Goal: Task Accomplishment & Management: Use online tool/utility

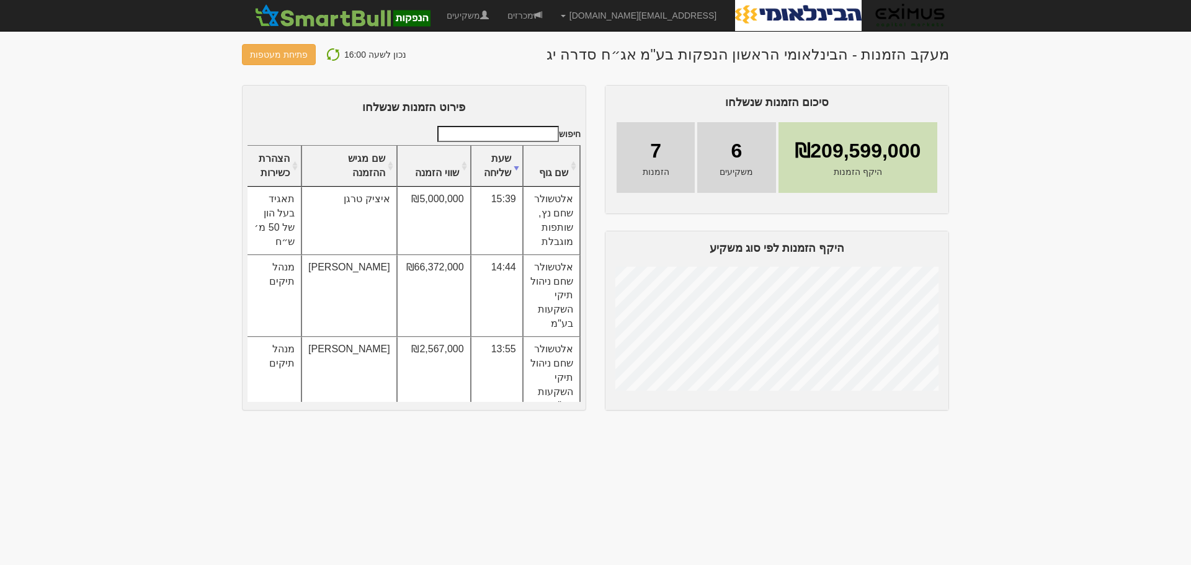
click at [1031, 187] on body "orenf@eximuscm.com הגדרות חשבונות הנפקה תבניות הודעות קיבול" at bounding box center [595, 282] width 1191 height 565
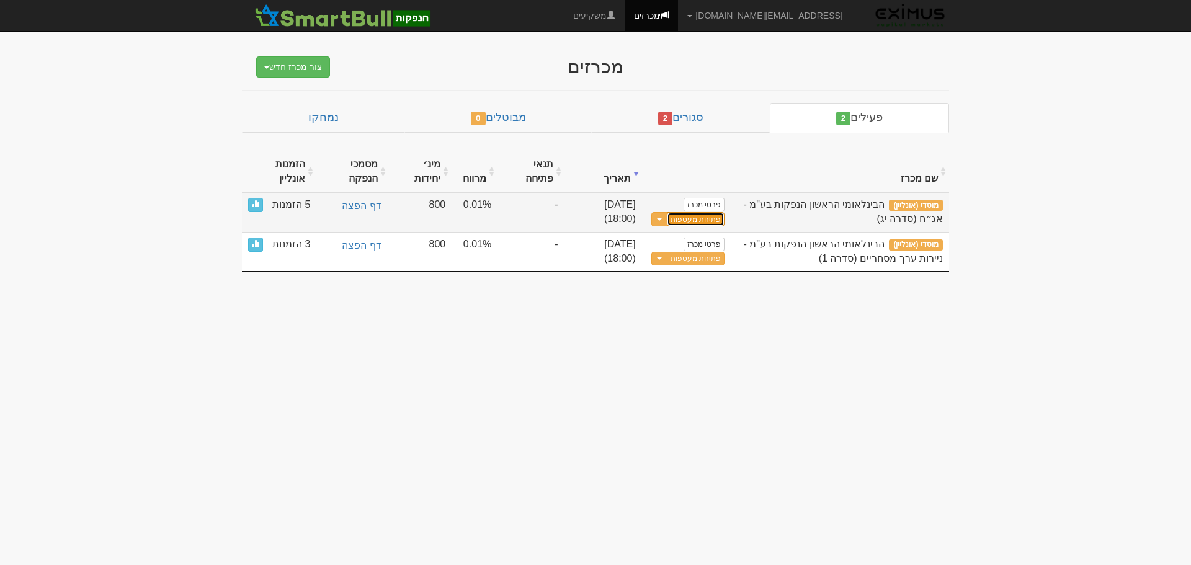
click at [701, 221] on button "פתיחת מעטפות" at bounding box center [696, 219] width 58 height 14
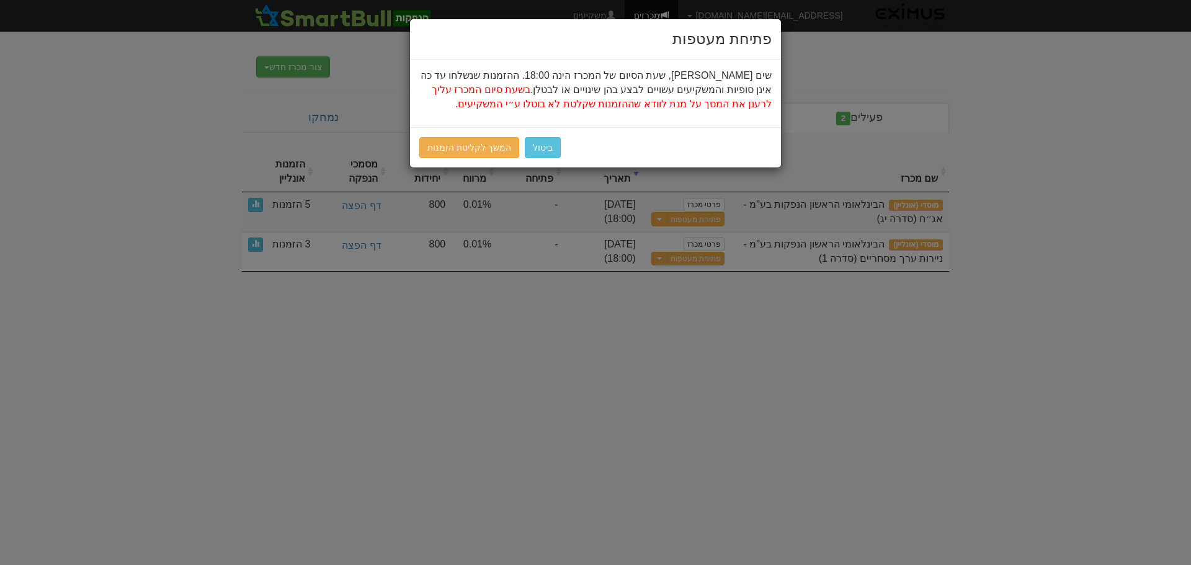
click at [372, 279] on div "פתיחת מעטפות שים לב, שעת הסיום של המכרז הינה 18:00. ההזמנות שנשלחו עד כה אינן ס…" at bounding box center [595, 282] width 1191 height 565
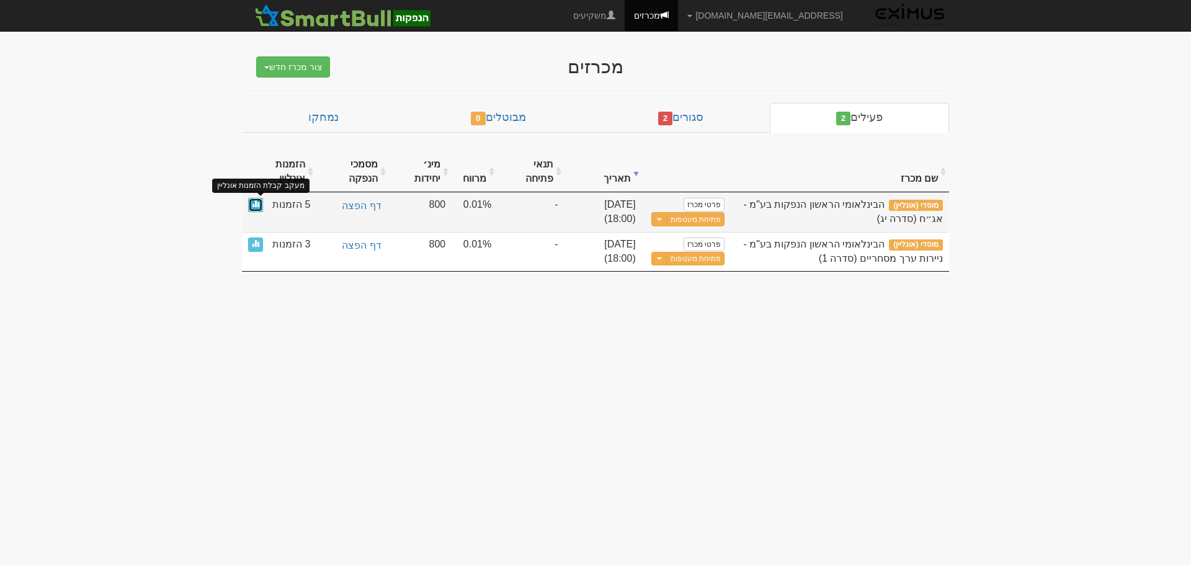
click at [256, 203] on span at bounding box center [255, 203] width 7 height 7
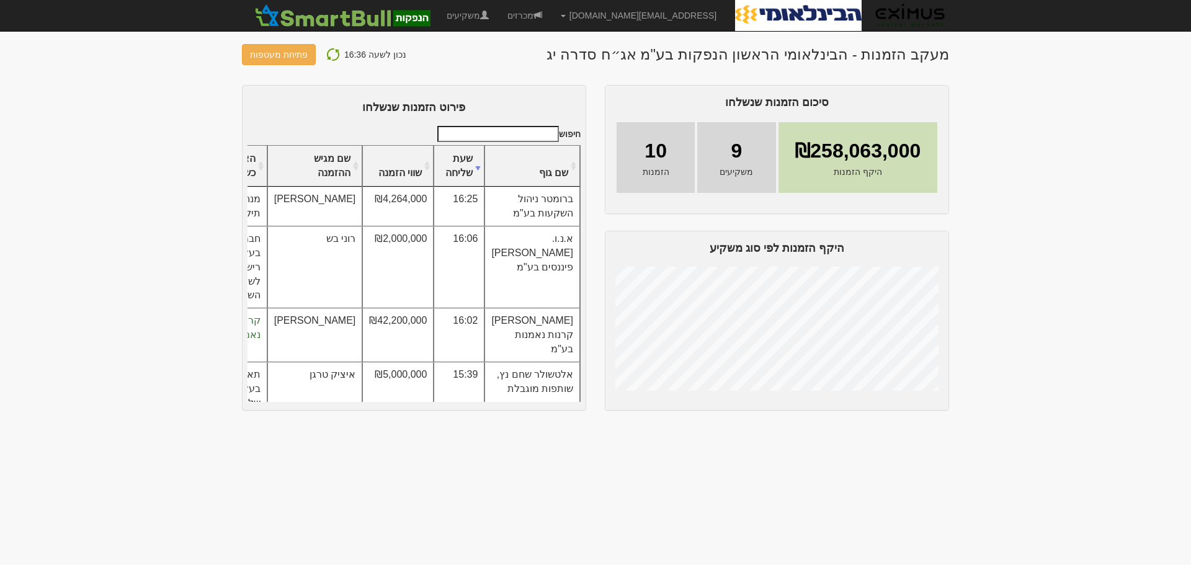
drag, startPoint x: 601, startPoint y: 476, endPoint x: 601, endPoint y: 485, distance: 9.3
click at [601, 485] on body "orenf@eximuscm.com הגדרות חשבונות הנפקה תבניות הודעות קיבול" at bounding box center [595, 282] width 1191 height 565
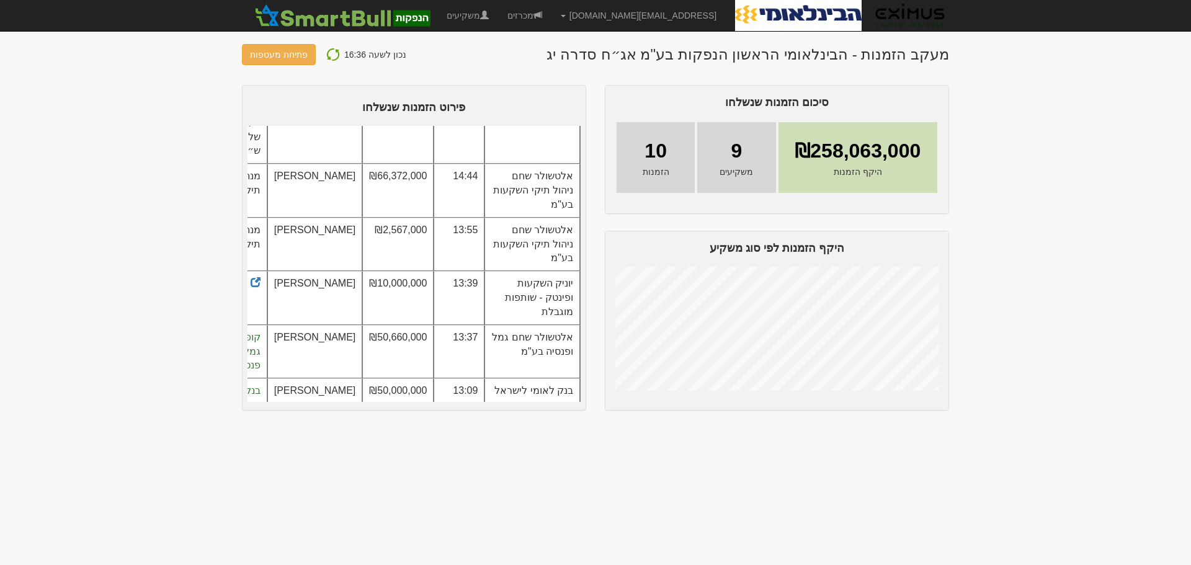
scroll to position [360, 0]
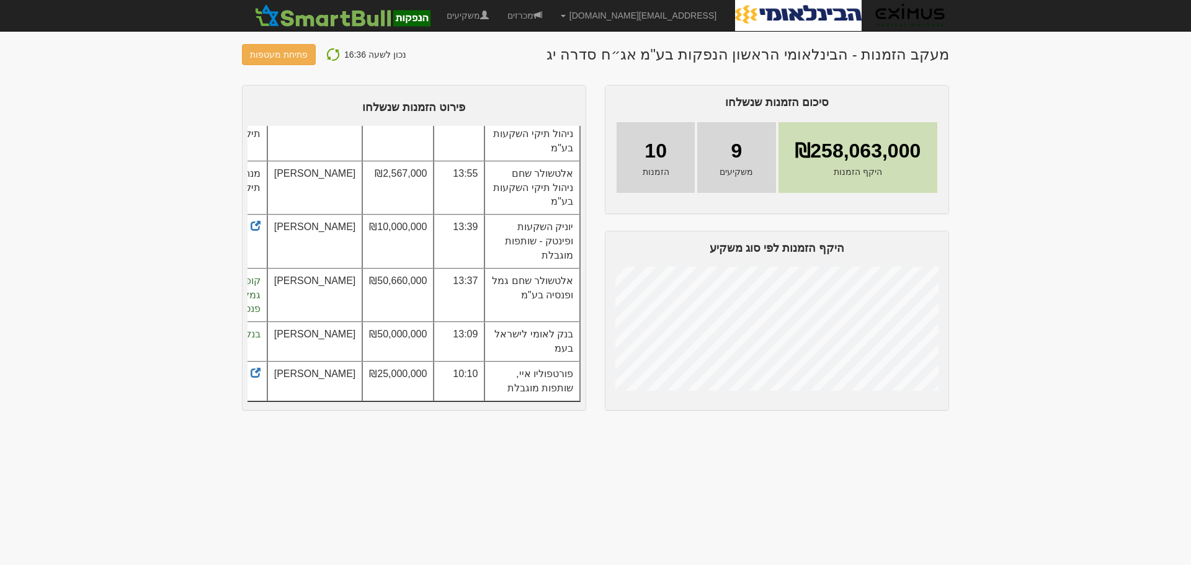
click at [545, 493] on body "orenf@eximuscm.com הגדרות חשבונות הנפקה תבניות הודעות קיבול" at bounding box center [595, 282] width 1191 height 565
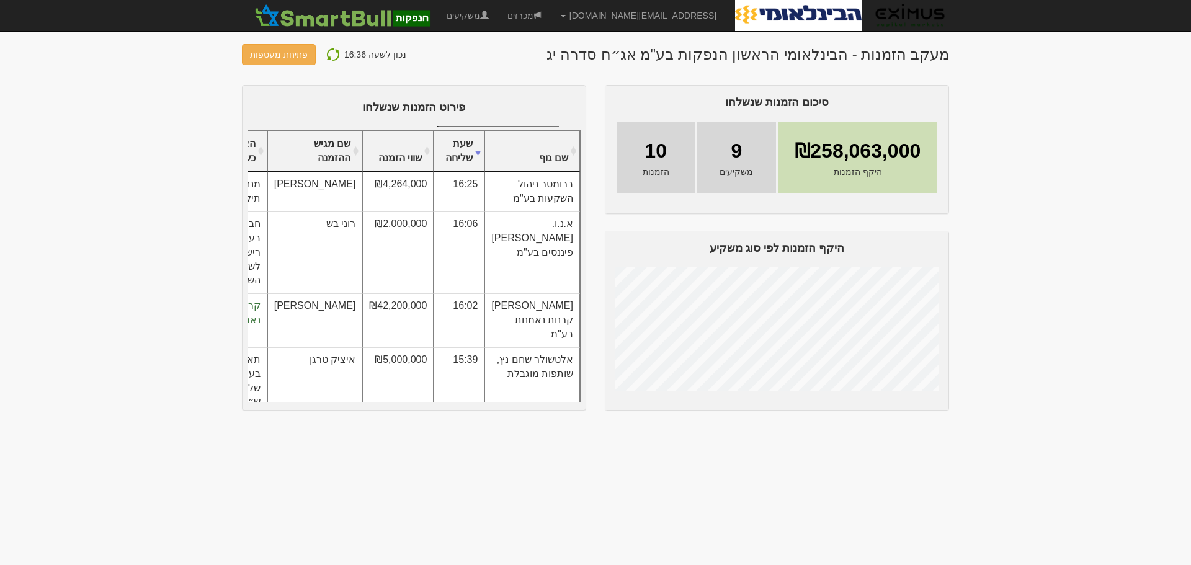
scroll to position [0, 0]
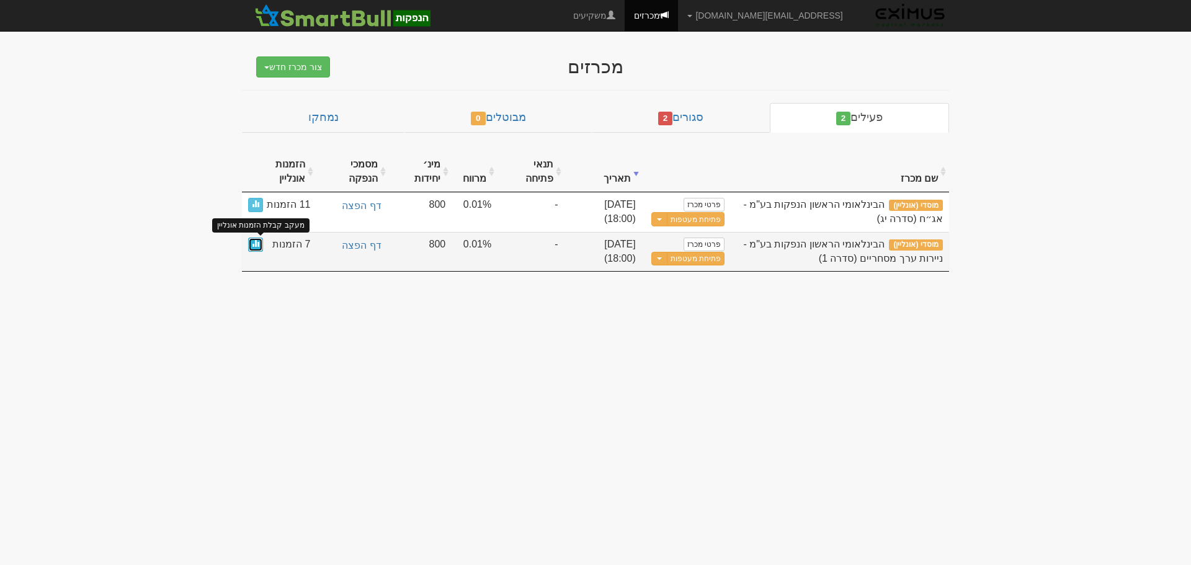
click at [259, 245] on link at bounding box center [255, 245] width 15 height 14
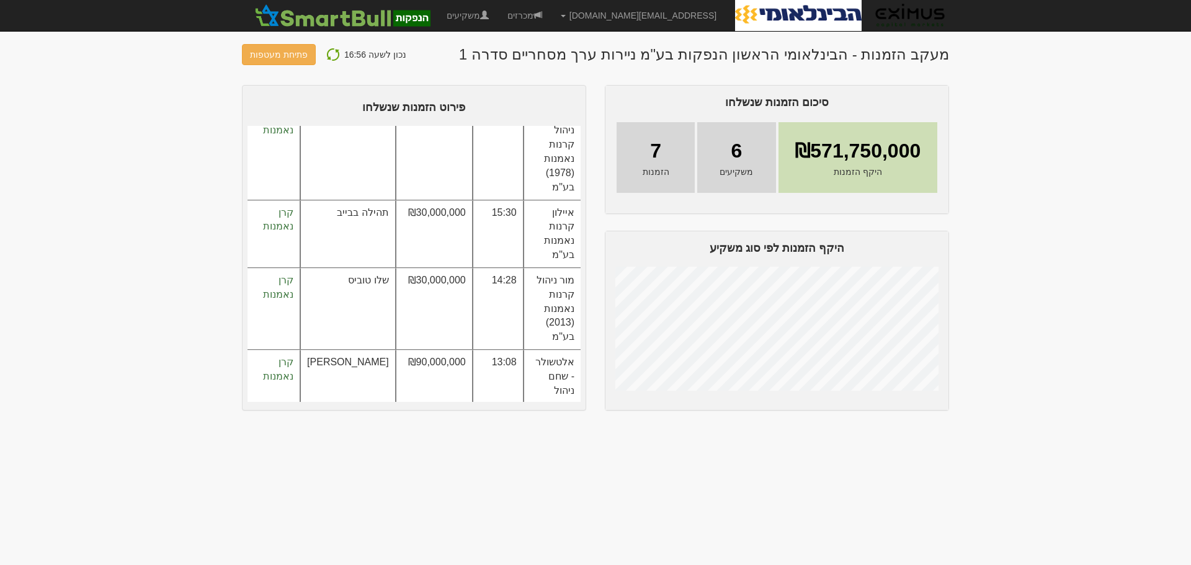
scroll to position [213, -1]
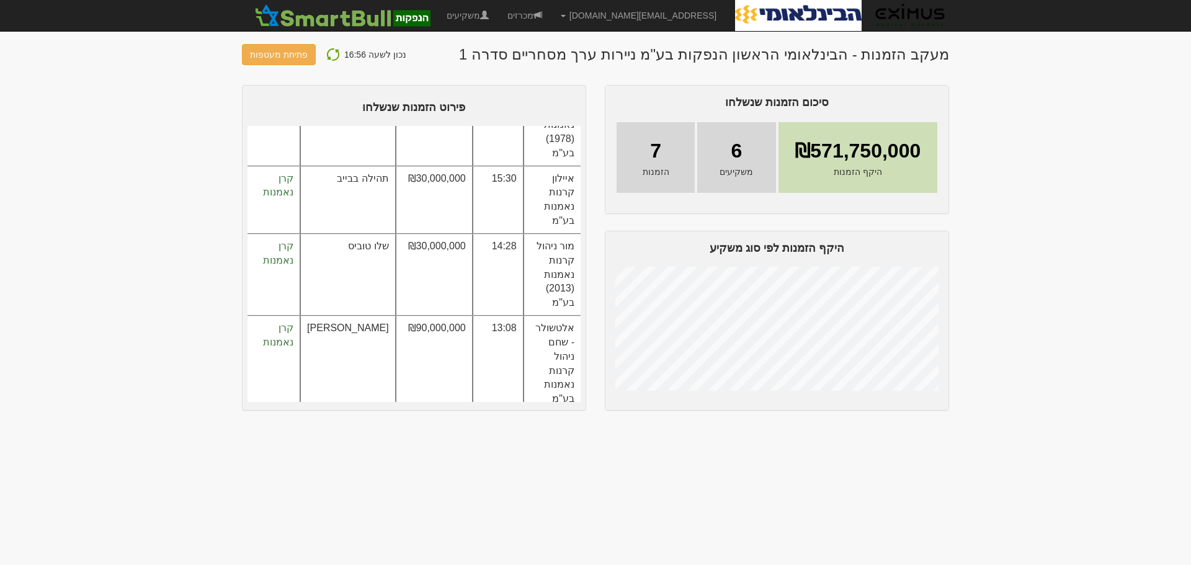
click at [280, 467] on body "orenf@eximuscm.com הגדרות חשבונות הנפקה תבניות הודעות קיבול" at bounding box center [595, 282] width 1191 height 565
click at [1078, 92] on body "orenf@eximuscm.com הגדרות חשבונות הנפקה תבניות הודעות קיבול" at bounding box center [595, 282] width 1191 height 565
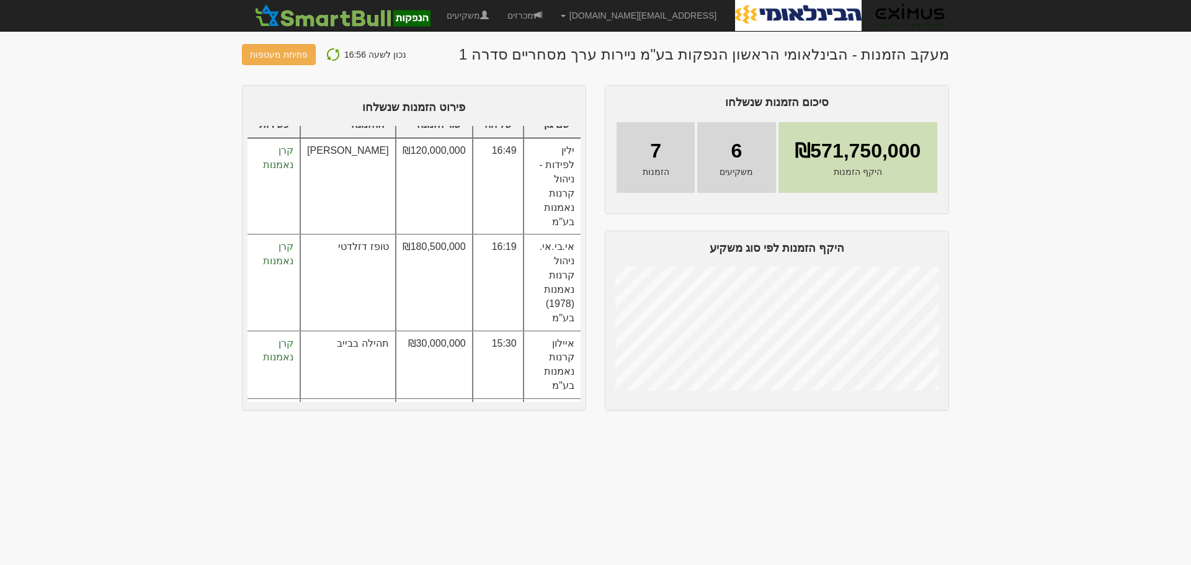
scroll to position [0, -1]
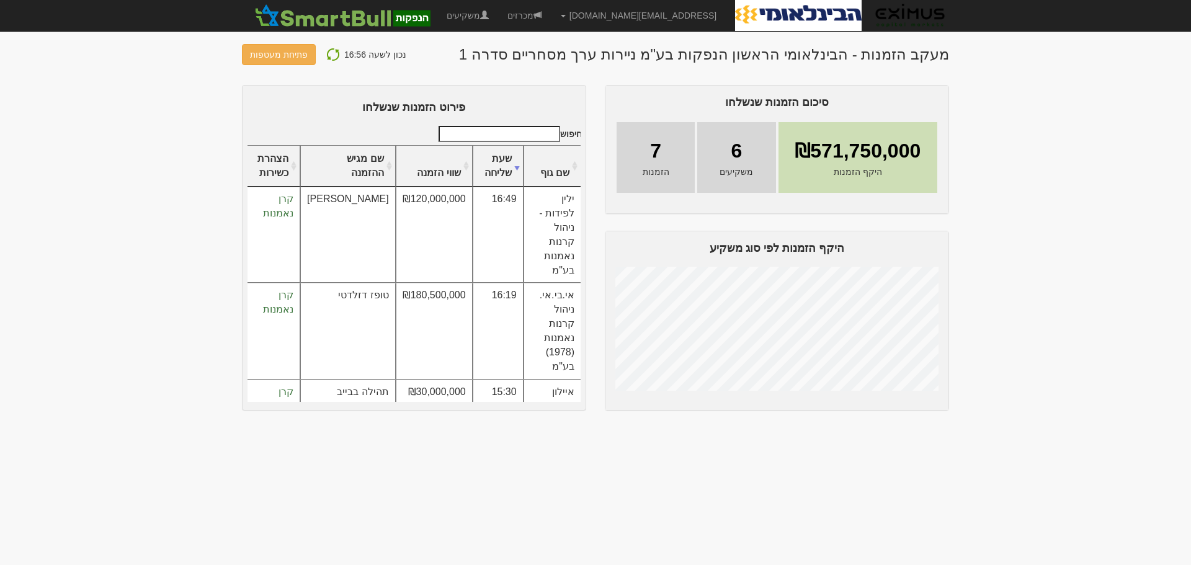
click at [164, 238] on body "orenf@eximuscm.com הגדרות חשבונות הנפקה תבניות הודעות קיבול" at bounding box center [595, 282] width 1191 height 565
click at [1072, 164] on body "orenf@eximuscm.com הגדרות חשבונות הנפקה תבניות הודעות קיבול" at bounding box center [595, 282] width 1191 height 565
click at [991, 201] on body "orenf@eximuscm.com הגדרות חשבונות הנפקה תבניות הודעות קיבול" at bounding box center [595, 282] width 1191 height 565
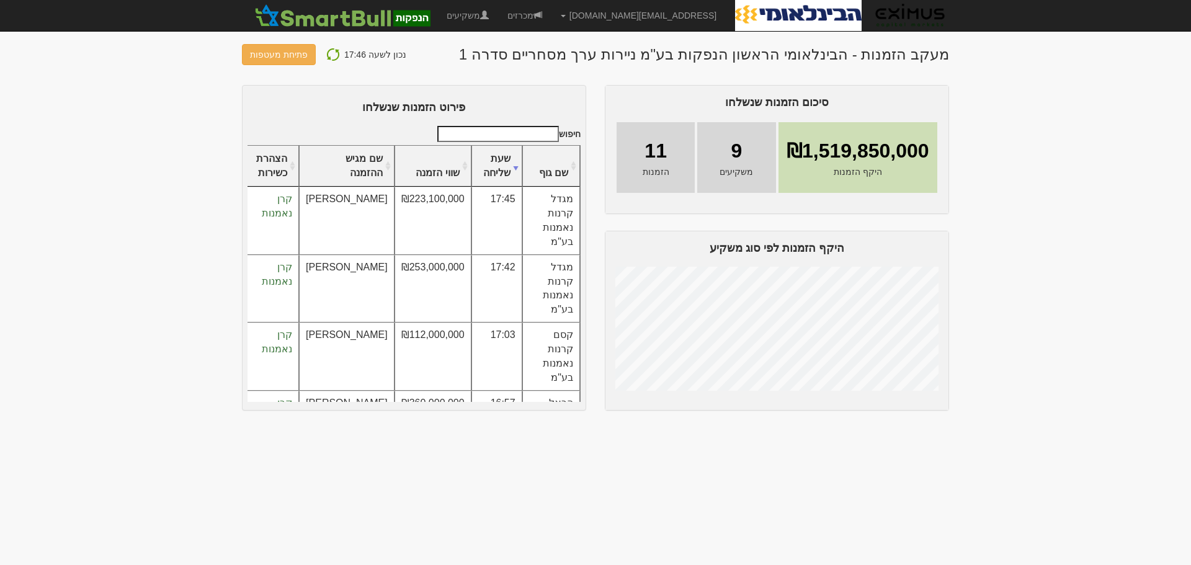
click at [204, 94] on body "[EMAIL_ADDRESS][DOMAIN_NAME] הגדרות חשבונות הנפקה תבניות הודעות קיבול" at bounding box center [595, 282] width 1191 height 565
click at [281, 51] on button "פתיחת מעטפות" at bounding box center [279, 54] width 74 height 21
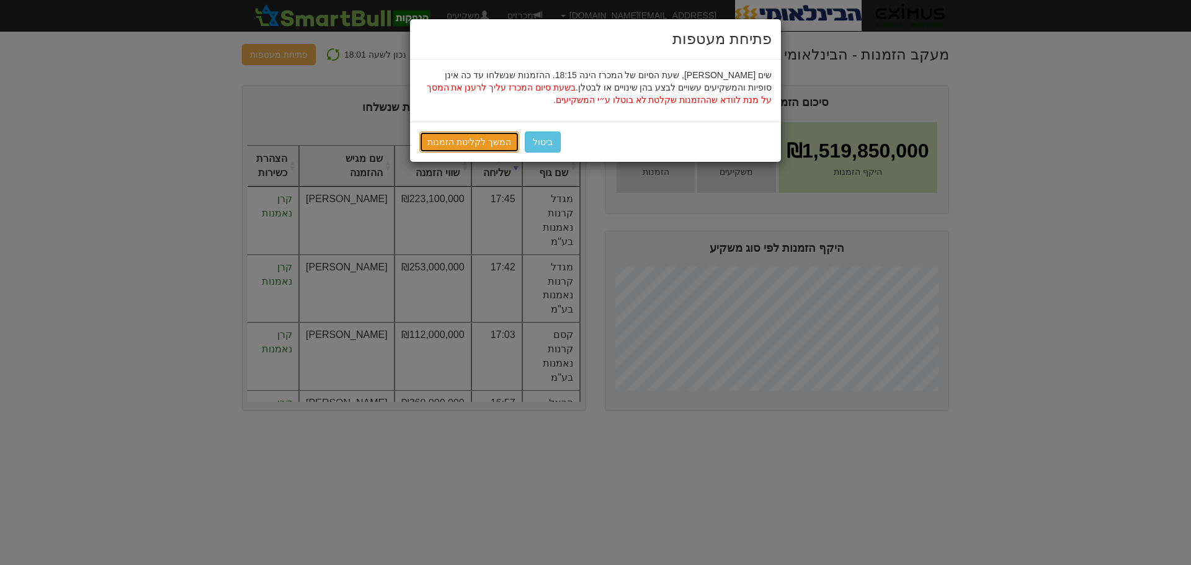
click at [481, 144] on link "המשך לקליטת הזמנות" at bounding box center [469, 142] width 100 height 21
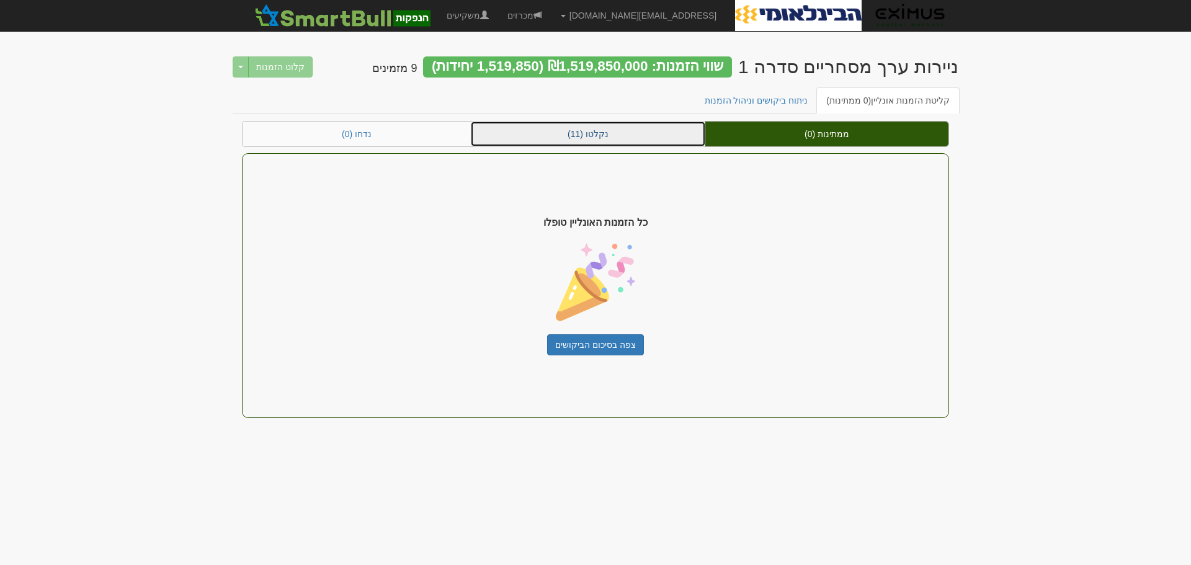
click at [600, 136] on link "נקלטו (11)" at bounding box center [588, 134] width 235 height 25
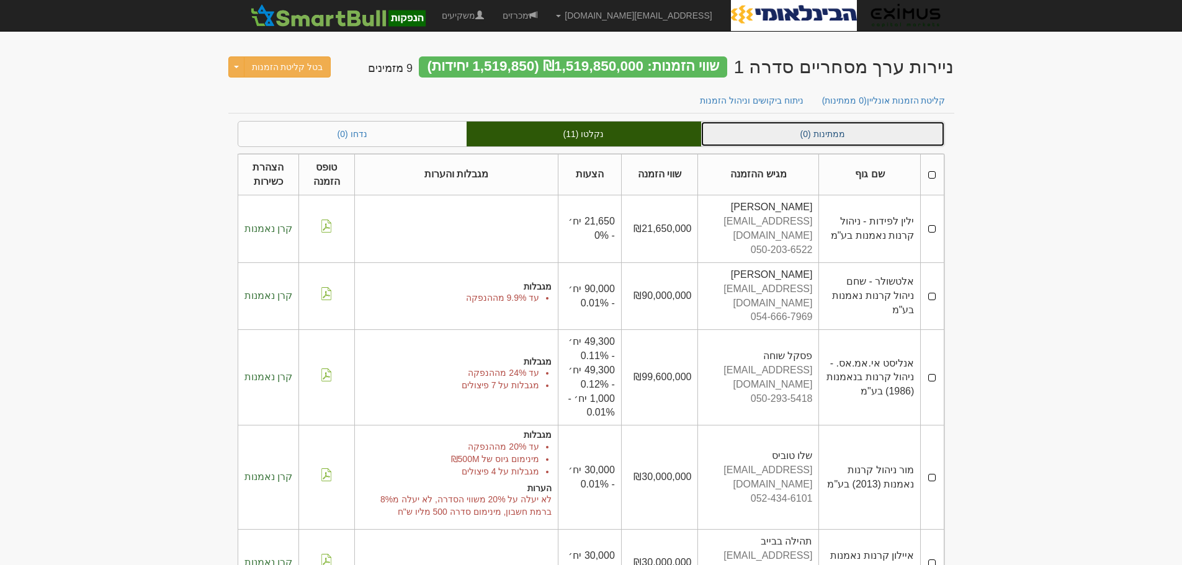
click at [829, 132] on link "ממתינות (0)" at bounding box center [822, 134] width 243 height 25
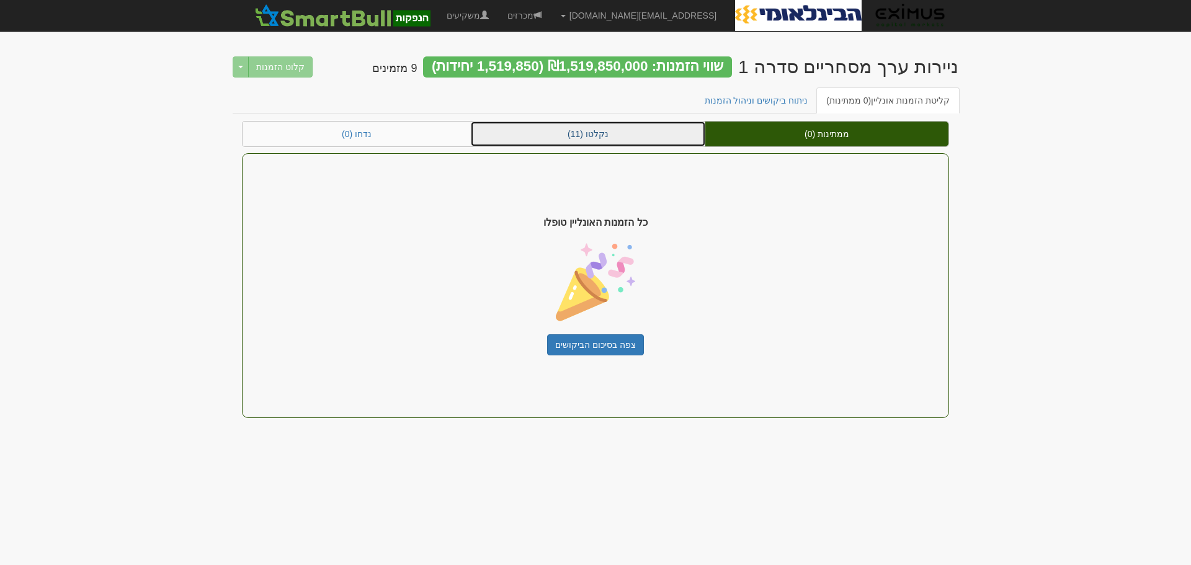
click at [640, 137] on link "נקלטו (11)" at bounding box center [588, 134] width 235 height 25
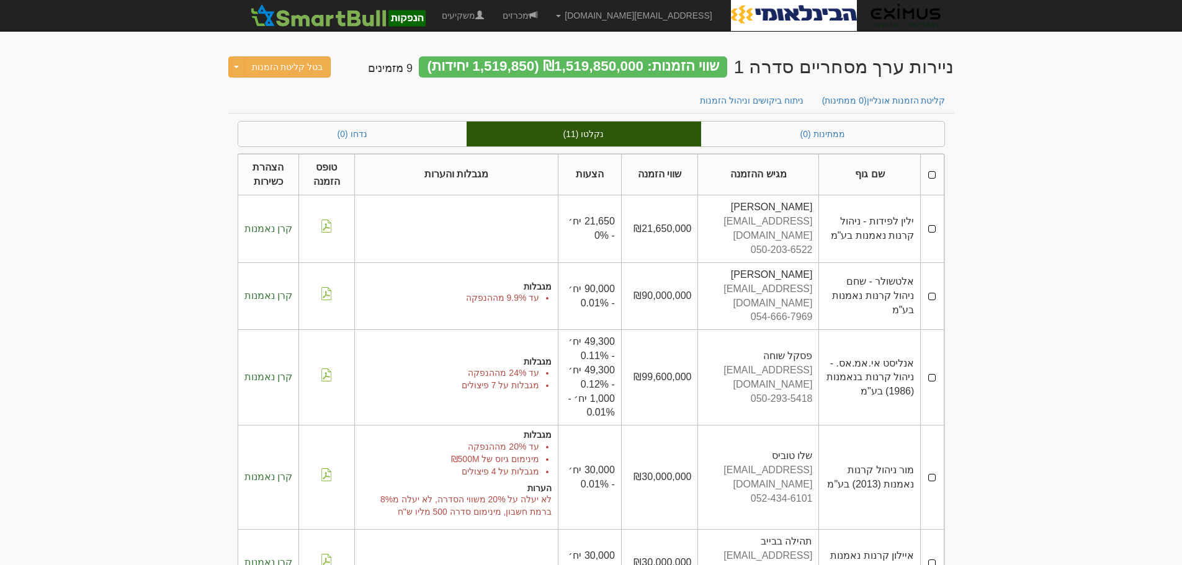
click at [1068, 177] on body "[EMAIL_ADDRESS][DOMAIN_NAME] הגדרות חשבונות הנפקה תבניות הודעות קיבול" at bounding box center [591, 537] width 1182 height 1075
click at [751, 99] on link "ניתוח ביקושים וניהול הזמנות" at bounding box center [751, 100] width 123 height 26
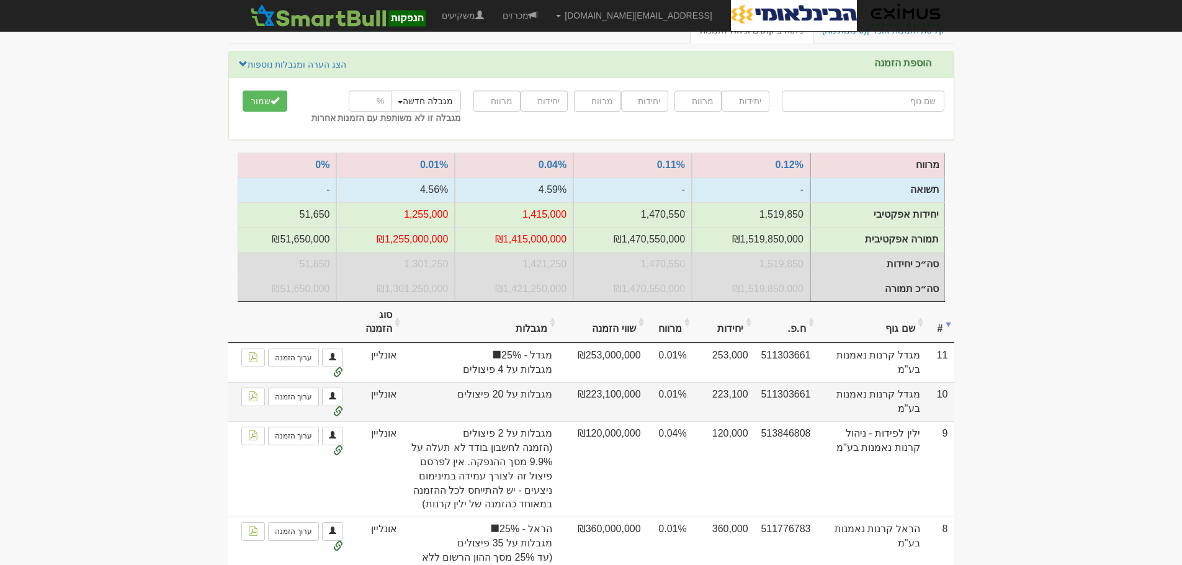
scroll to position [124, 0]
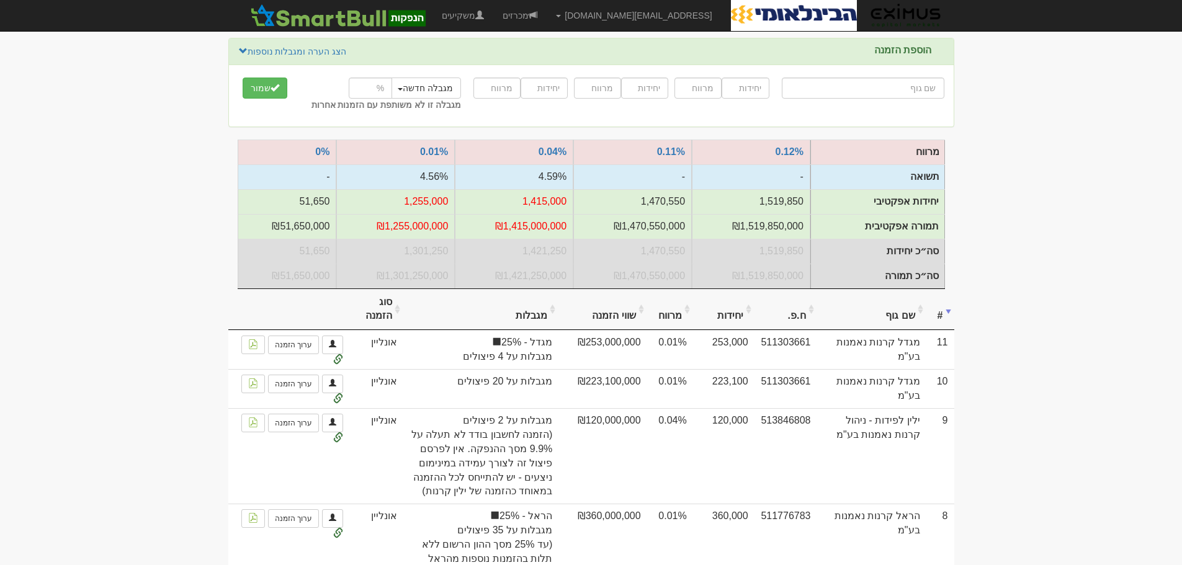
drag, startPoint x: 47, startPoint y: 310, endPoint x: 74, endPoint y: 320, distance: 29.0
click at [47, 310] on body "[EMAIL_ADDRESS][DOMAIN_NAME] הגדרות חשבונות הנפקה תבניות הודעות קיבול" at bounding box center [591, 480] width 1182 height 1209
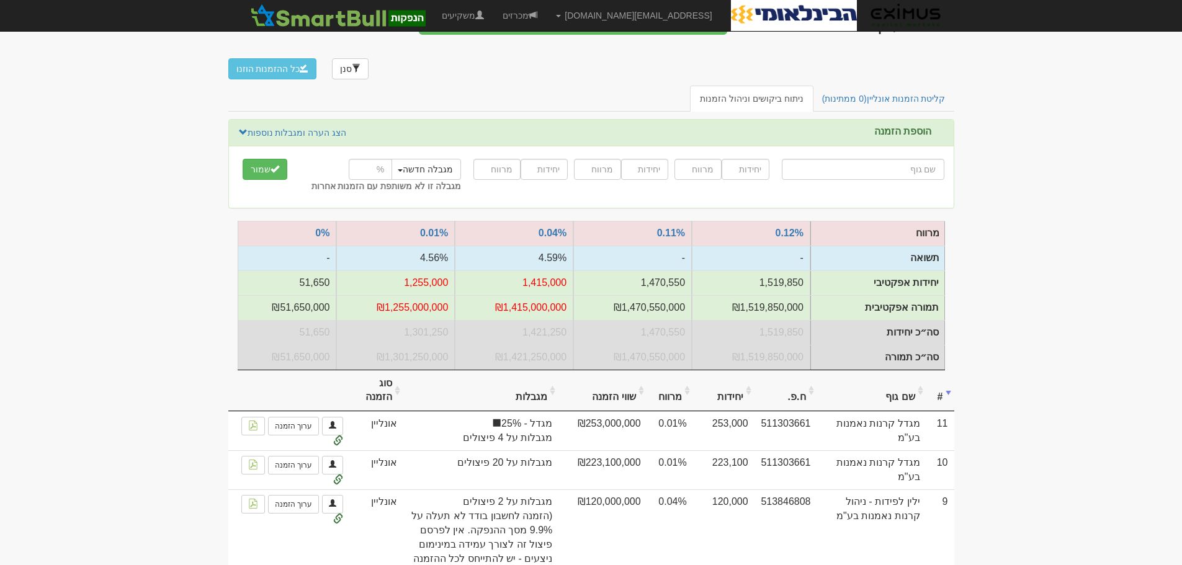
scroll to position [0, 0]
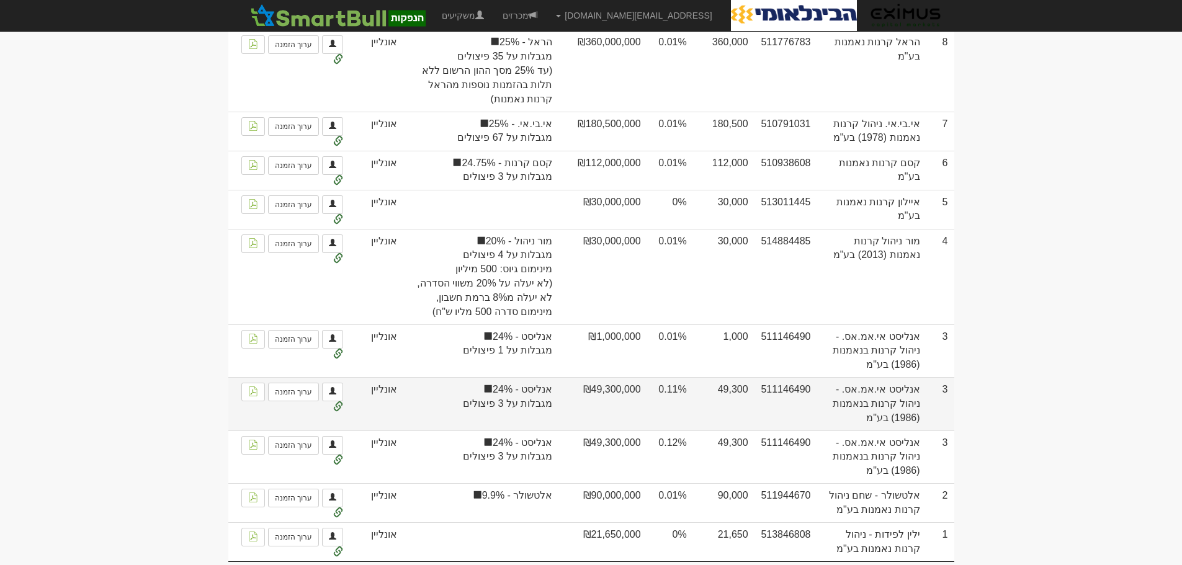
scroll to position [612, 0]
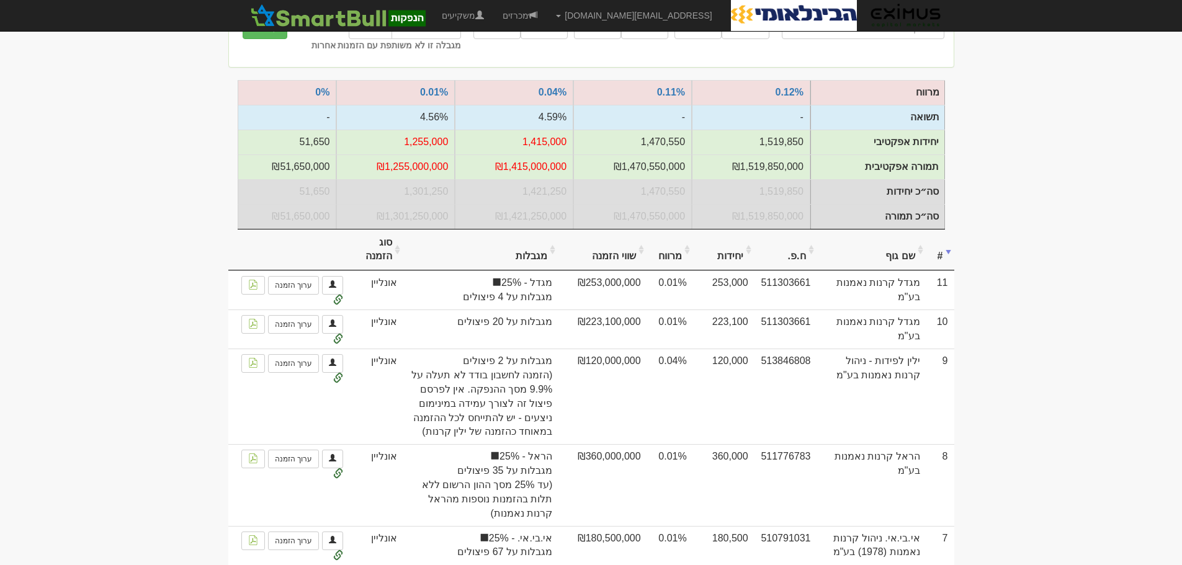
scroll to position [0, 0]
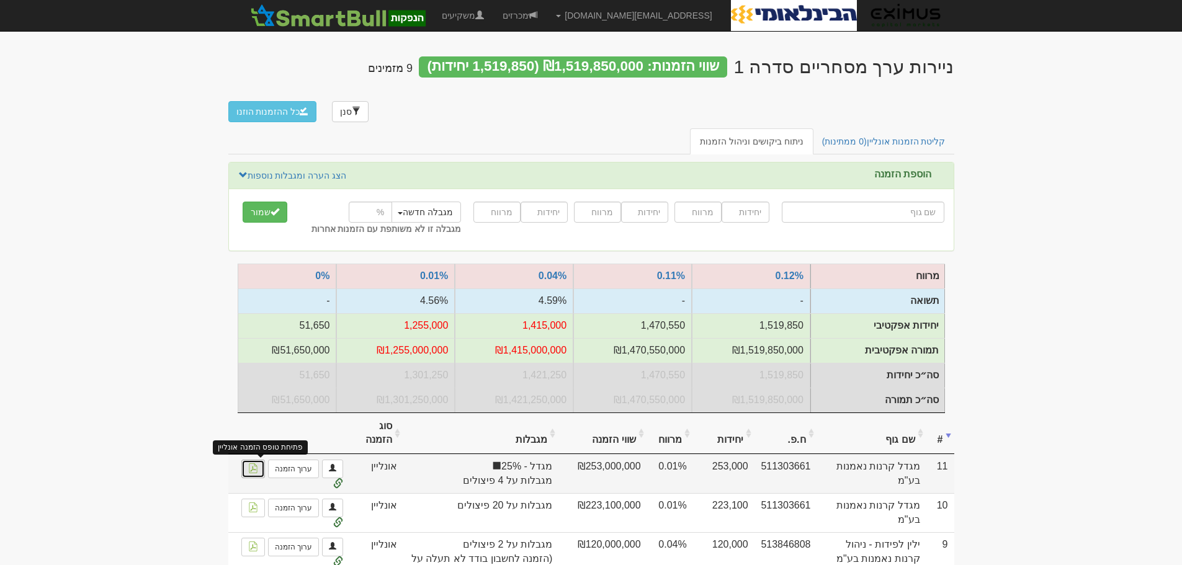
click at [258, 463] on img at bounding box center [253, 468] width 10 height 10
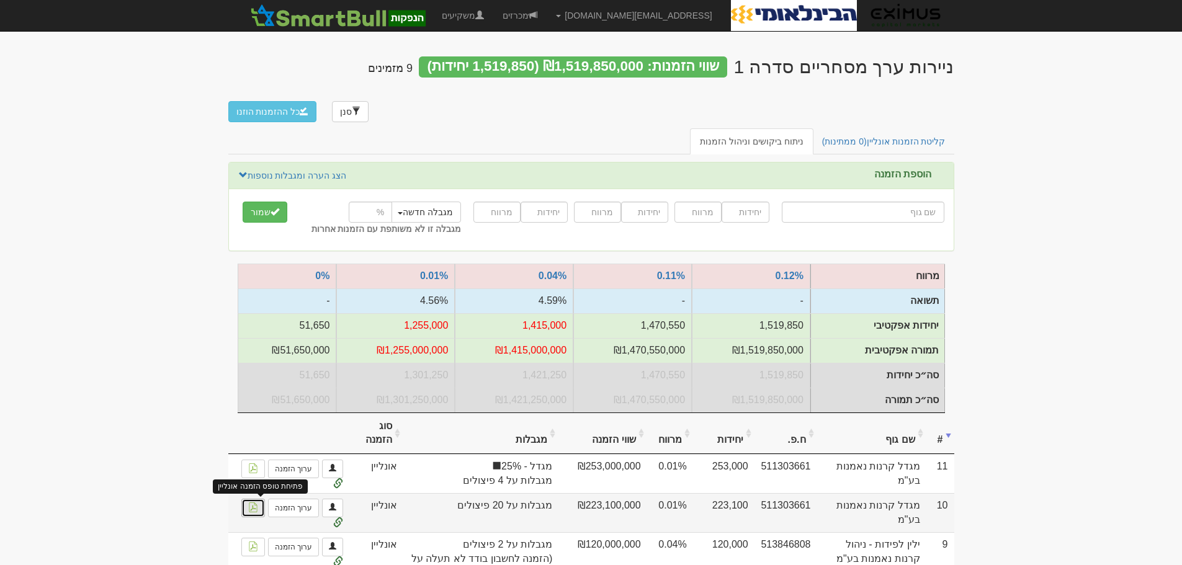
click at [256, 503] on img at bounding box center [253, 508] width 10 height 10
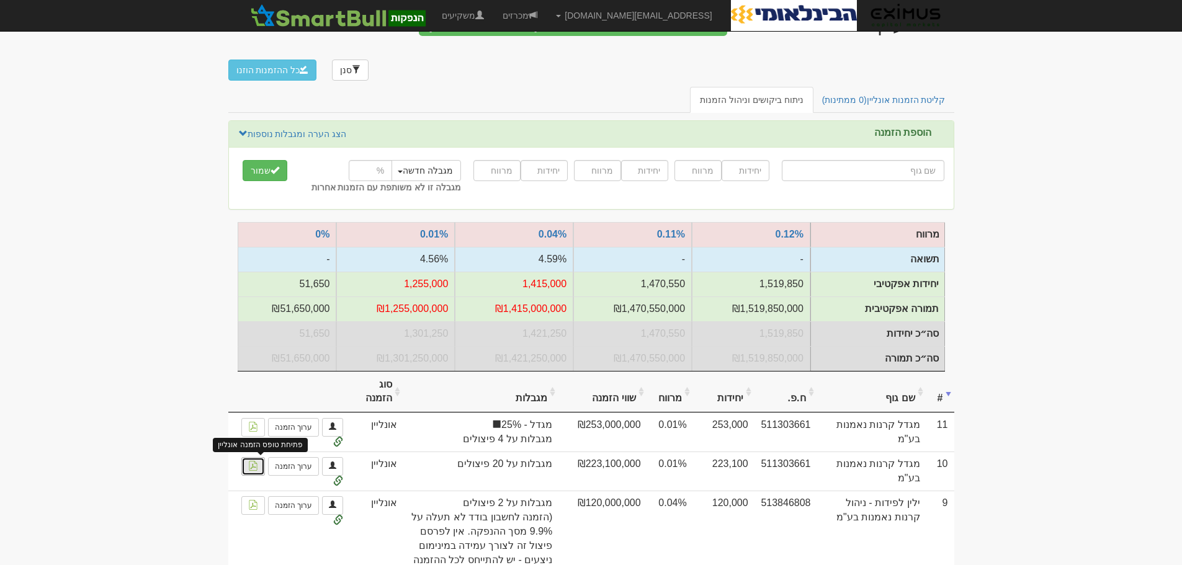
scroll to position [62, 0]
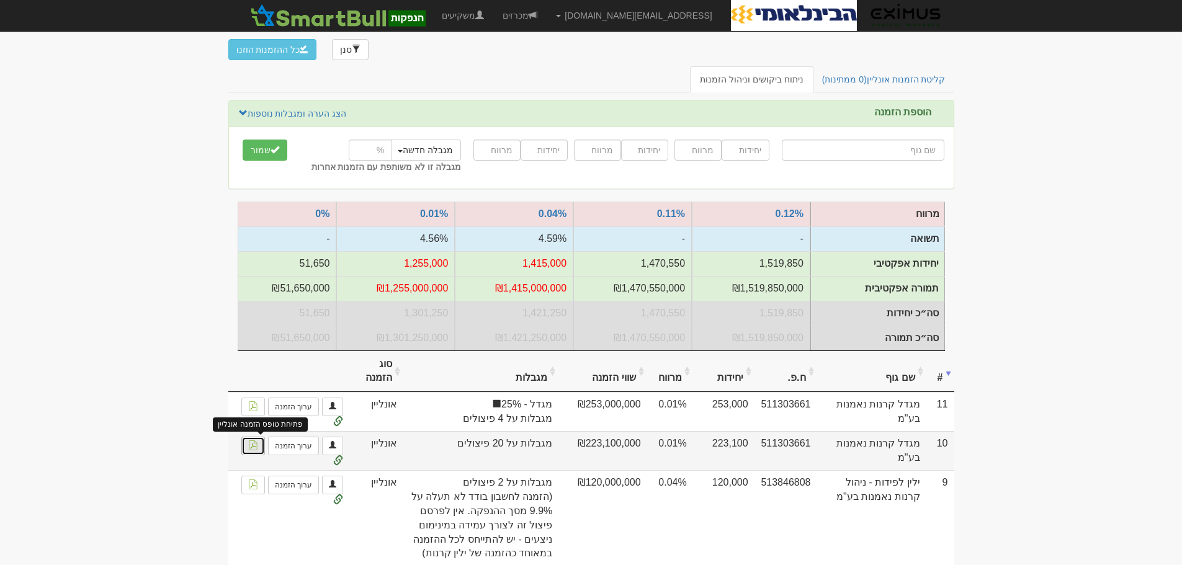
click at [258, 440] on img at bounding box center [253, 445] width 10 height 10
click at [396, 431] on td "אונליין" at bounding box center [376, 450] width 54 height 39
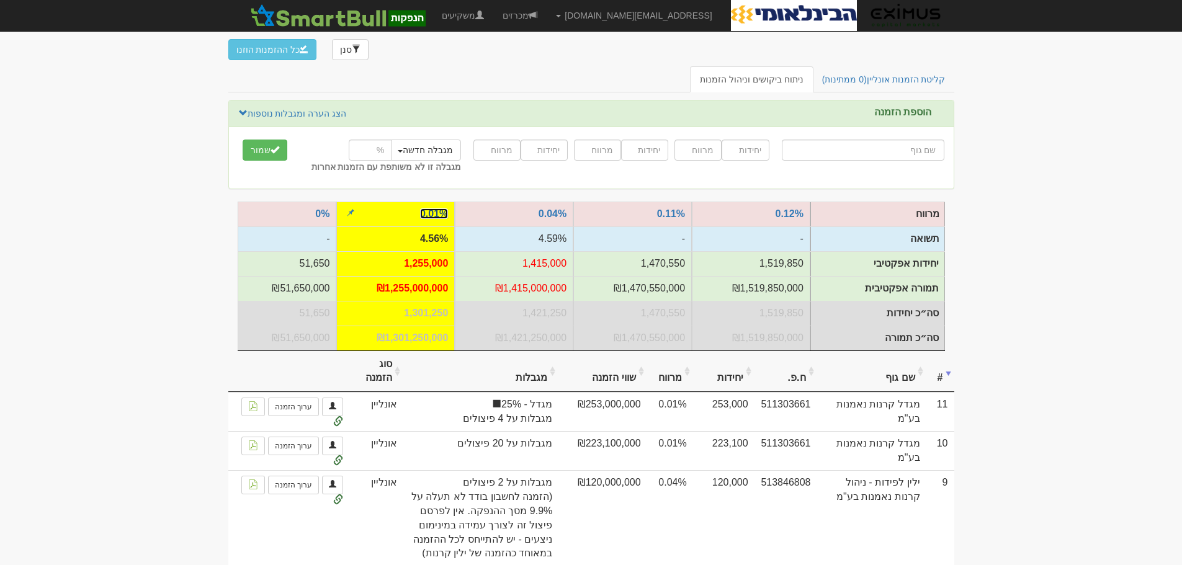
click at [433, 208] on link "0.01%" at bounding box center [434, 213] width 28 height 11
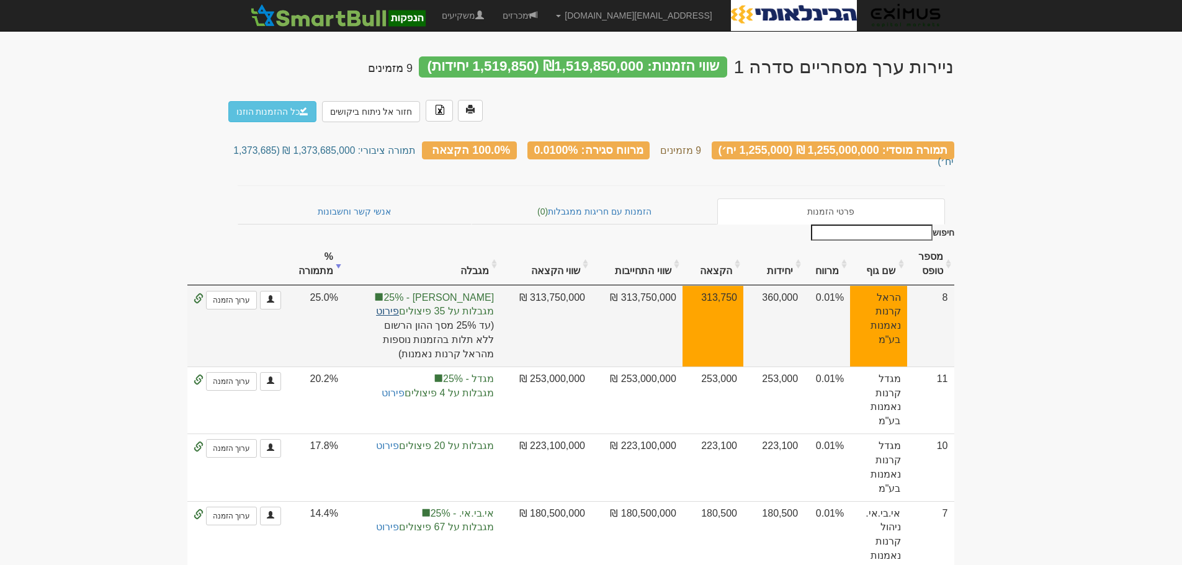
click at [399, 306] on link "פירוט" at bounding box center [387, 311] width 23 height 11
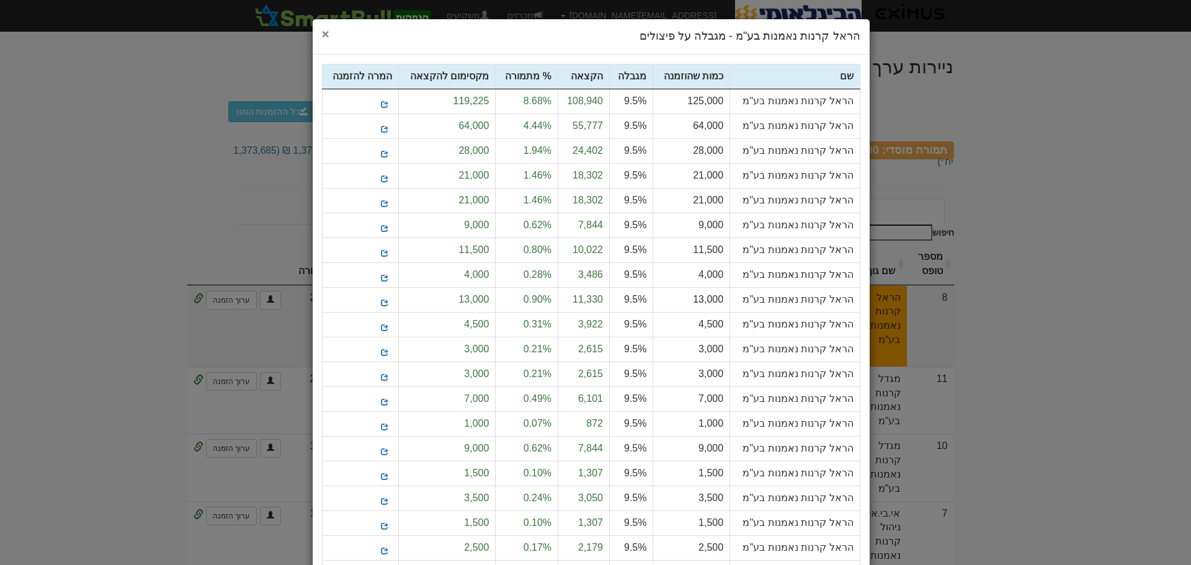
click at [328, 33] on span "×" at bounding box center [325, 34] width 7 height 14
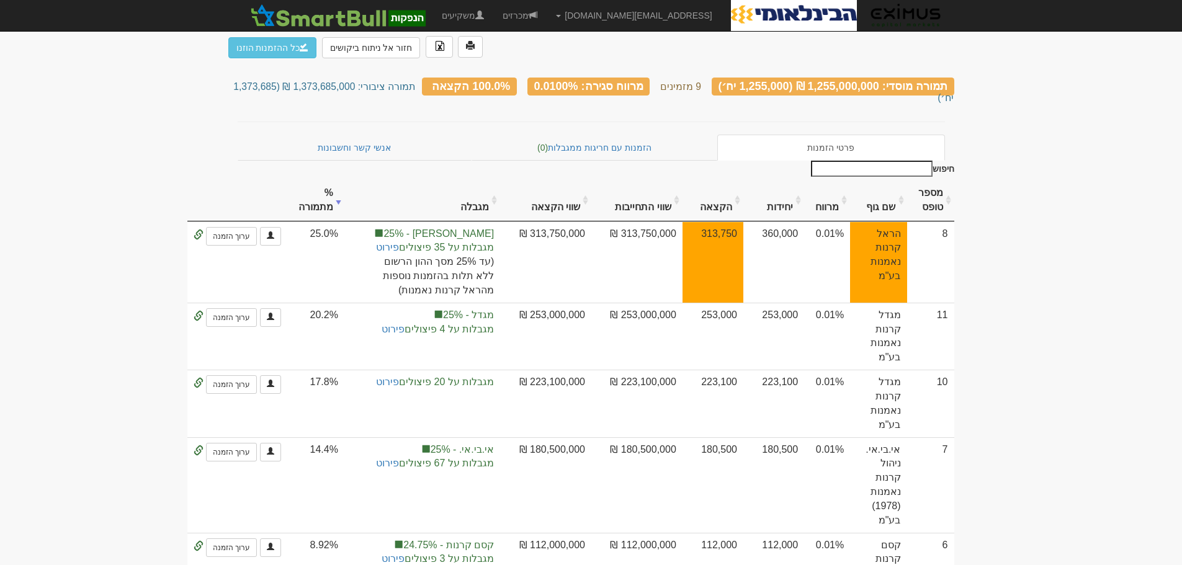
scroll to position [62, 0]
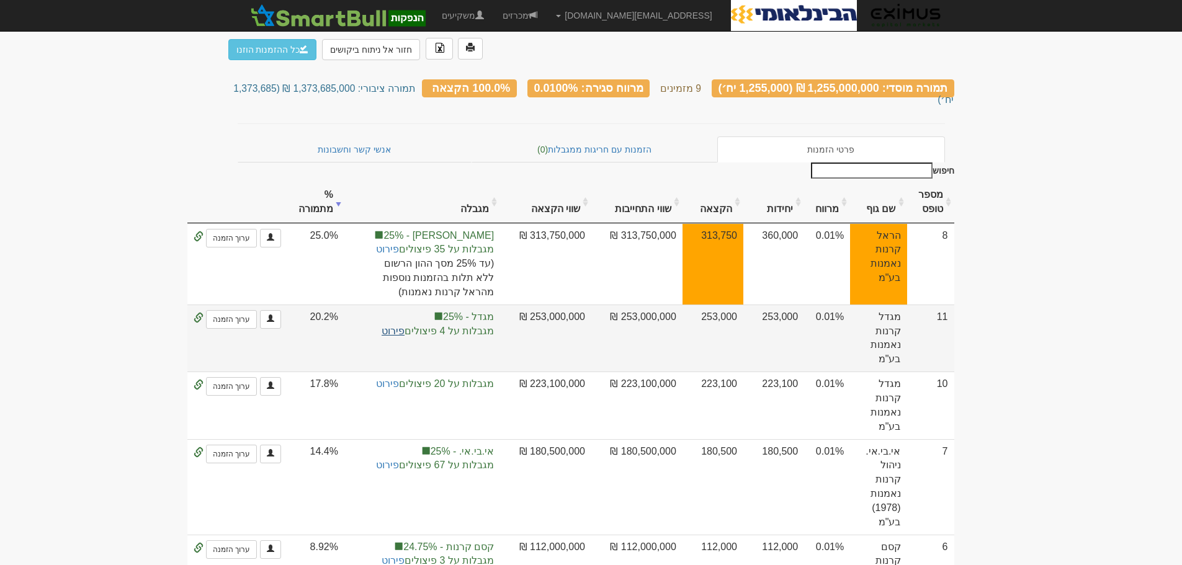
click at [405, 326] on link "פירוט" at bounding box center [393, 331] width 23 height 11
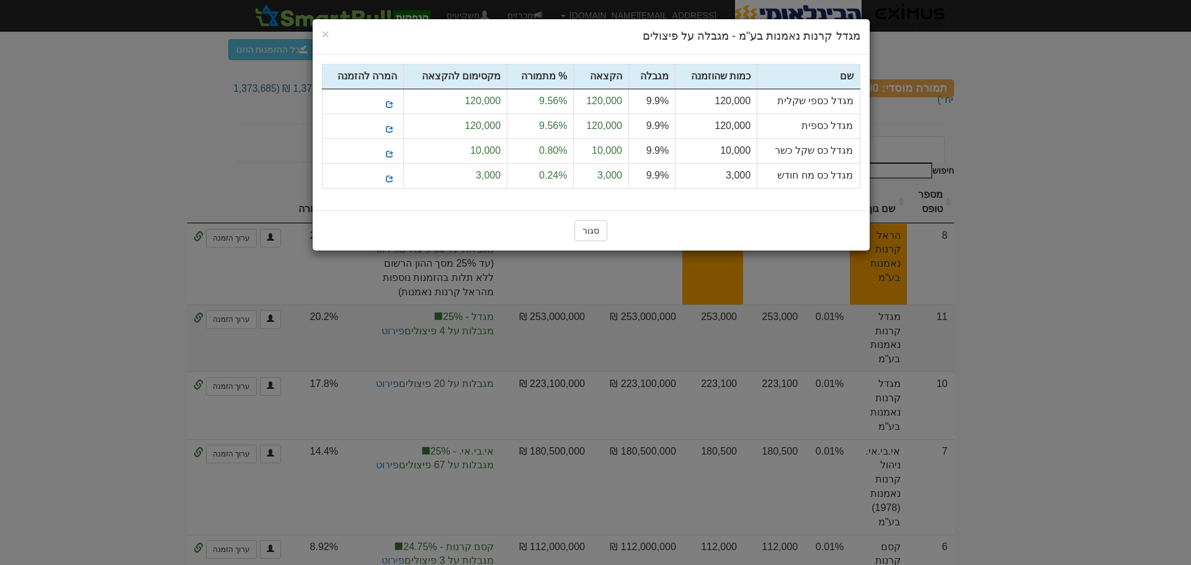
click at [1080, 249] on div "× Close מגדל קרנות נאמנות בע"מ - מגבלה על פיצולים שם" at bounding box center [595, 282] width 1191 height 565
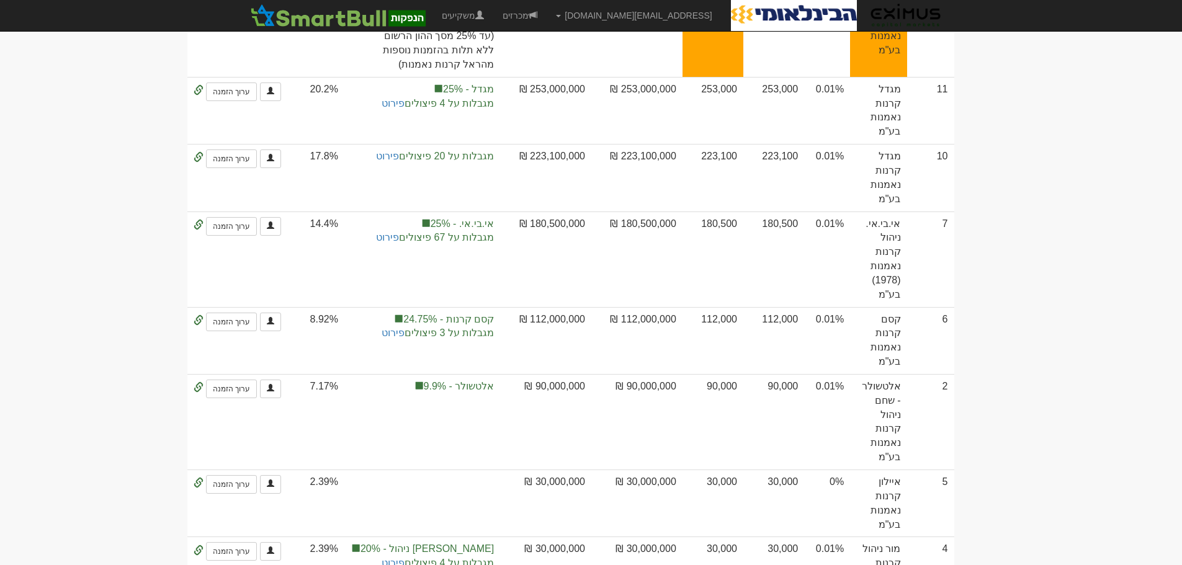
scroll to position [0, 0]
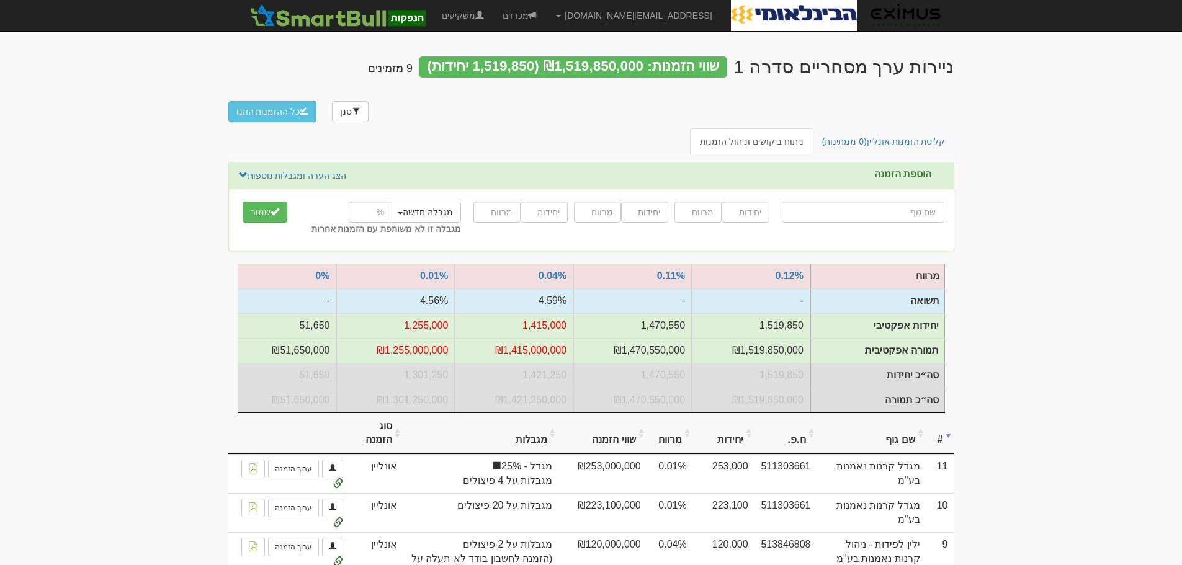
scroll to position [62, 0]
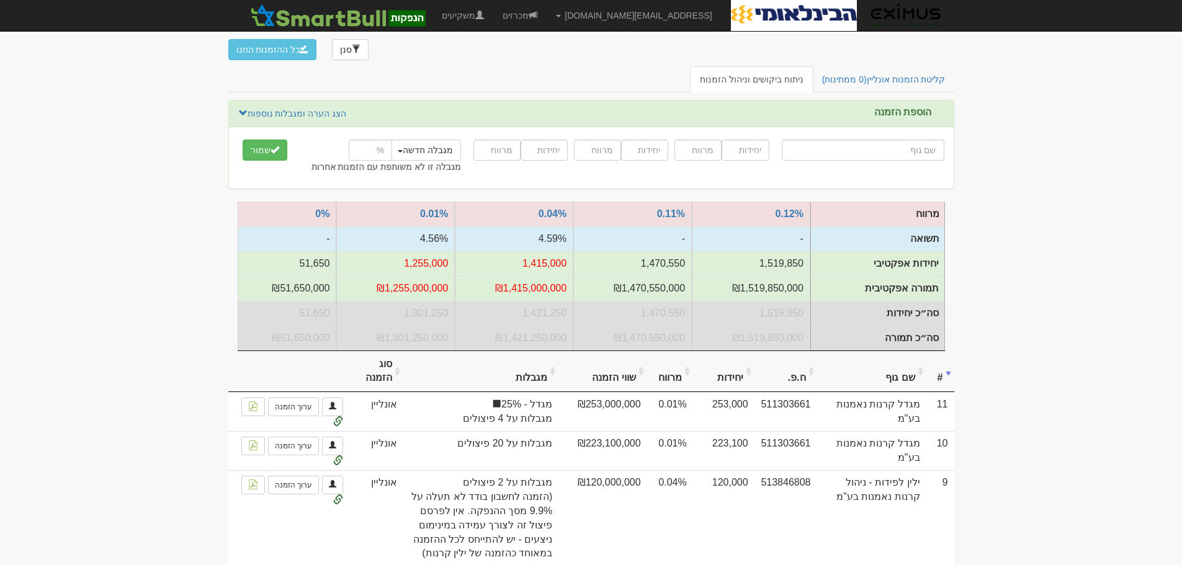
click at [1132, 209] on body "orenf@eximuscm.com הגדרות חשבונות הנפקה תבניות הודעות קיבול" at bounding box center [591, 542] width 1182 height 1209
click at [68, 272] on body "orenf@eximuscm.com הגדרות חשבונות הנפקה תבניות הודעות קיבול" at bounding box center [591, 542] width 1182 height 1209
click at [1116, 213] on body "orenf@eximuscm.com הגדרות חשבונות הנפקה תבניות הודעות קיבול" at bounding box center [591, 542] width 1182 height 1209
click at [1079, 142] on body "orenf@eximuscm.com הגדרות חשבונות הנפקה תבניות הודעות קיבול" at bounding box center [591, 542] width 1182 height 1209
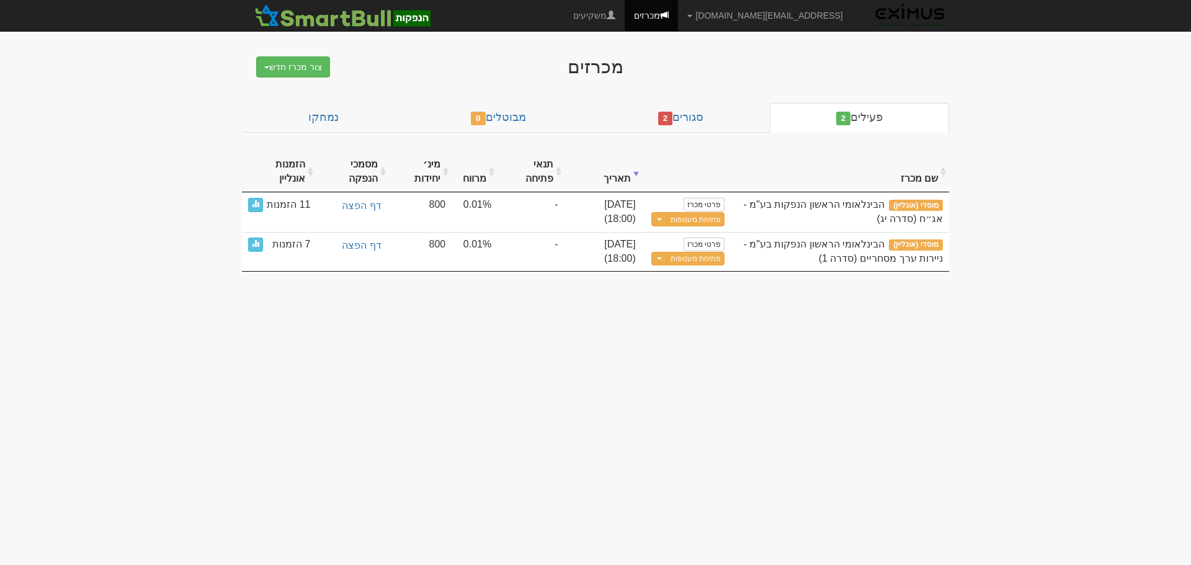
click at [847, 345] on body "orenf@eximuscm.com הגדרות חשבונות הנפקה תבניות הודעות קיבול X" at bounding box center [595, 282] width 1191 height 565
click at [599, 348] on body "orenf@eximuscm.com הגדרות חשבונות הנפקה תבניות הודעות קיבול X" at bounding box center [595, 282] width 1191 height 565
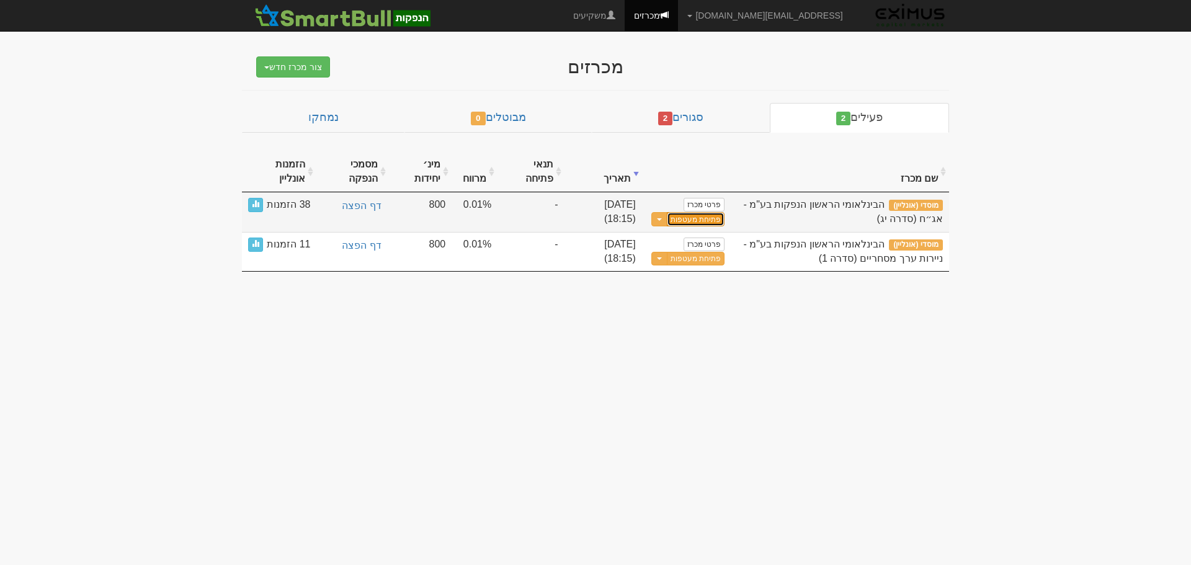
click at [702, 220] on button "פתיחת מעטפות" at bounding box center [696, 219] width 58 height 14
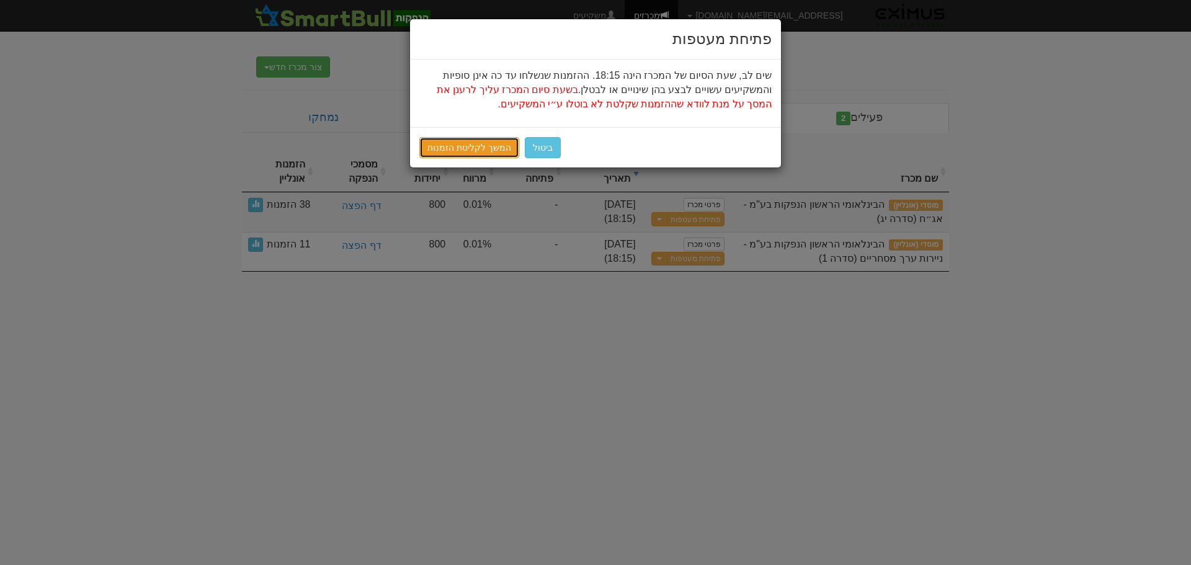
click at [452, 146] on link "המשך לקליטת הזמנות" at bounding box center [469, 147] width 100 height 21
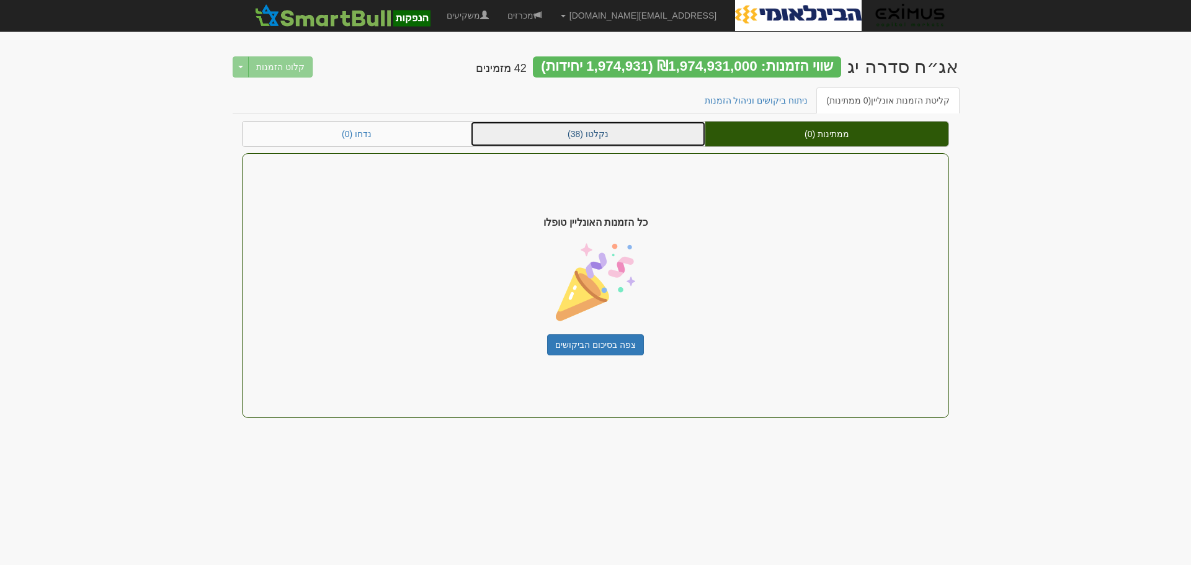
click at [625, 130] on link "נקלטו (38)" at bounding box center [588, 134] width 235 height 25
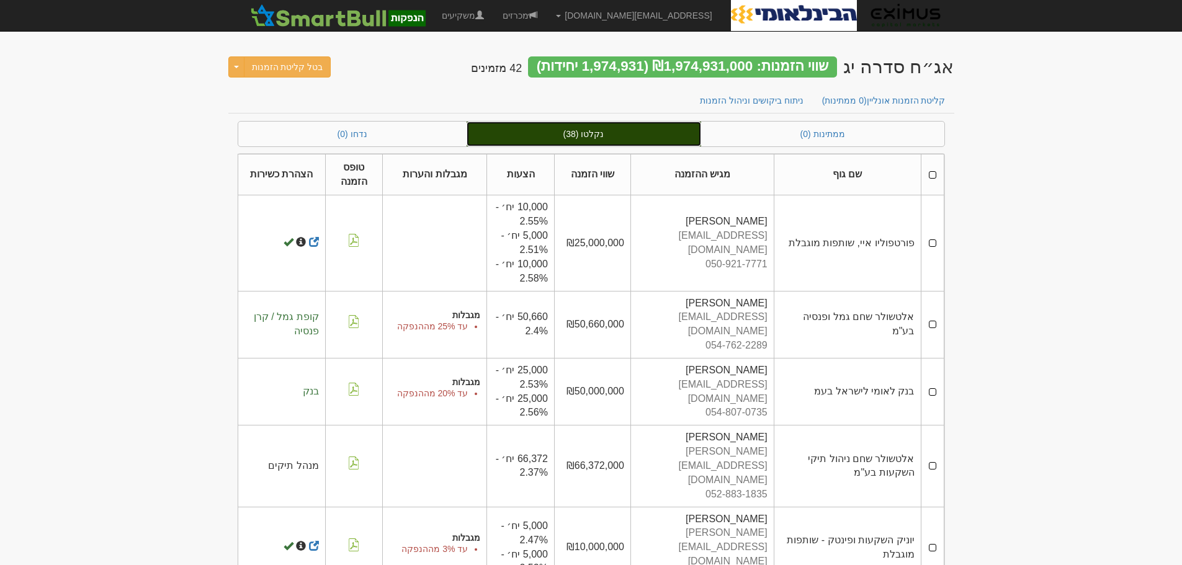
click at [660, 136] on link "נקלטו (38)" at bounding box center [584, 134] width 235 height 25
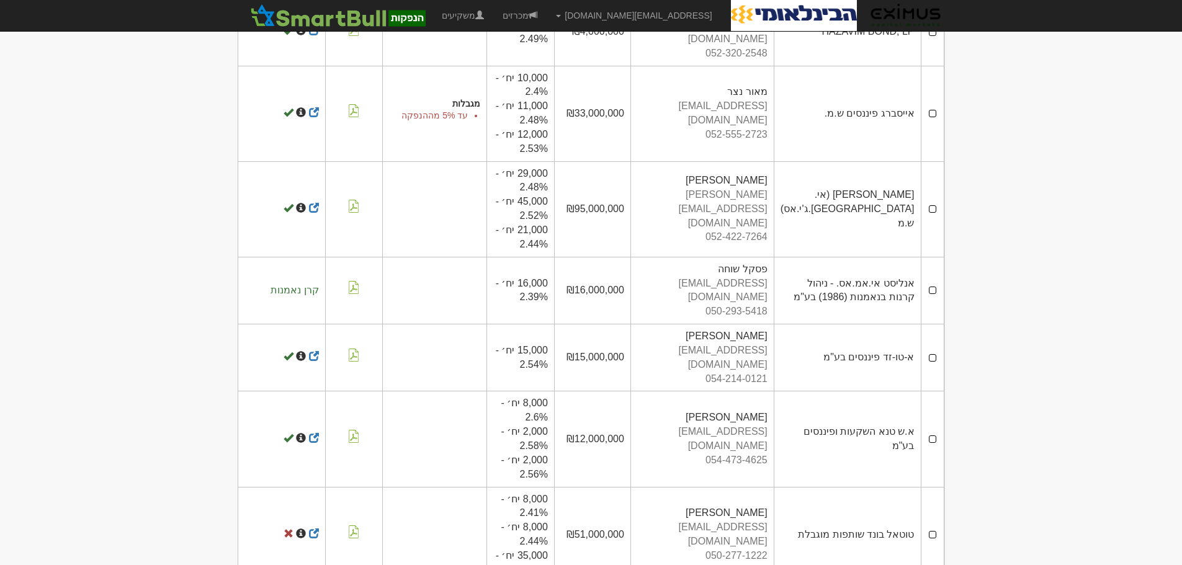
scroll to position [1773, 0]
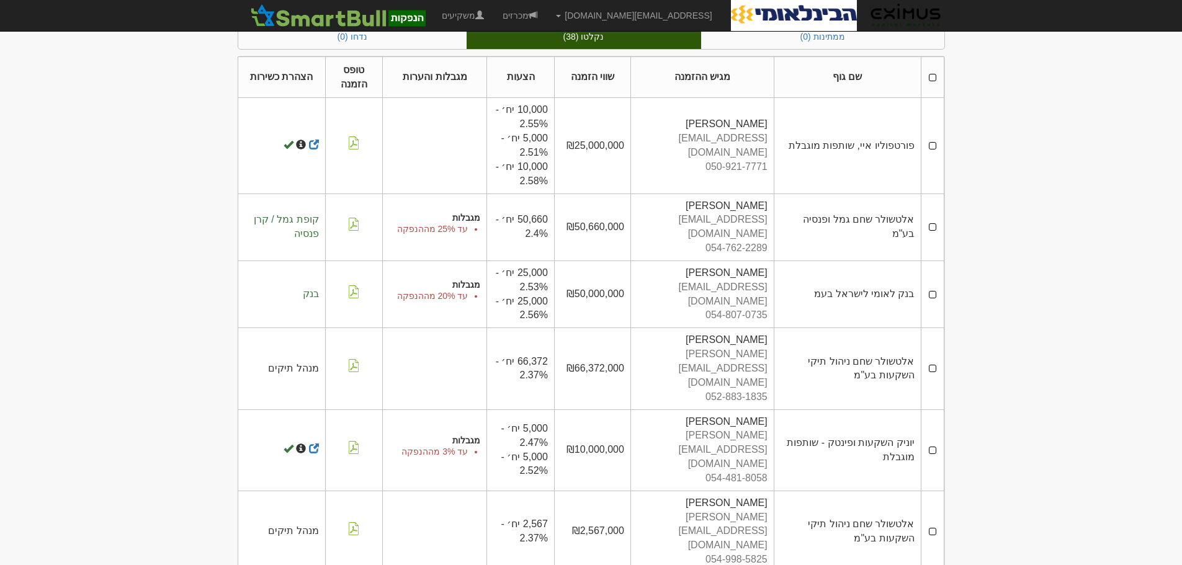
scroll to position [35, 0]
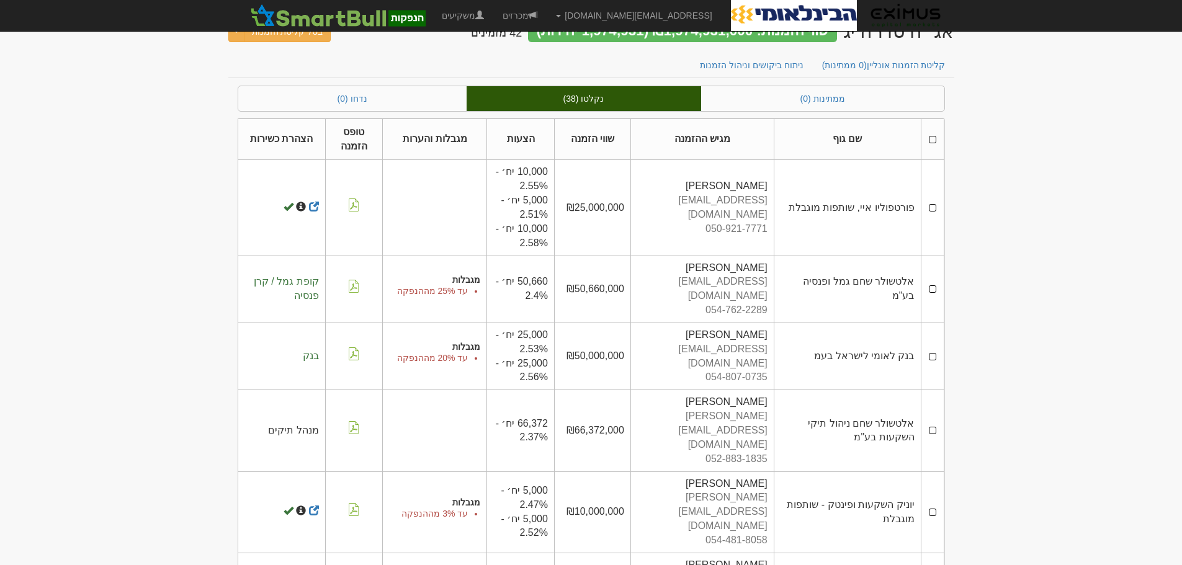
drag, startPoint x: 1078, startPoint y: 115, endPoint x: 1027, endPoint y: 123, distance: 50.9
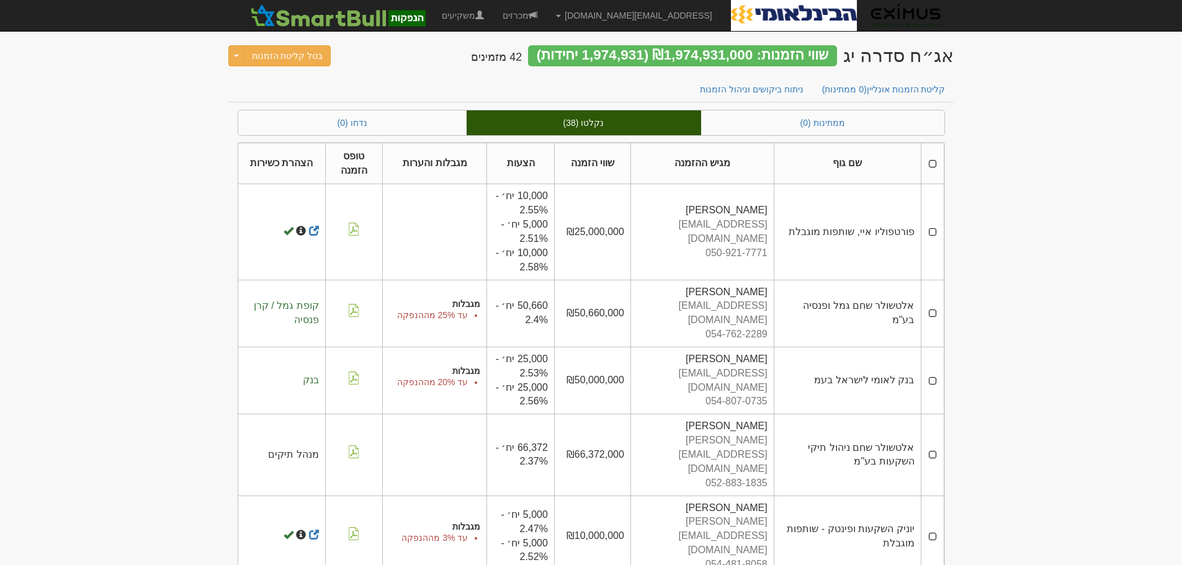
scroll to position [0, 0]
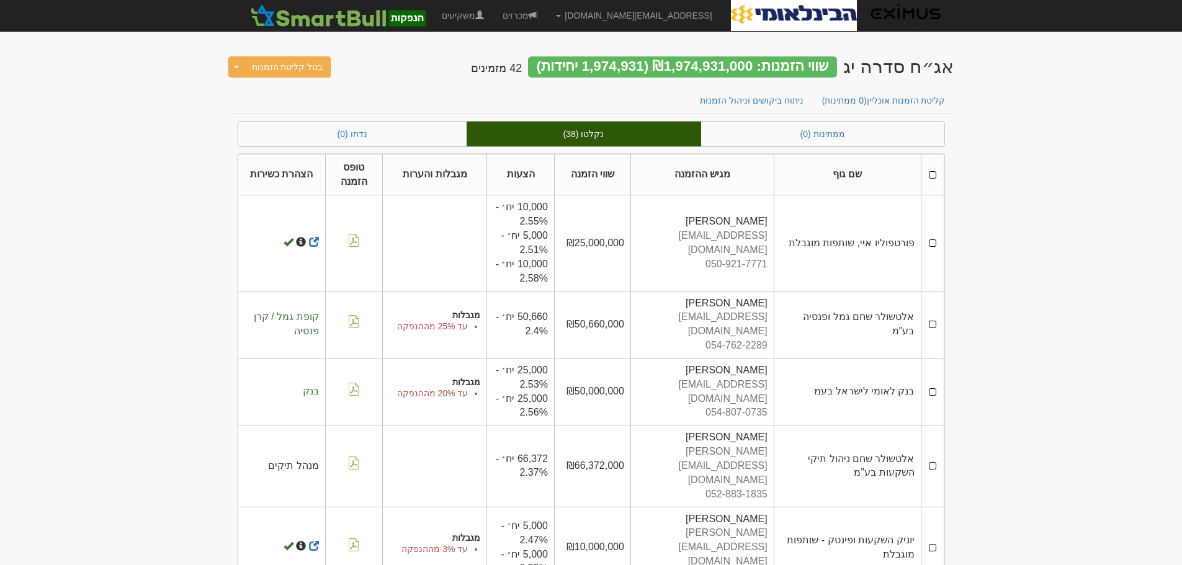
click at [547, 14] on link "מכרזים" at bounding box center [519, 15] width 53 height 31
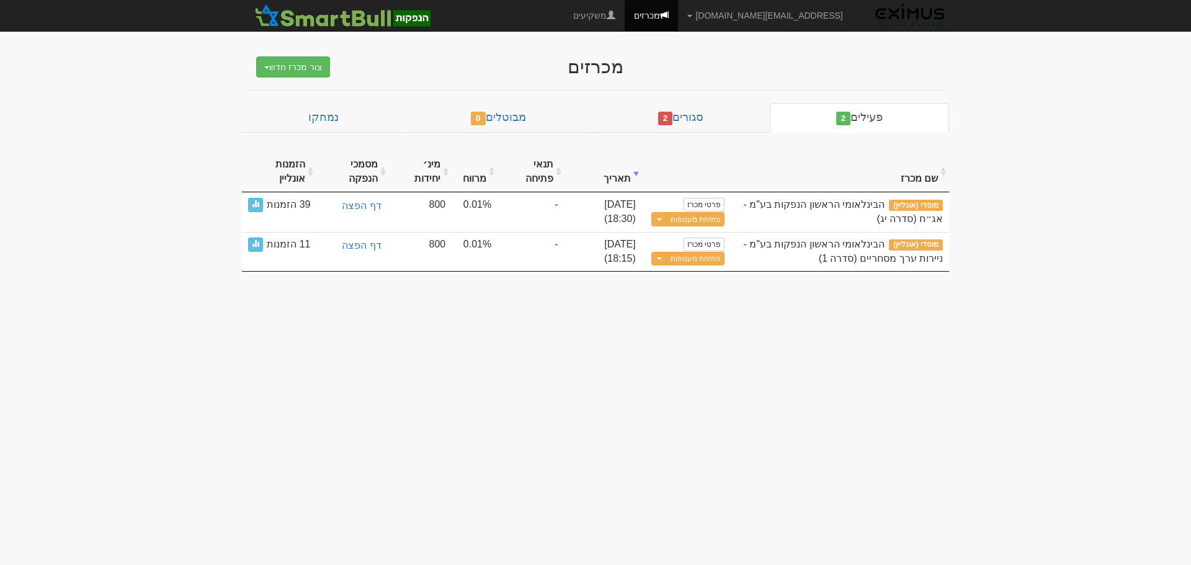
click at [717, 419] on body "orenf@eximuscm.com הגדרות חשבונות הנפקה תבניות הודעות קיבול X" at bounding box center [595, 282] width 1191 height 565
drag, startPoint x: 901, startPoint y: 388, endPoint x: 910, endPoint y: 388, distance: 8.7
click at [901, 388] on body "orenf@eximuscm.com הגדרות חשבונות הנפקה תבניות הודעות קיבול X" at bounding box center [595, 282] width 1191 height 565
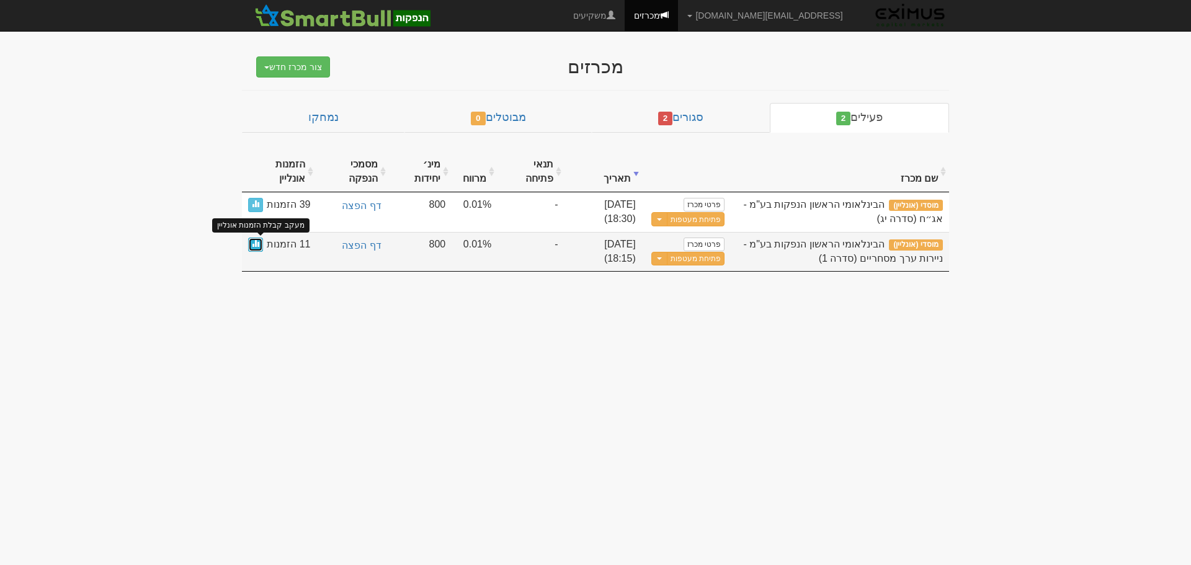
click at [256, 241] on span at bounding box center [255, 242] width 7 height 7
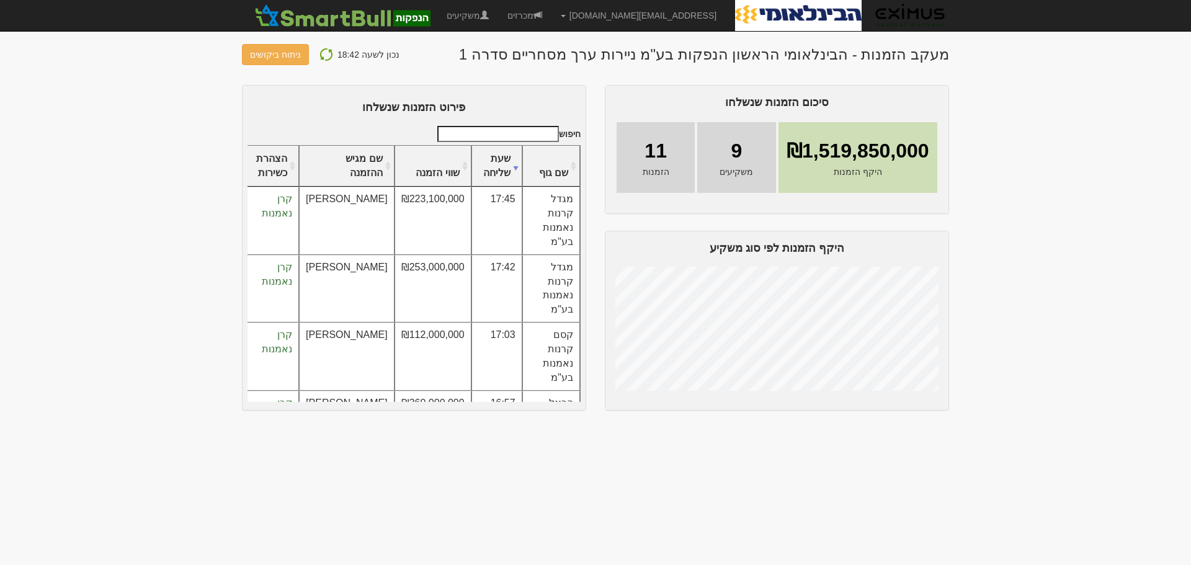
click at [1080, 145] on body "[EMAIL_ADDRESS][DOMAIN_NAME] הגדרות חשבונות הנפקה תבניות הודעות קיבול" at bounding box center [595, 282] width 1191 height 565
click at [996, 99] on body "[EMAIL_ADDRESS][DOMAIN_NAME] הגדרות חשבונות הנפקה תבניות הודעות קיבול" at bounding box center [595, 282] width 1191 height 565
click at [159, 203] on body "[EMAIL_ADDRESS][DOMAIN_NAME] הגדרות חשבונות הנפקה תבניות הודעות קיבול" at bounding box center [595, 282] width 1191 height 565
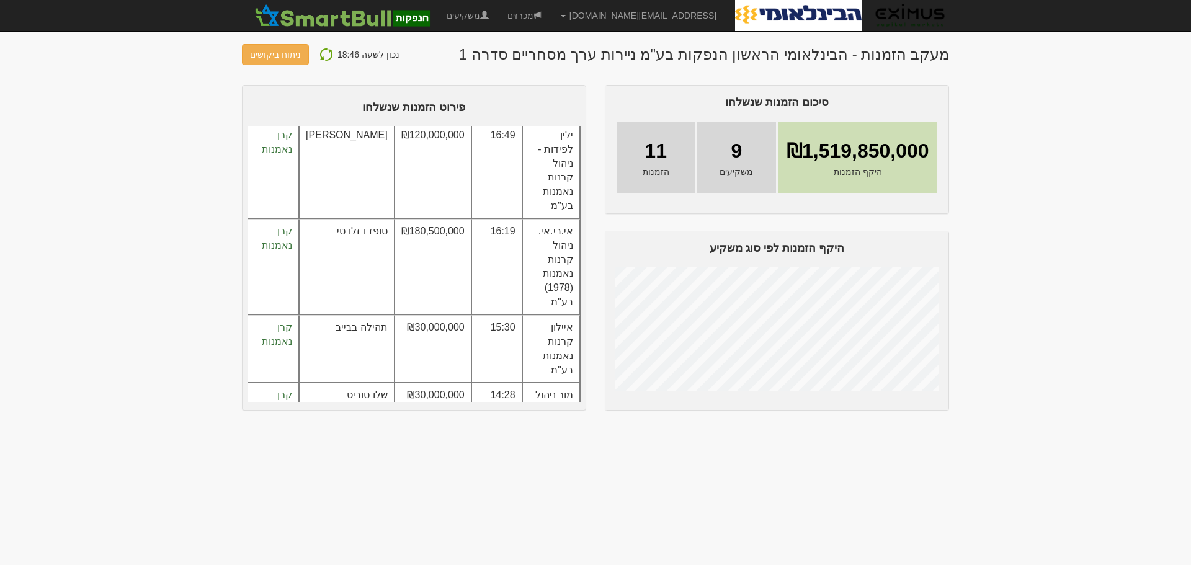
scroll to position [371, 0]
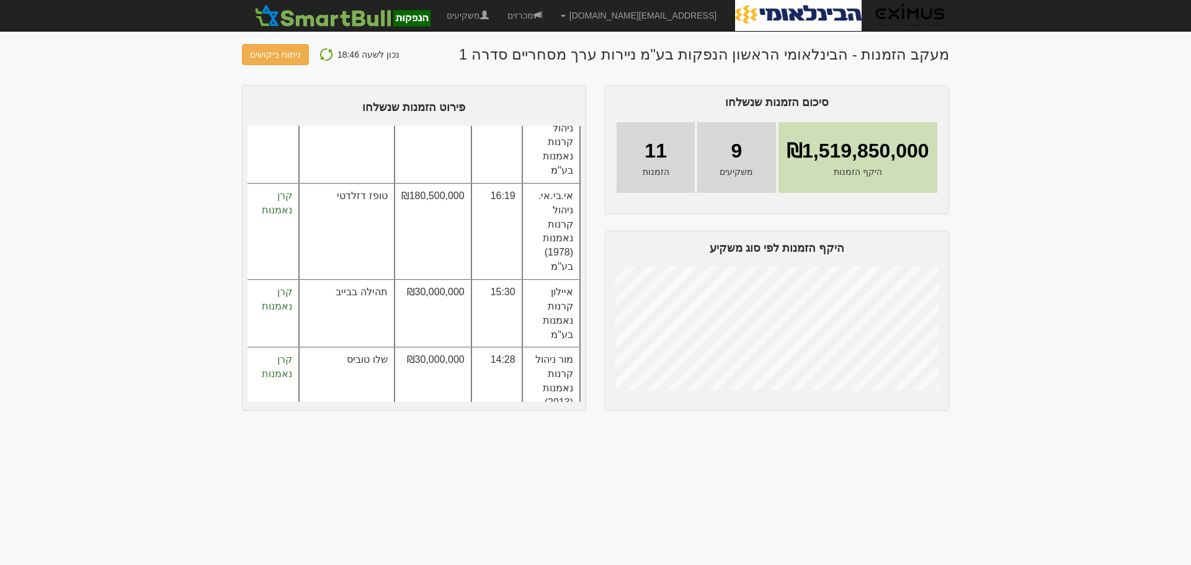
click at [172, 233] on body "[EMAIL_ADDRESS][DOMAIN_NAME] הגדרות חשבונות הנפקה תבניות הודעות קיבול" at bounding box center [595, 282] width 1191 height 565
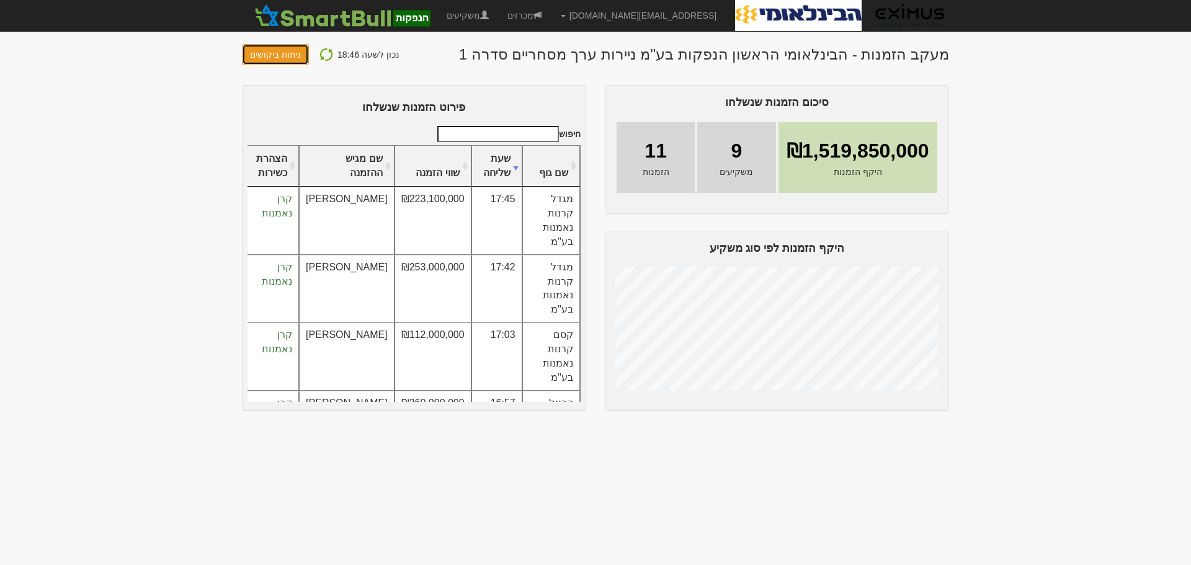
click at [262, 50] on link "ניתוח ביקושים" at bounding box center [275, 54] width 67 height 21
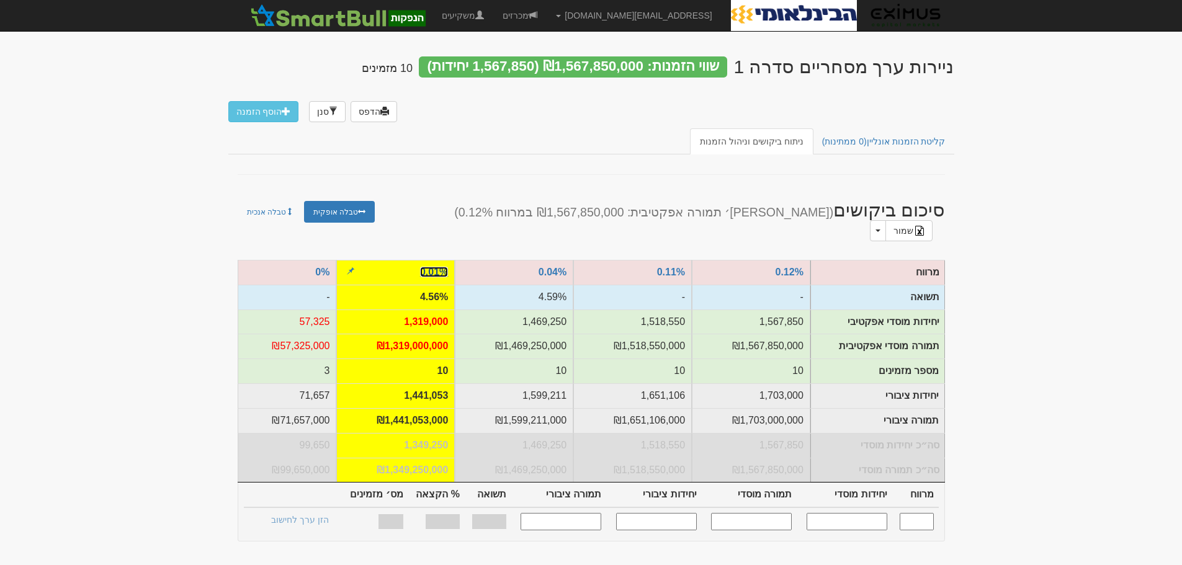
click at [437, 267] on link "0.01%" at bounding box center [434, 272] width 28 height 11
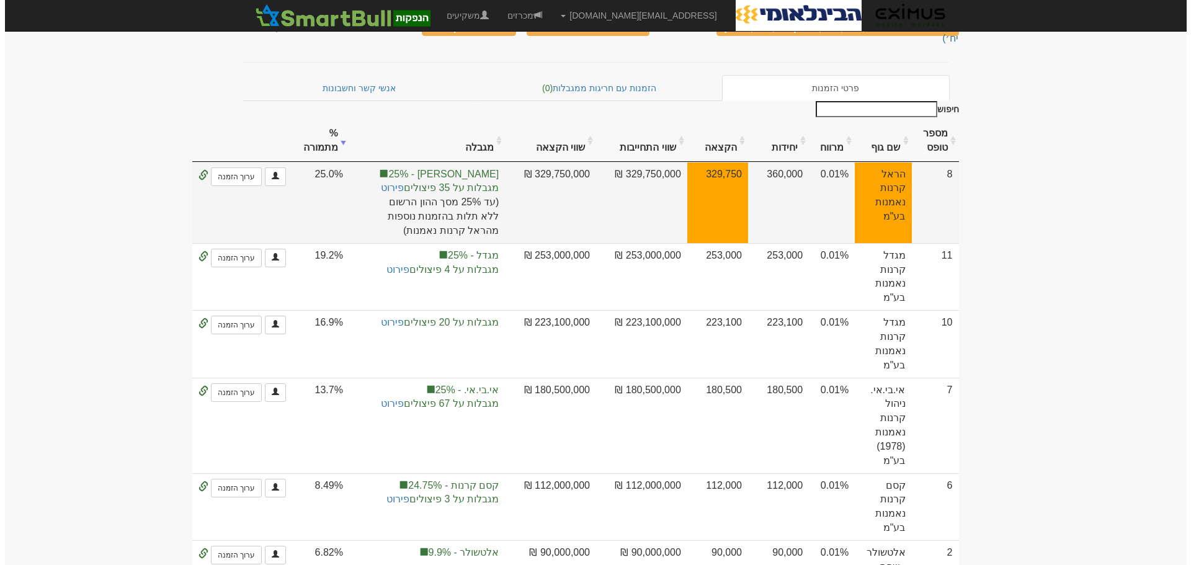
scroll to position [124, 0]
click at [396, 182] on link "פירוט" at bounding box center [387, 187] width 23 height 11
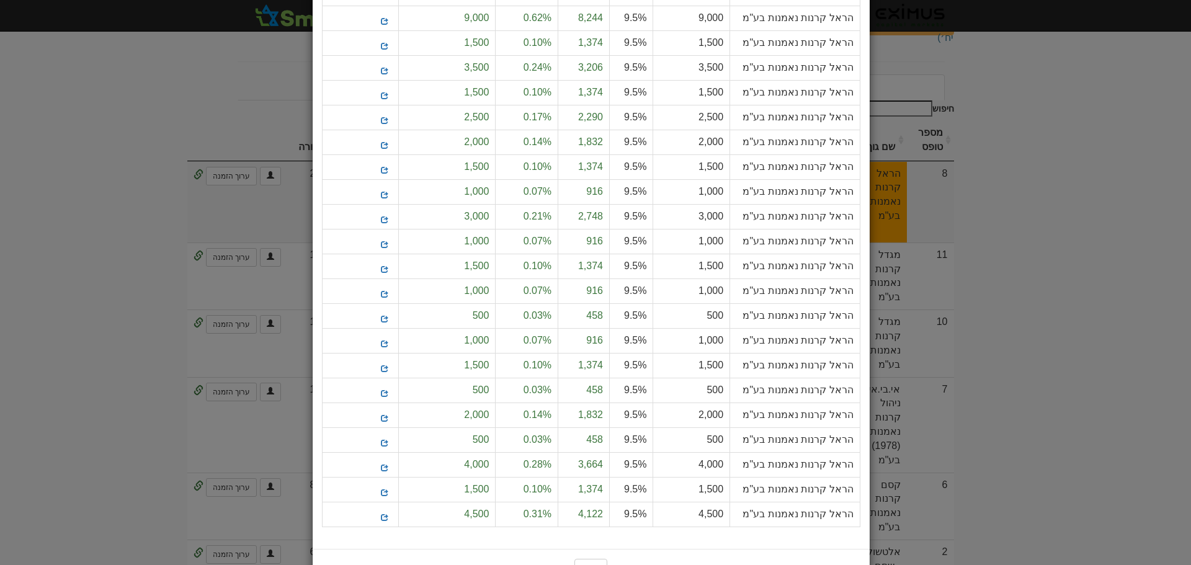
scroll to position [474, 0]
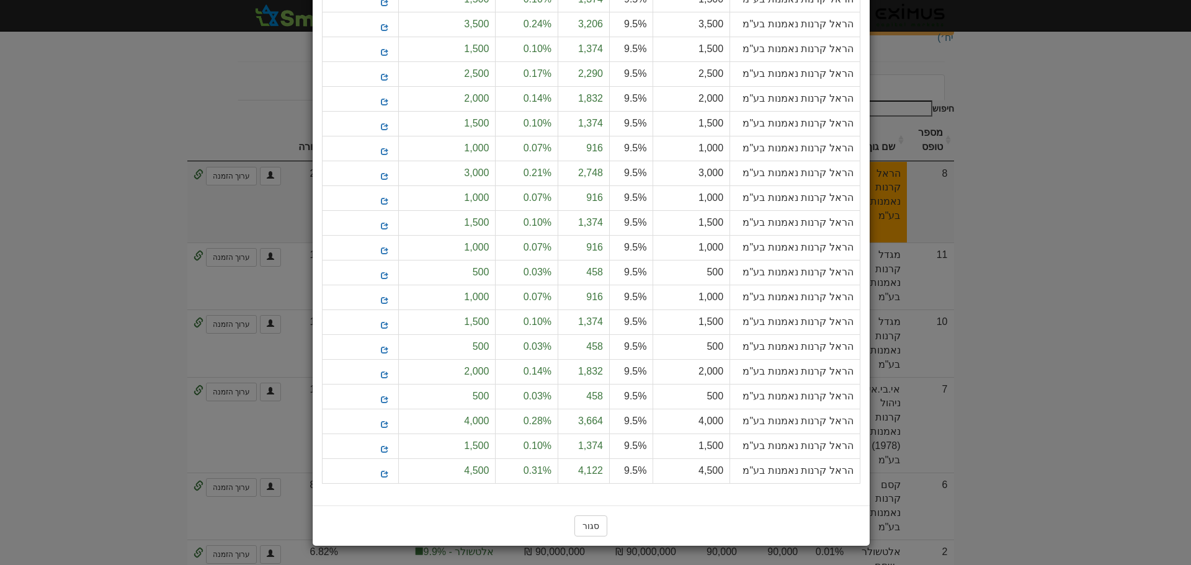
click at [1127, 181] on div "× Close הראל קרנות נאמנות בע"מ - מגבלה על פיצולים שם" at bounding box center [595, 282] width 1191 height 565
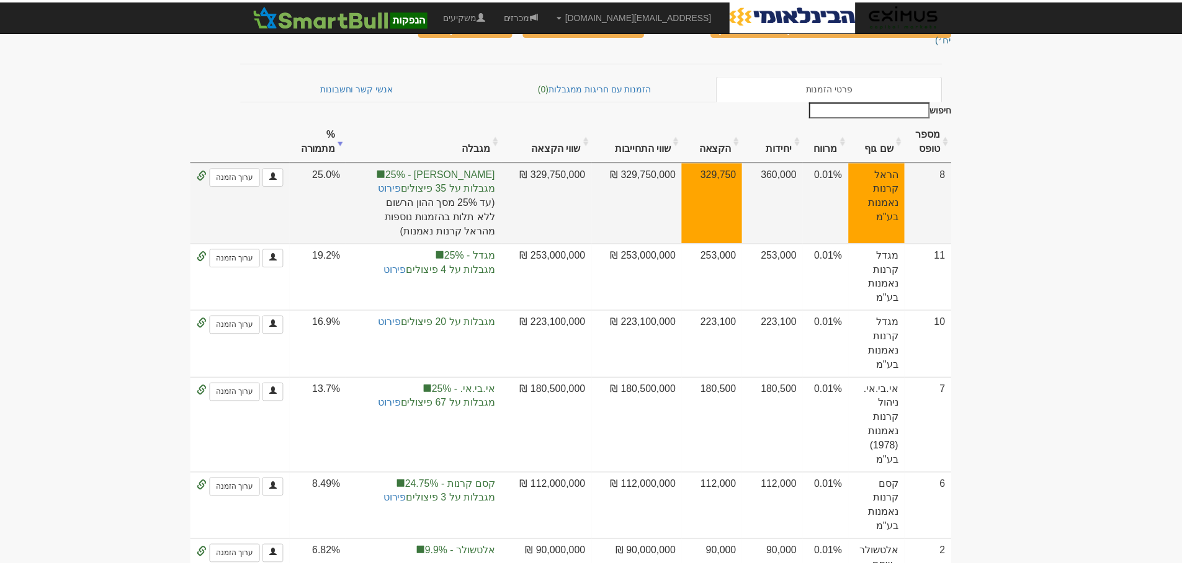
scroll to position [0, 0]
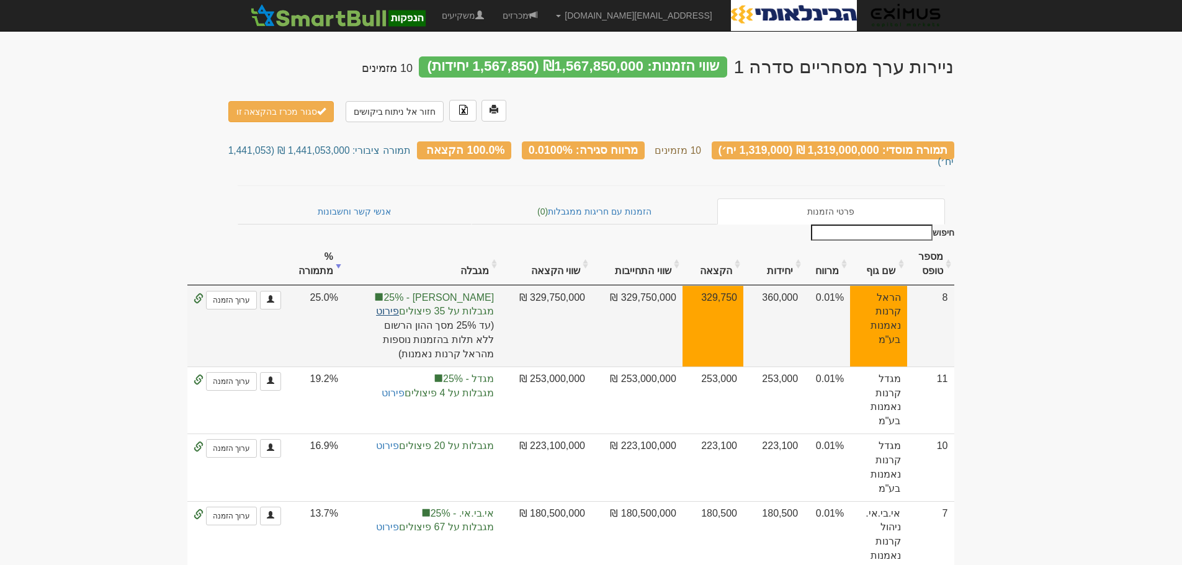
click at [399, 306] on link "פירוט" at bounding box center [387, 311] width 23 height 11
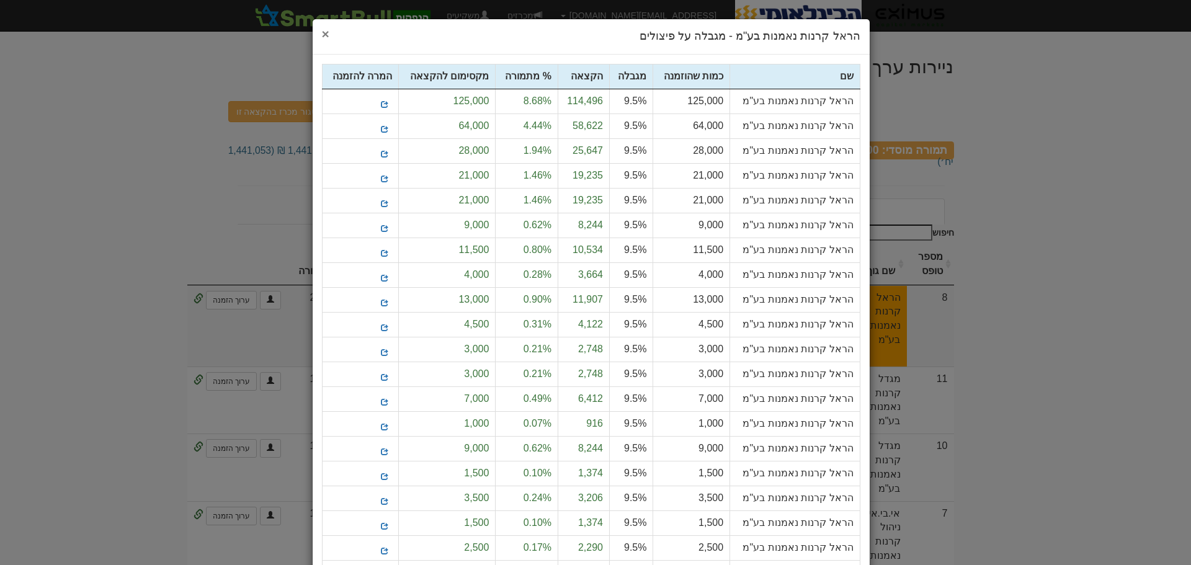
click at [328, 29] on span "×" at bounding box center [325, 34] width 7 height 14
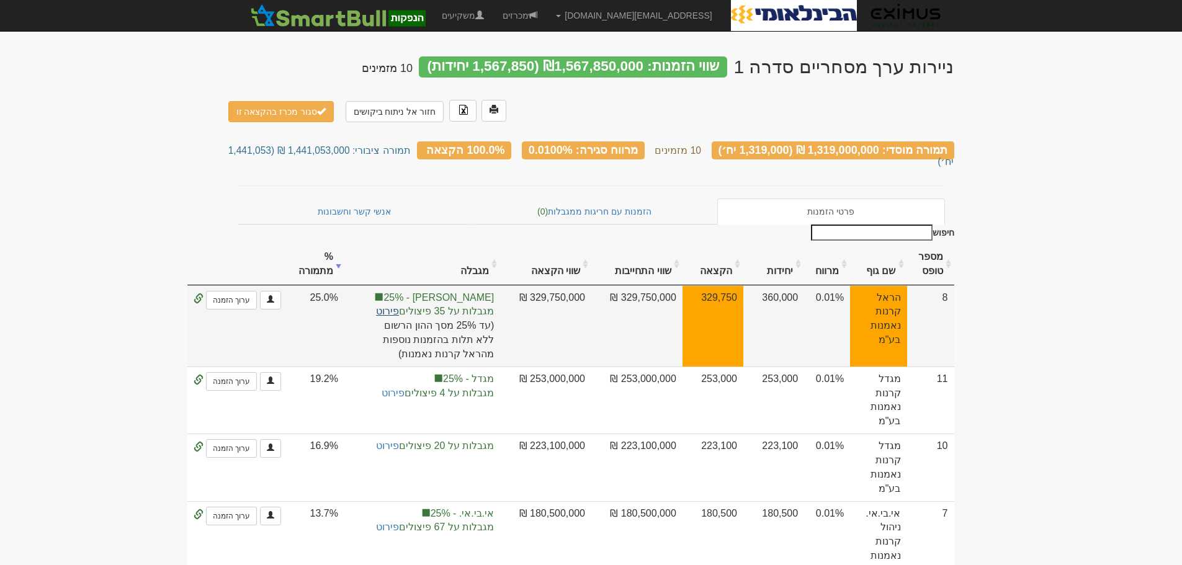
click at [399, 306] on link "פירוט" at bounding box center [387, 311] width 23 height 11
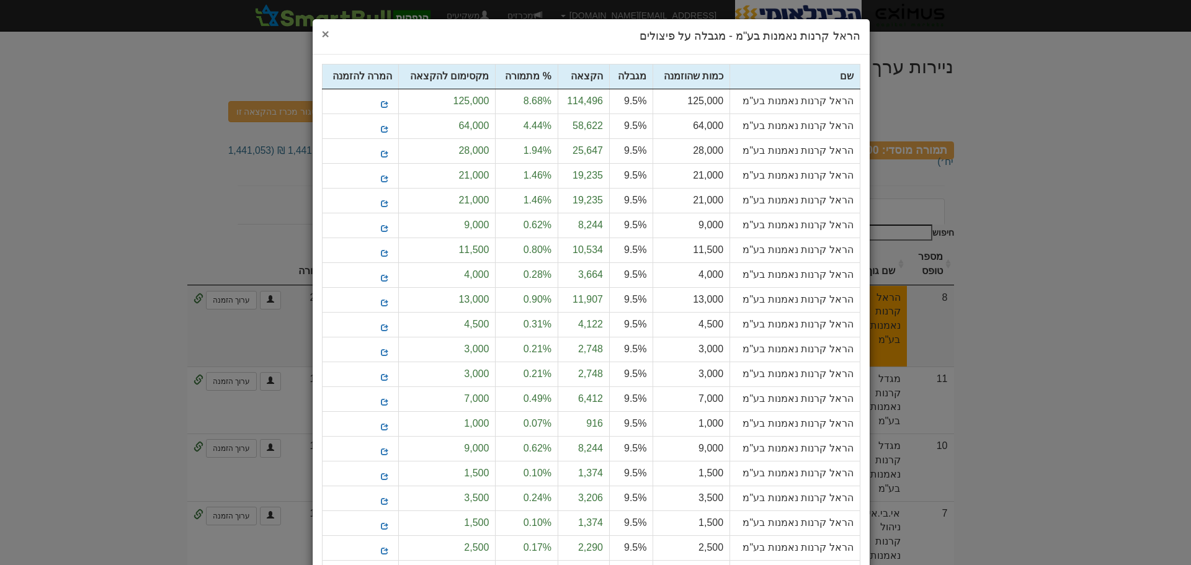
click at [329, 35] on span "×" at bounding box center [325, 34] width 7 height 14
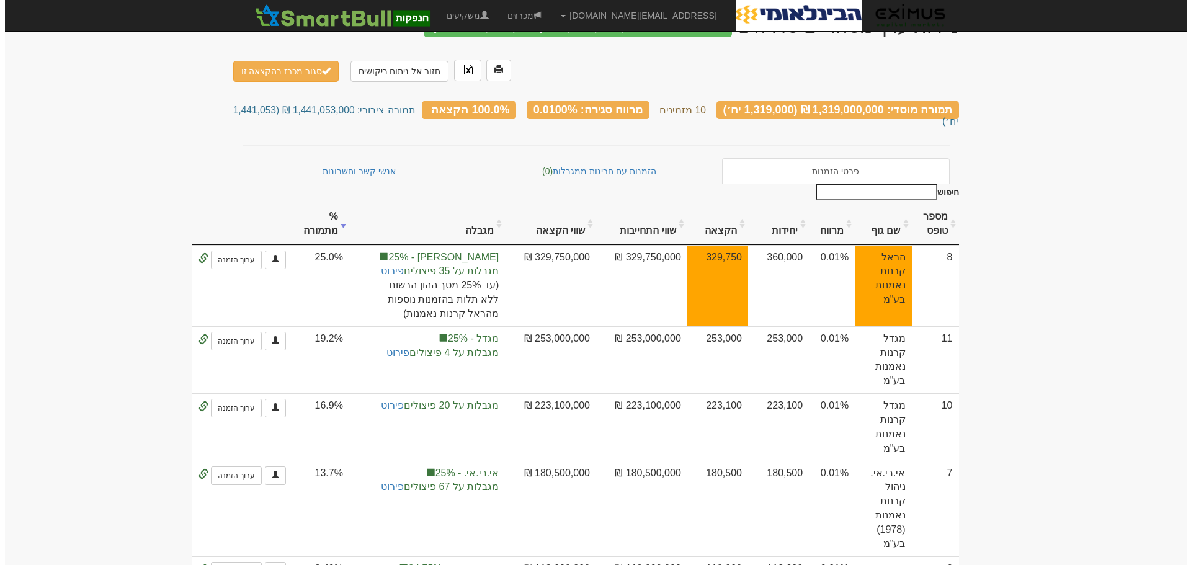
scroll to position [62, 0]
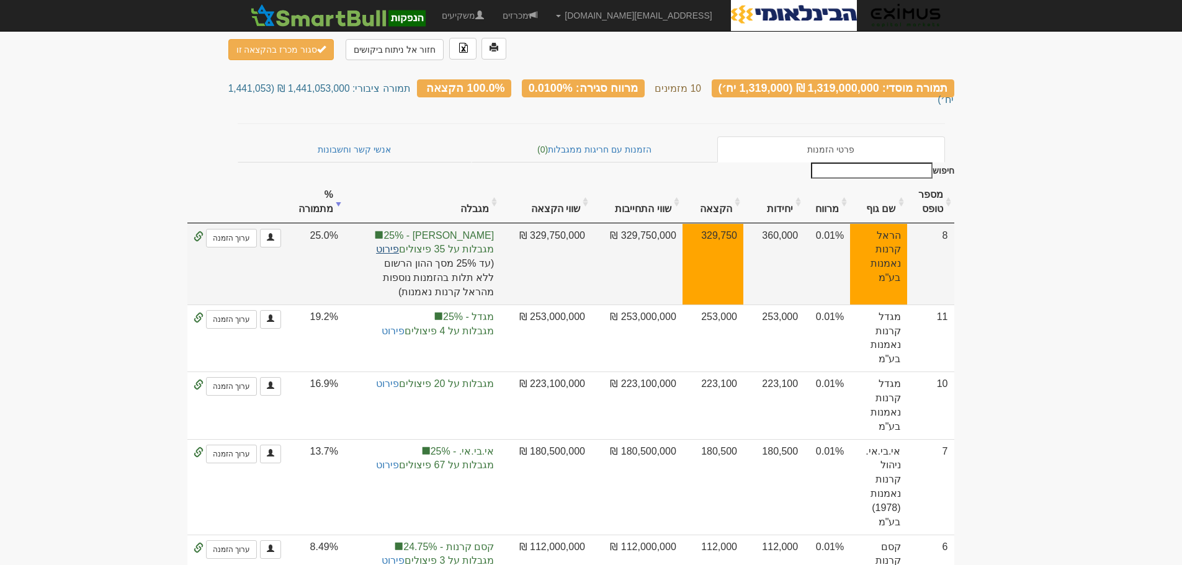
click at [399, 244] on link "פירוט" at bounding box center [387, 249] width 23 height 11
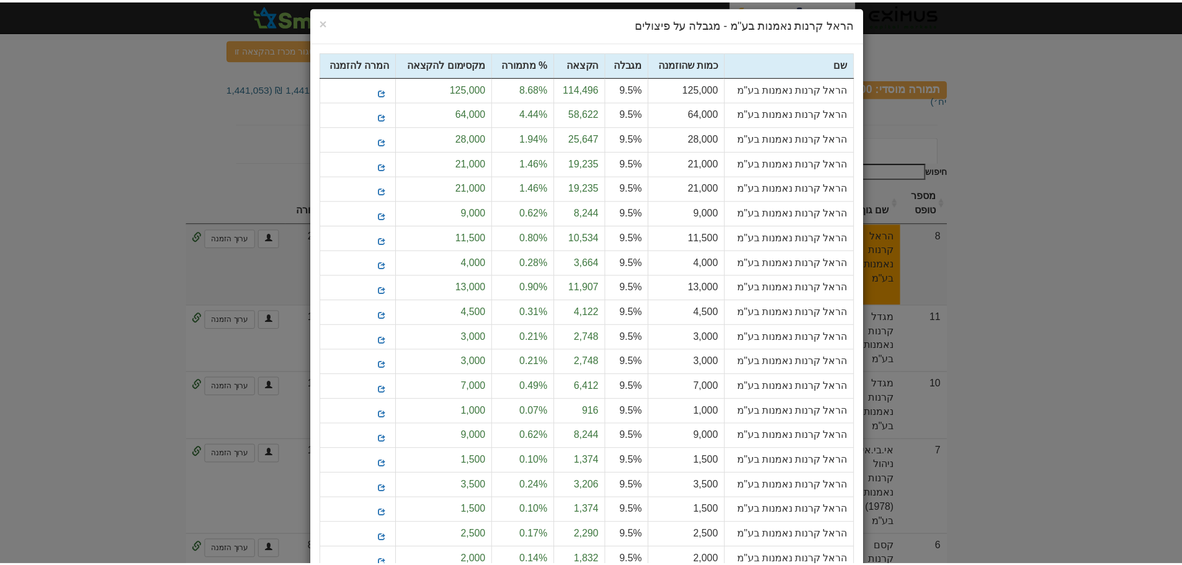
scroll to position [0, 0]
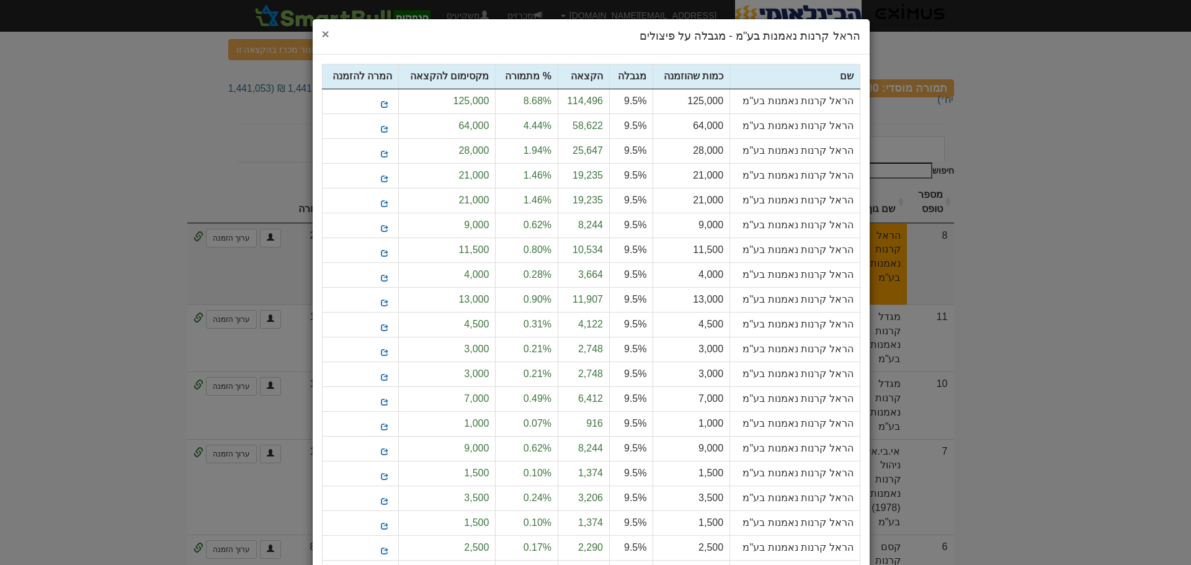
click at [329, 29] on span "×" at bounding box center [325, 34] width 7 height 14
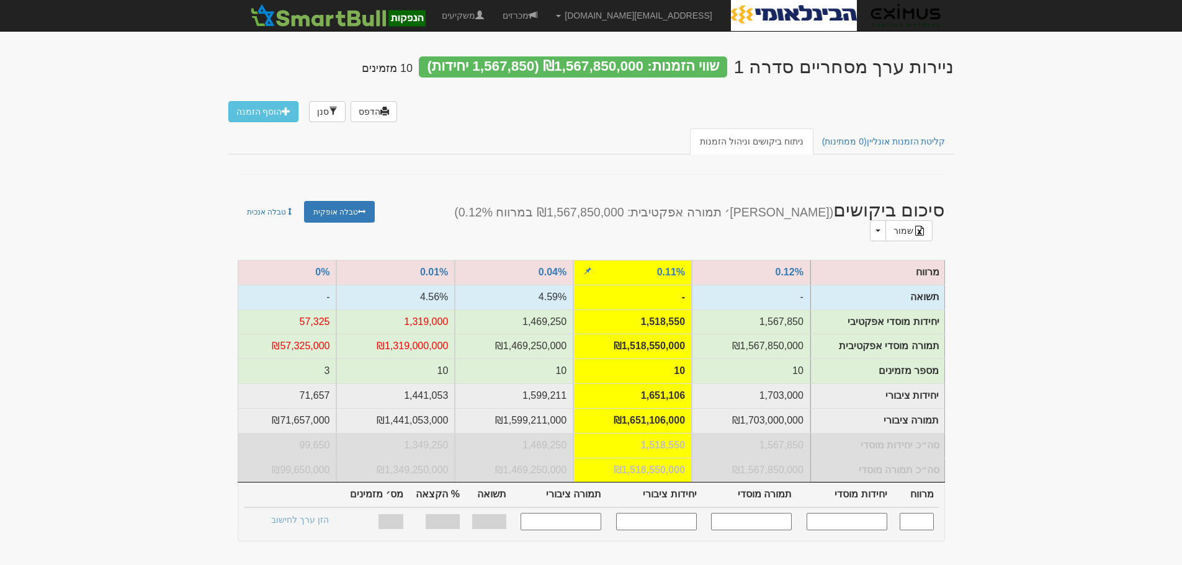
scroll to position [124, 0]
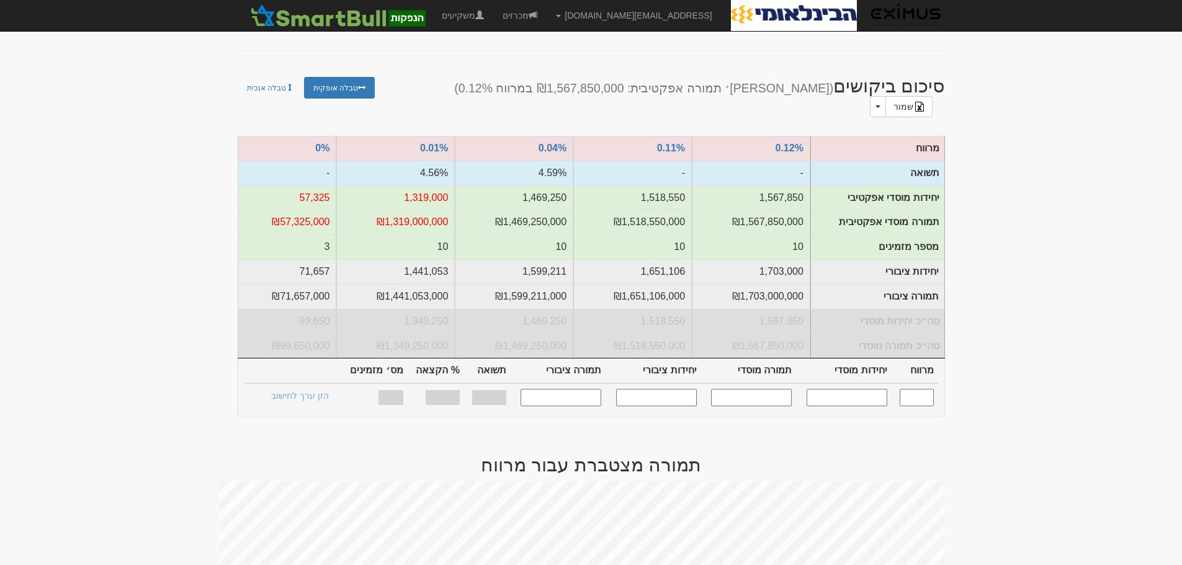
drag, startPoint x: 846, startPoint y: 392, endPoint x: 854, endPoint y: 392, distance: 7.4
click at [846, 392] on input "text" at bounding box center [847, 397] width 81 height 17
drag, startPoint x: 748, startPoint y: 389, endPoint x: 766, endPoint y: 393, distance: 18.5
click at [748, 389] on input "text" at bounding box center [751, 397] width 81 height 17
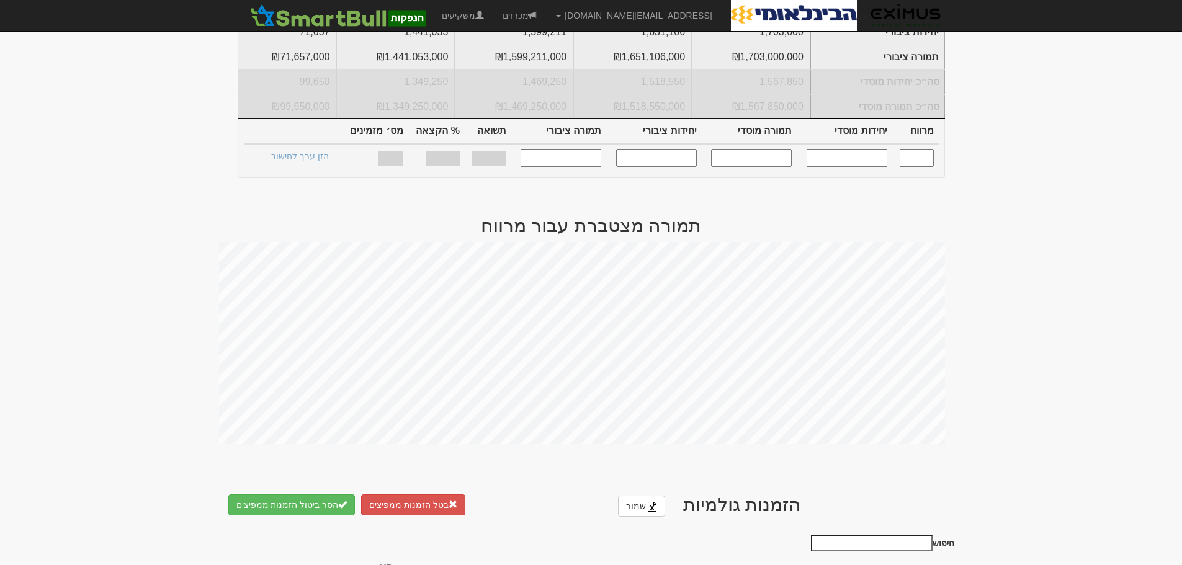
scroll to position [277, 0]
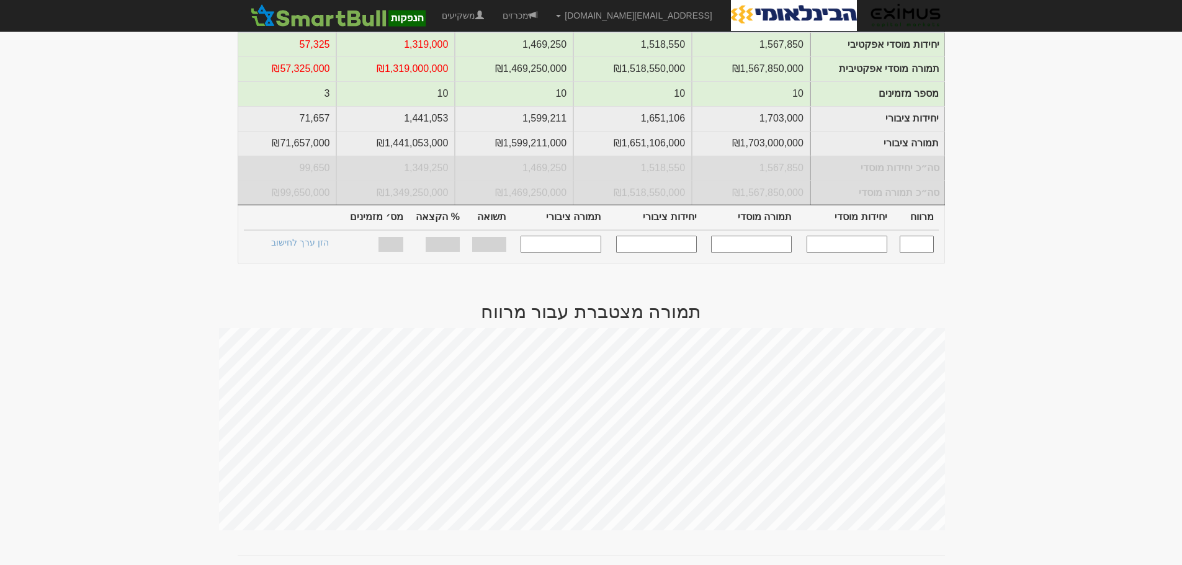
click at [842, 236] on input "text" at bounding box center [847, 244] width 81 height 17
type input "1"
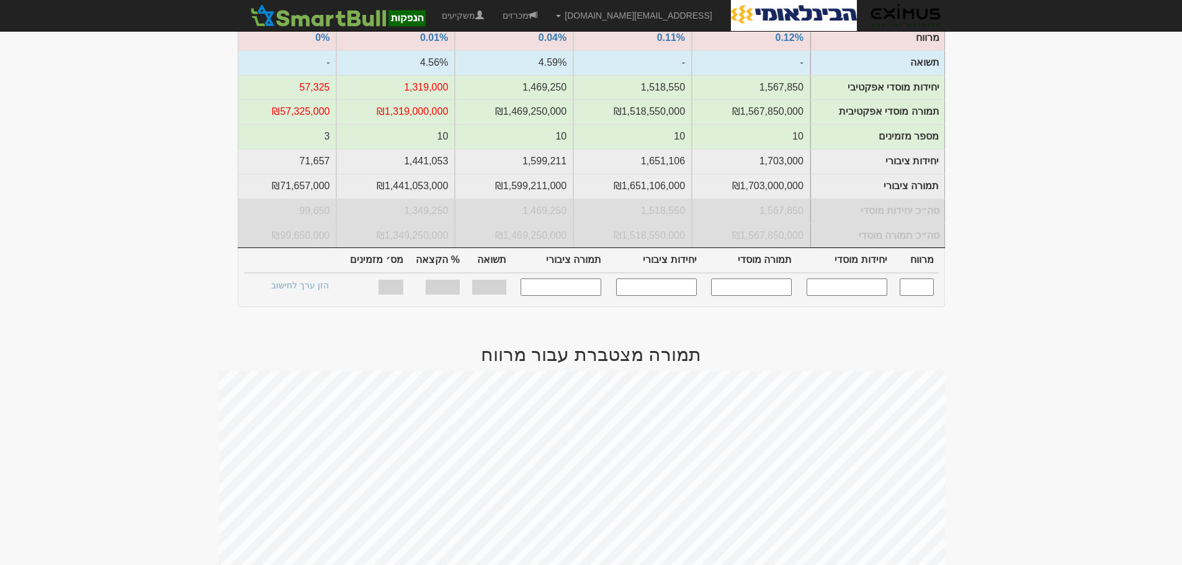
scroll to position [215, 0]
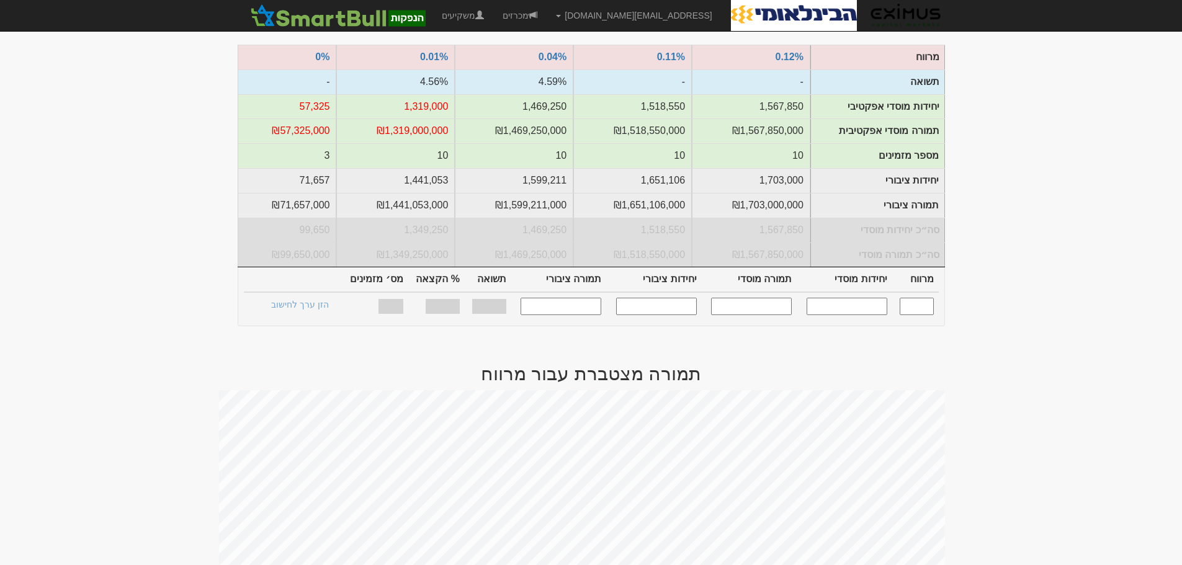
click at [774, 298] on input "text" at bounding box center [751, 306] width 81 height 17
click at [763, 300] on input "12000000" at bounding box center [745, 306] width 81 height 17
type input "12000000000"
type input "0.120"
type input "1,567,850"
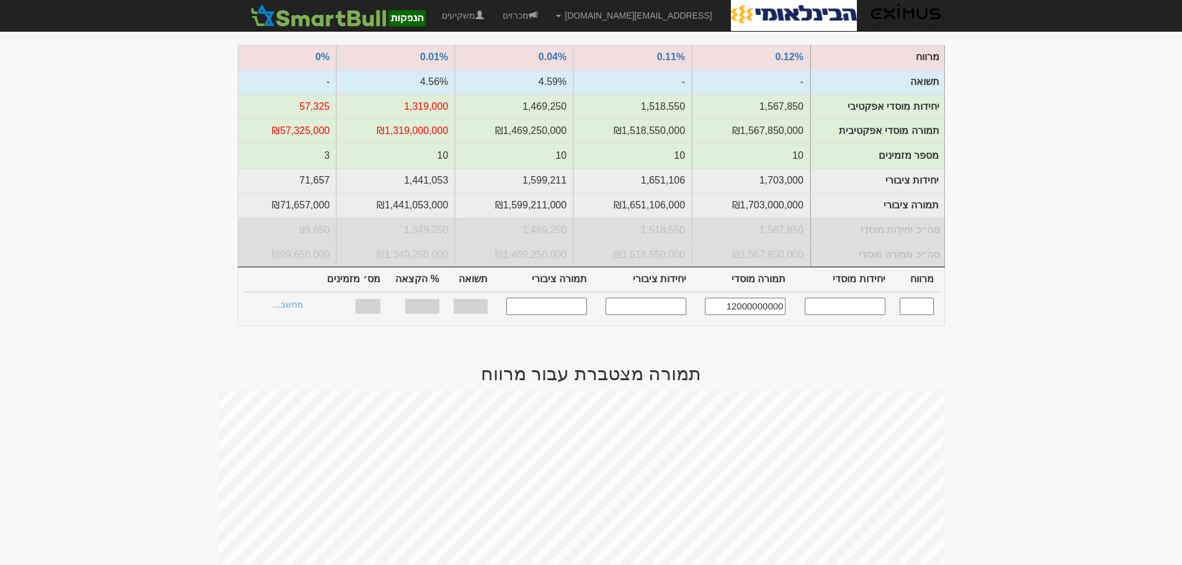
type input "1,567,850,000"
type input "1,703,000"
type input "1,703,000,000"
type input "100%"
type input "10"
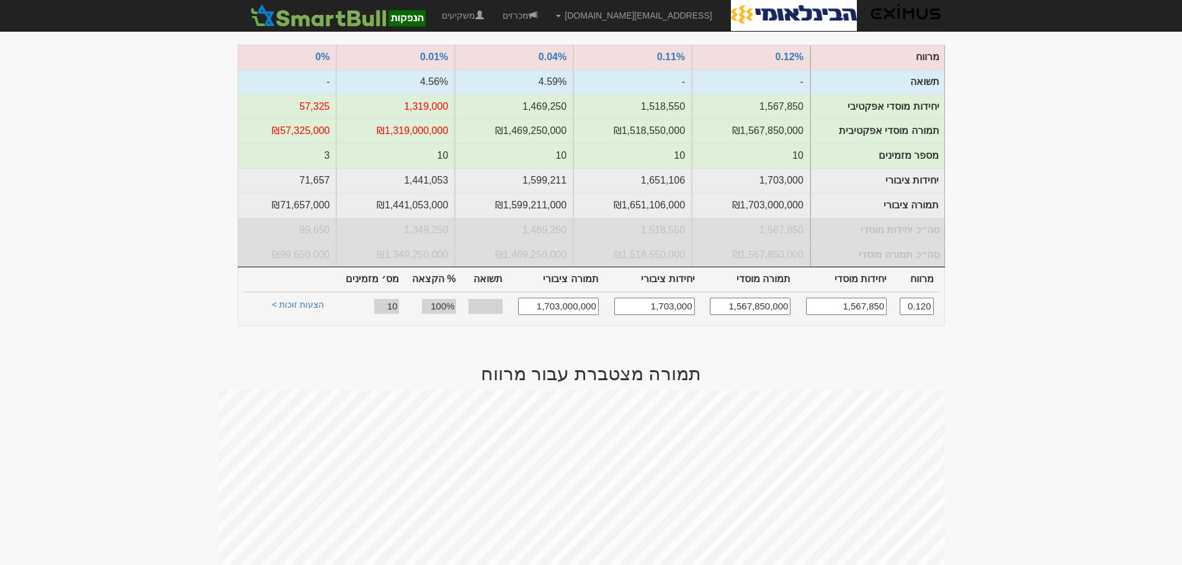
drag, startPoint x: 736, startPoint y: 295, endPoint x: 748, endPoint y: 295, distance: 11.2
click at [748, 298] on input "1,567,850,000" at bounding box center [750, 306] width 81 height 17
click at [757, 298] on input "1,200,850,000" at bounding box center [750, 306] width 81 height 17
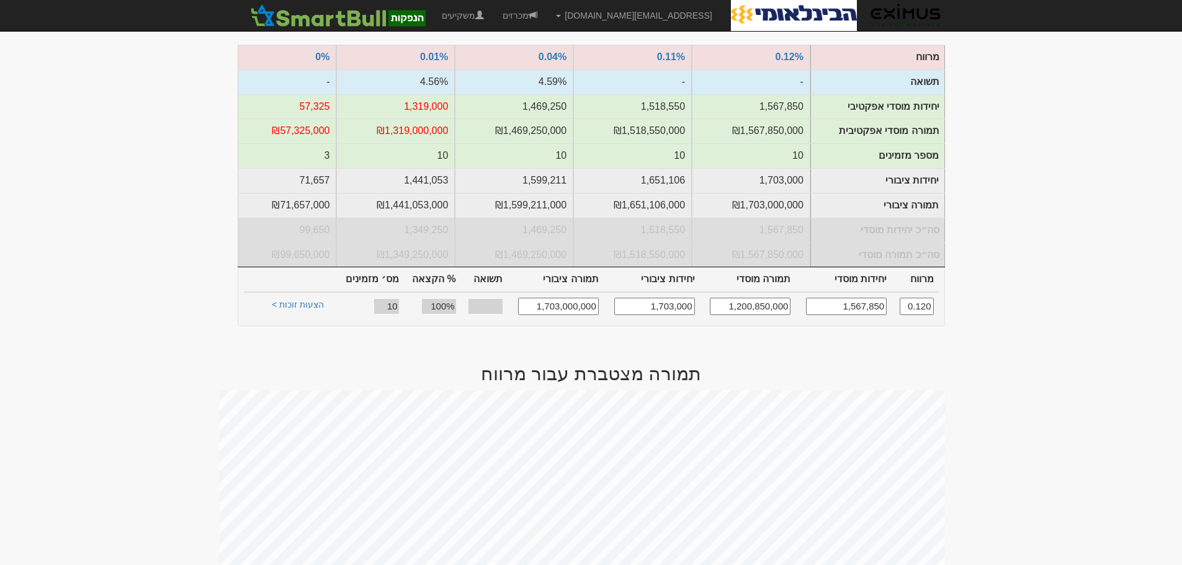
drag, startPoint x: 753, startPoint y: 292, endPoint x: 767, endPoint y: 294, distance: 13.8
click at [767, 298] on input "1,200,850,000" at bounding box center [750, 306] width 81 height 17
type input "1,200,000,000"
type input "0.010"
type input "1,200,000"
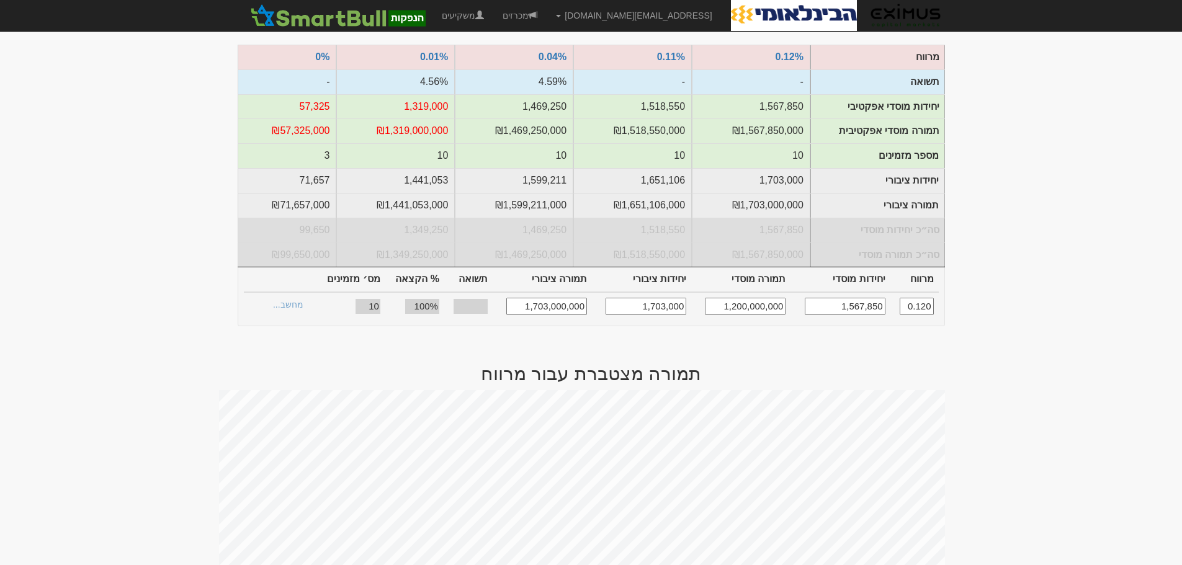
type input "1,315,790"
type input "1,315,790,000"
type input "89.97%"
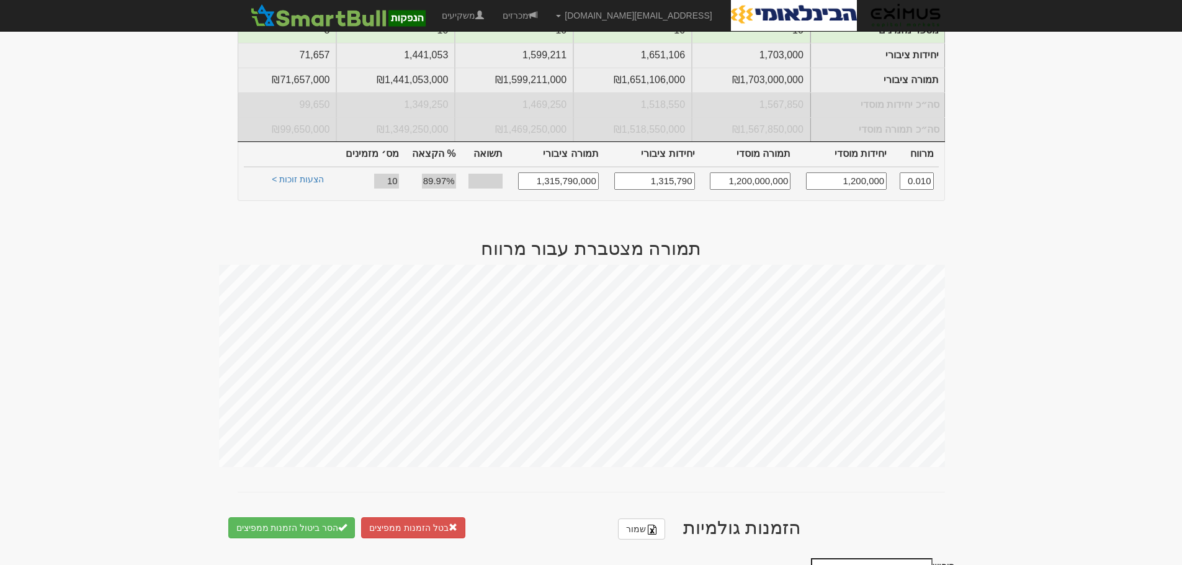
scroll to position [339, 0]
type input "1,200,000,000"
click at [306, 174] on link "הצעות זוכות >" at bounding box center [298, 182] width 68 height 17
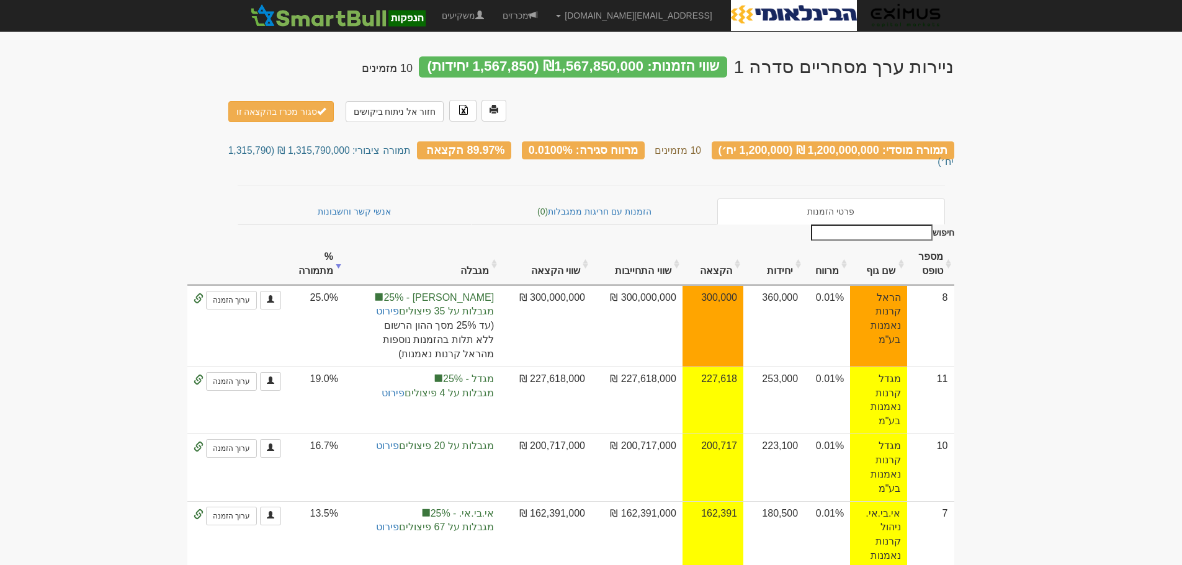
click at [610, 102] on div "ניירות ערך מסחריים סדרה 1 שווי הזמנות: ₪1,567,850,000 (1,567,850 יחידות) 10 מזמ…" at bounding box center [591, 86] width 726 height 84
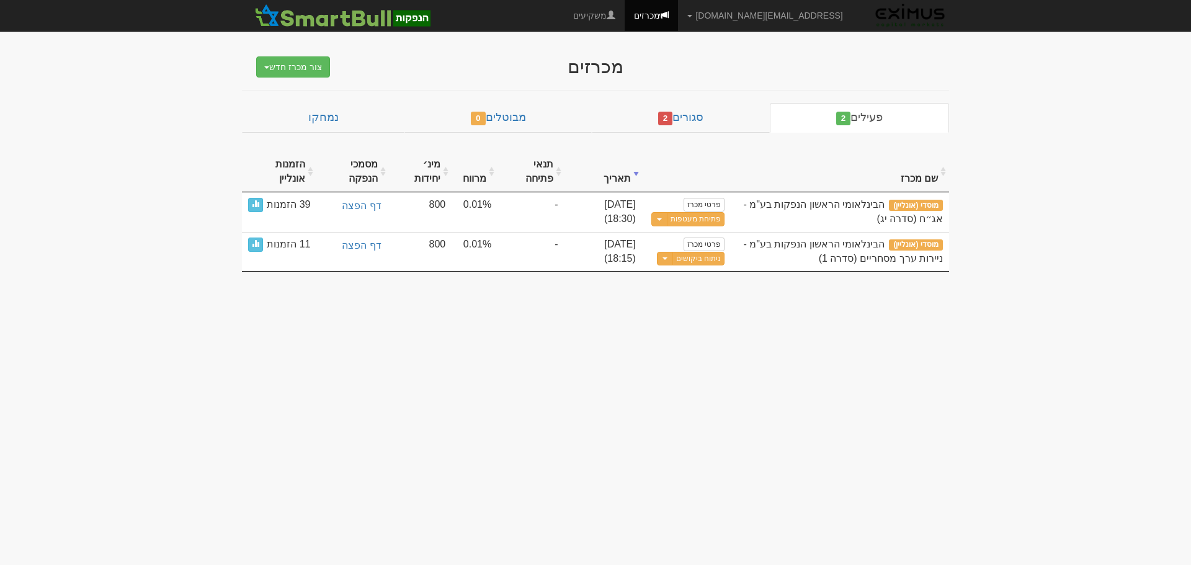
click at [523, 364] on body "orenf@eximuscm.com הגדרות חשבונות הנפקה תבניות הודעות קיבול X" at bounding box center [595, 282] width 1191 height 565
click at [1027, 141] on body "orenf@eximuscm.com הגדרות חשבונות הנפקה תבניות הודעות קיבול X" at bounding box center [595, 282] width 1191 height 565
click at [659, 334] on body "orenf@eximuscm.com הגדרות חשבונות הנפקה תבניות הודעות קיבול X" at bounding box center [595, 282] width 1191 height 565
drag, startPoint x: 578, startPoint y: 275, endPoint x: 609, endPoint y: 287, distance: 33.8
click at [582, 277] on body "orenf@eximuscm.com הגדרות חשבונות הנפקה תבניות הודעות קיבול X" at bounding box center [595, 282] width 1191 height 565
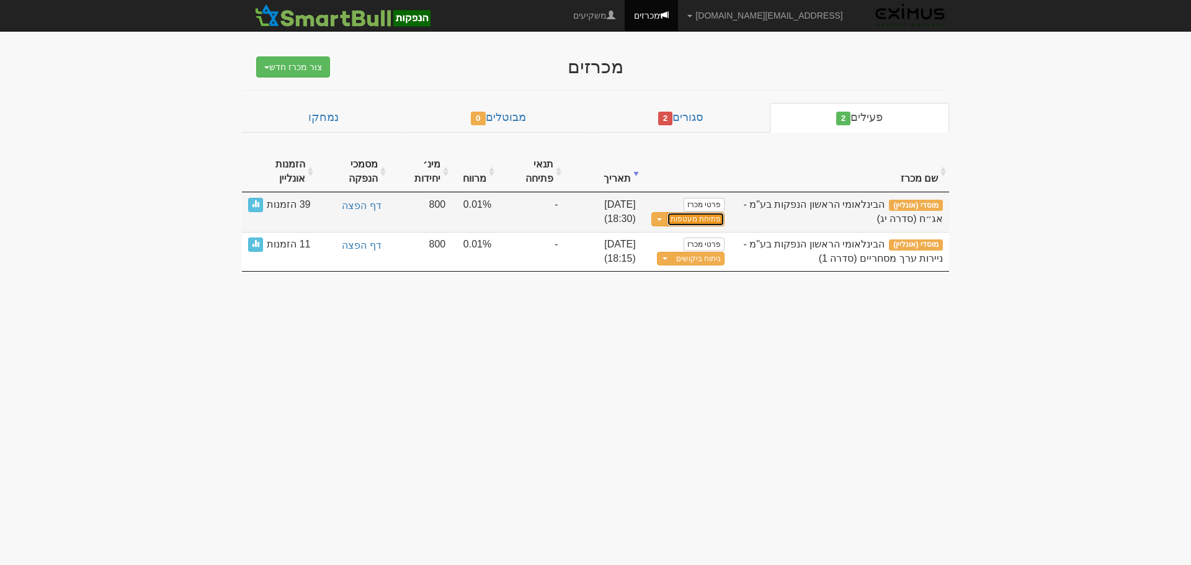
click at [700, 219] on link "פתיחת מעטפות" at bounding box center [696, 219] width 58 height 14
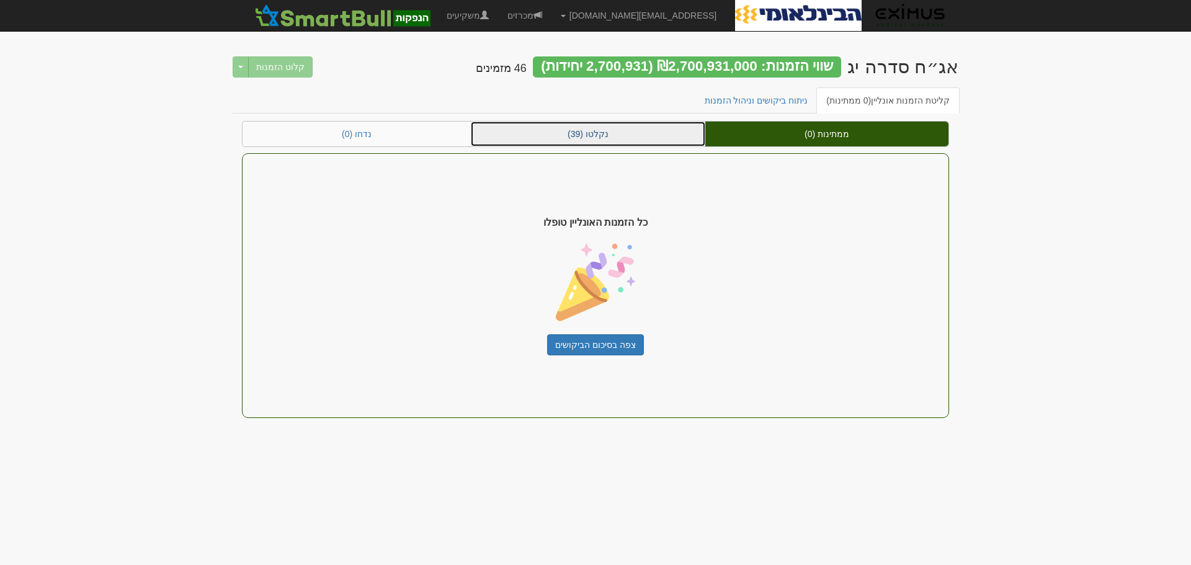
click at [594, 136] on link "נקלטו (39)" at bounding box center [588, 134] width 235 height 25
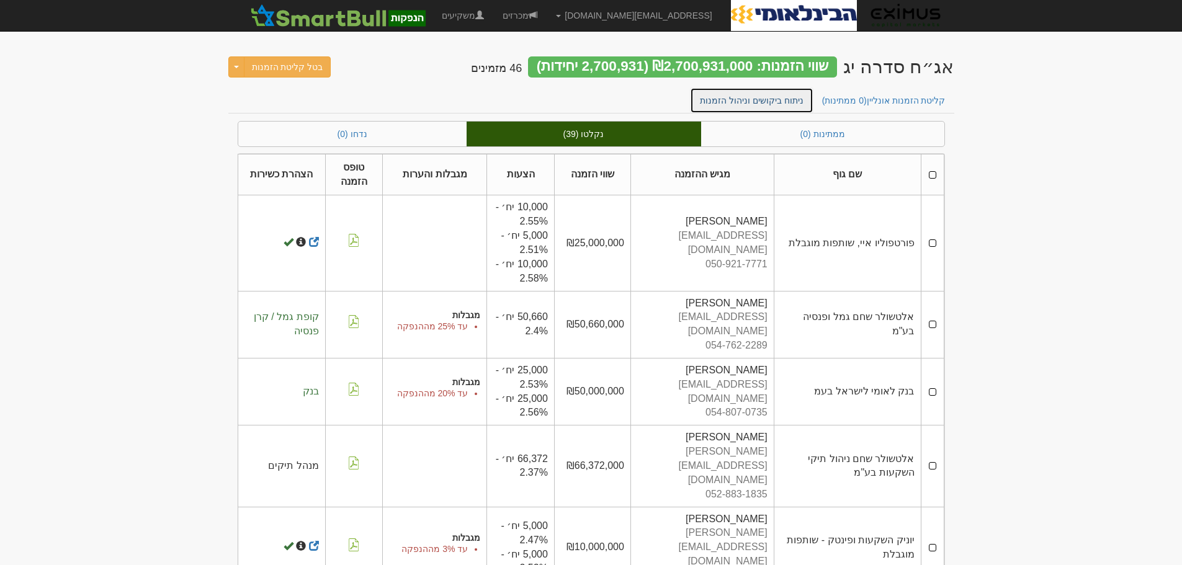
click at [751, 95] on link "ניתוח ביקושים וניהול הזמנות" at bounding box center [751, 100] width 123 height 26
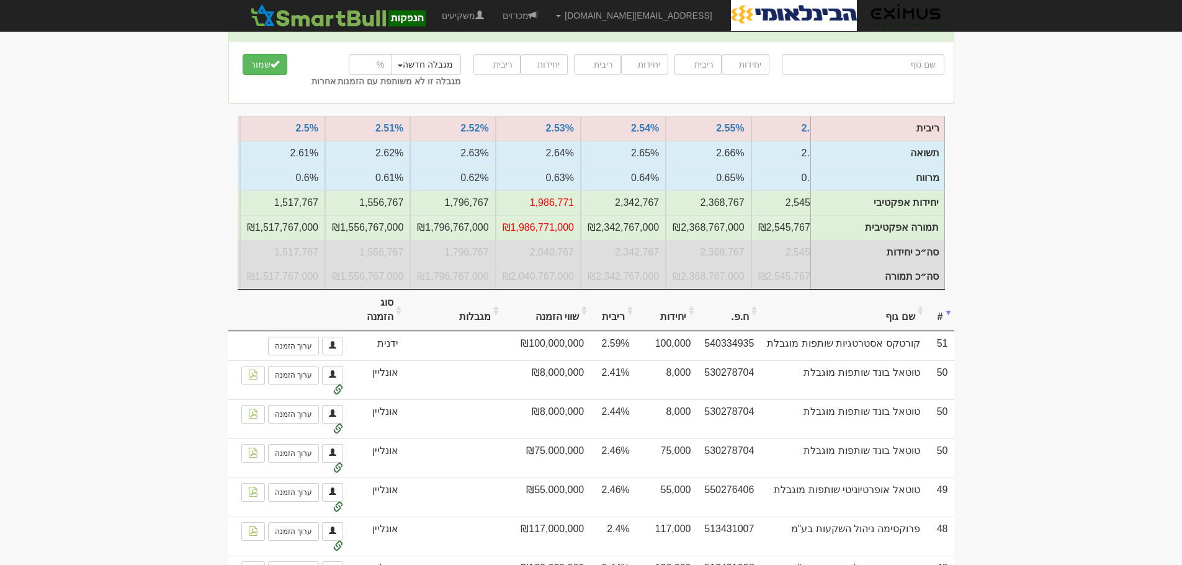
scroll to position [62, 0]
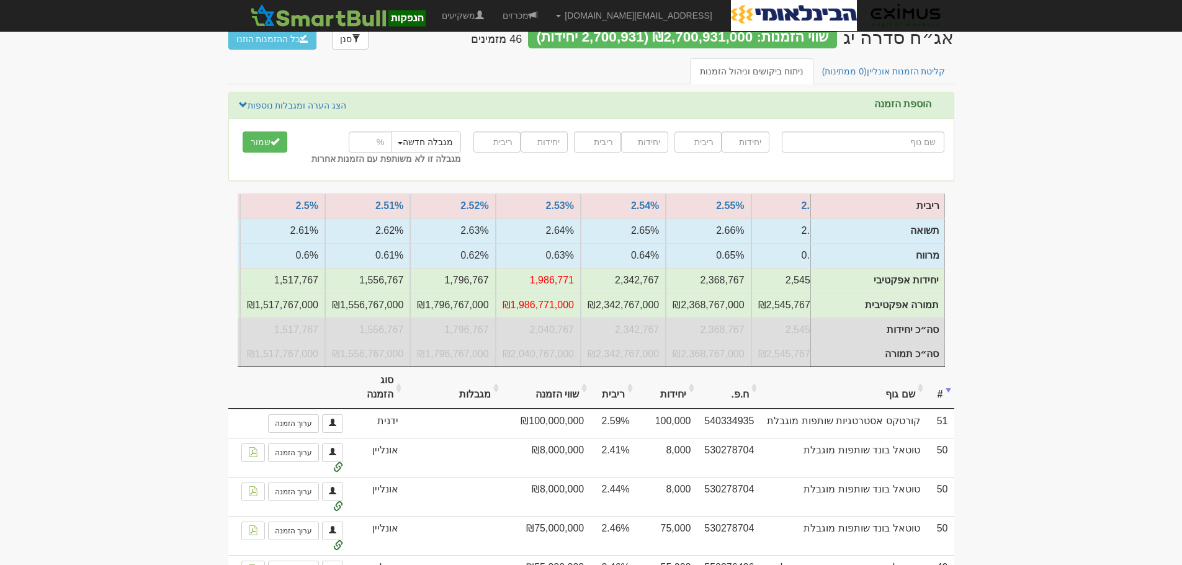
scroll to position [0, 0]
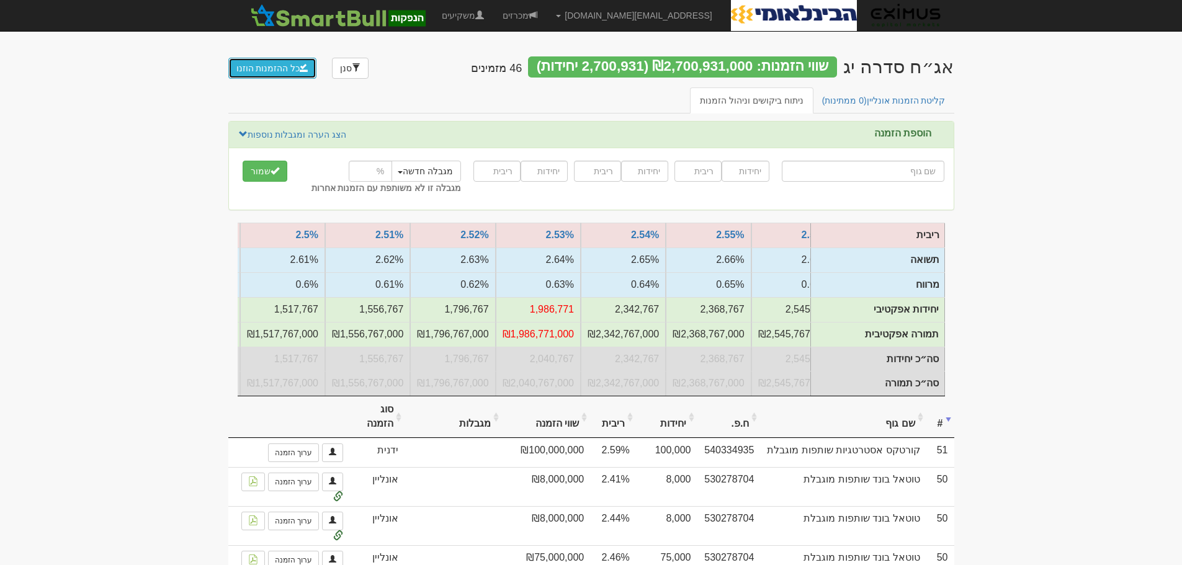
click at [265, 69] on button "כל ההזמנות הוזנו" at bounding box center [272, 68] width 89 height 21
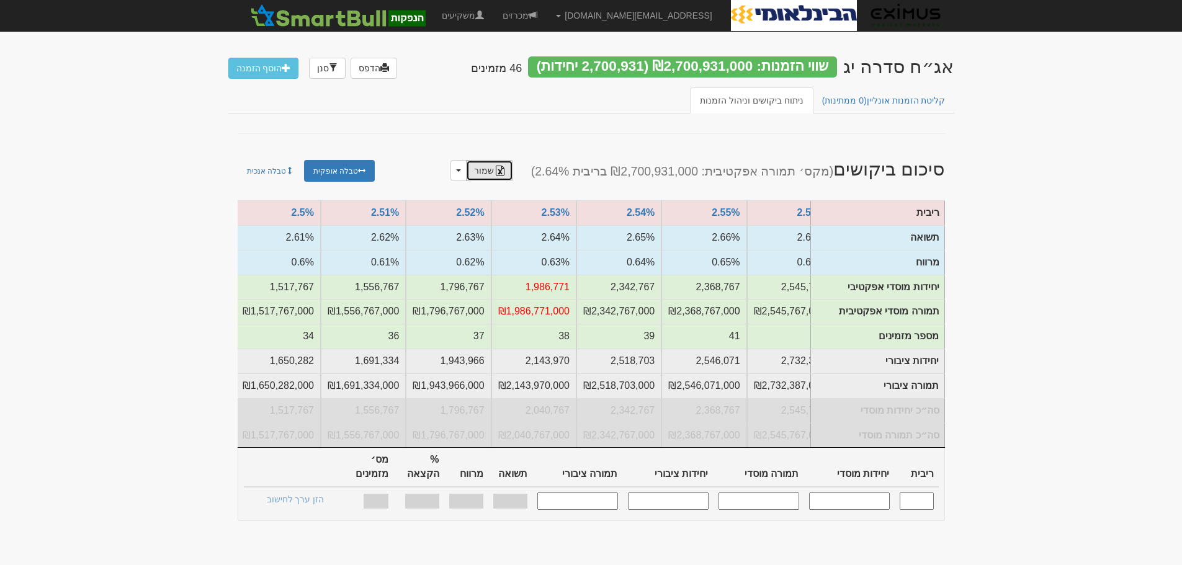
click at [513, 172] on link "שמור" at bounding box center [489, 170] width 47 height 21
drag, startPoint x: 1062, startPoint y: 164, endPoint x: 1037, endPoint y: 154, distance: 26.5
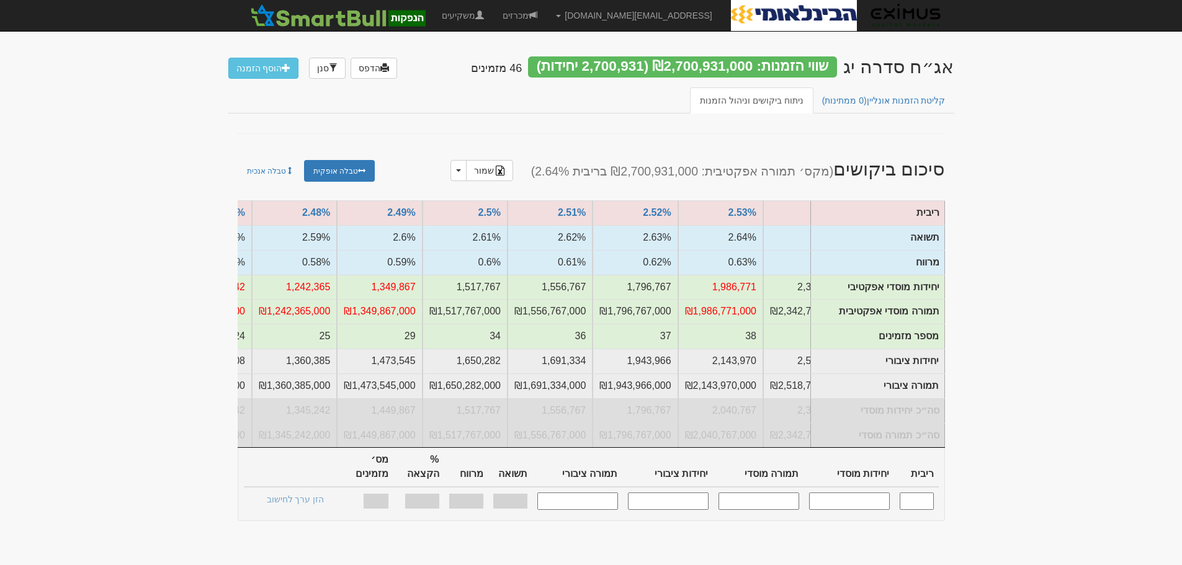
scroll to position [0, -717]
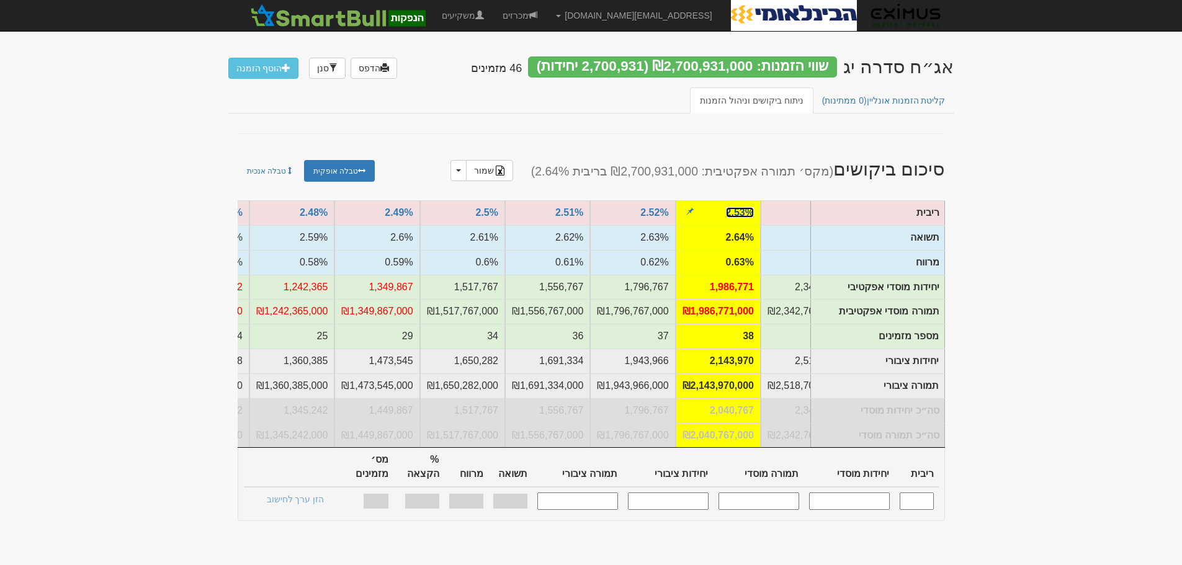
click at [736, 213] on link "2.53%" at bounding box center [740, 212] width 28 height 11
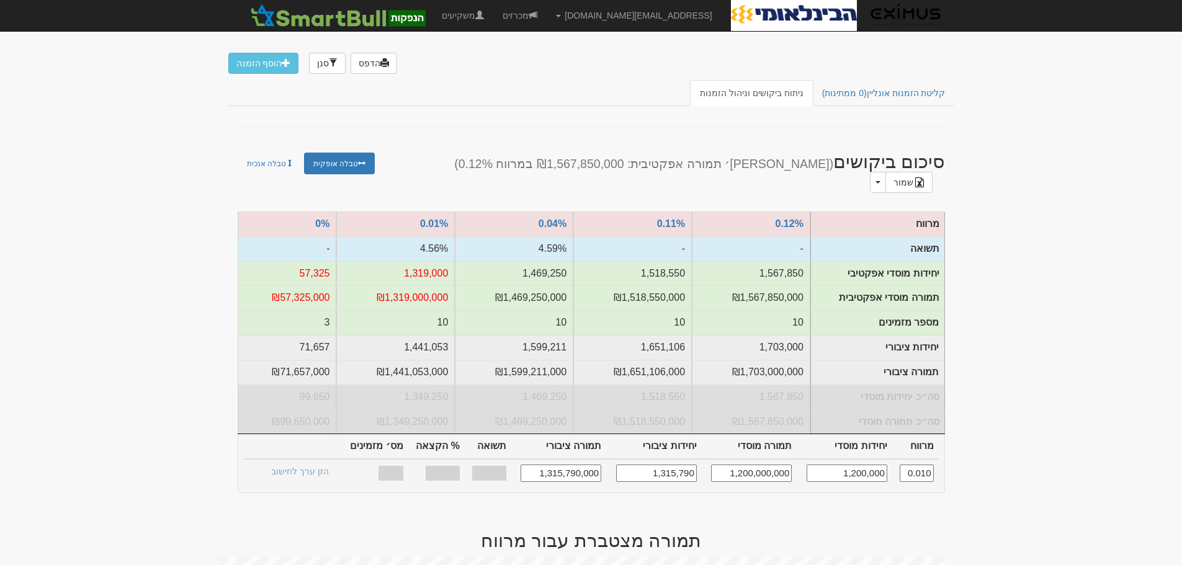
scroll to position [29, 0]
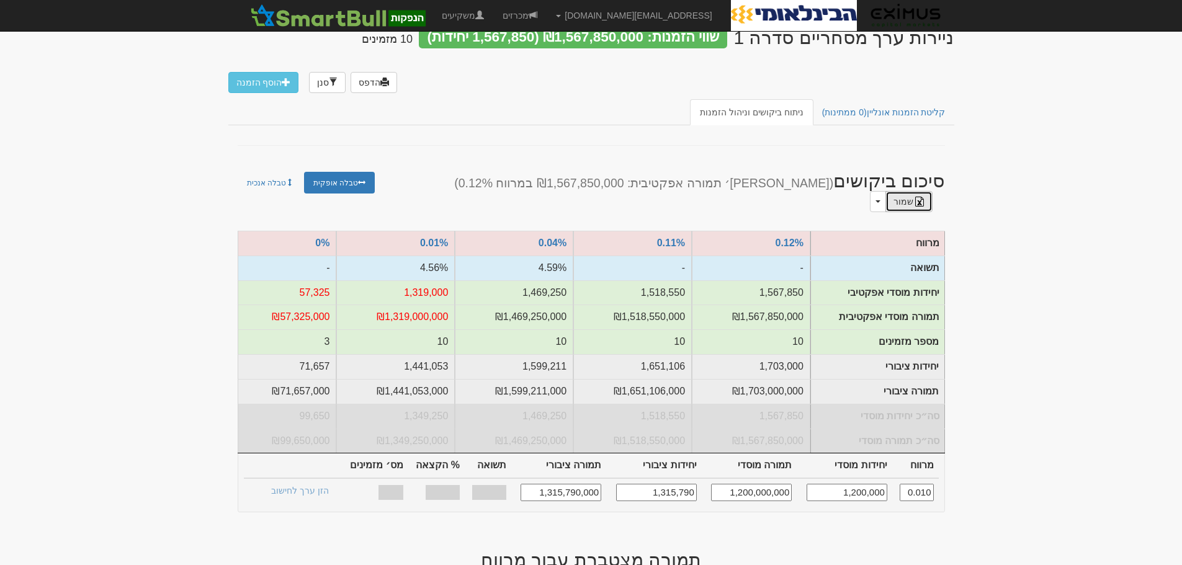
click at [885, 191] on link "שמור" at bounding box center [908, 201] width 47 height 21
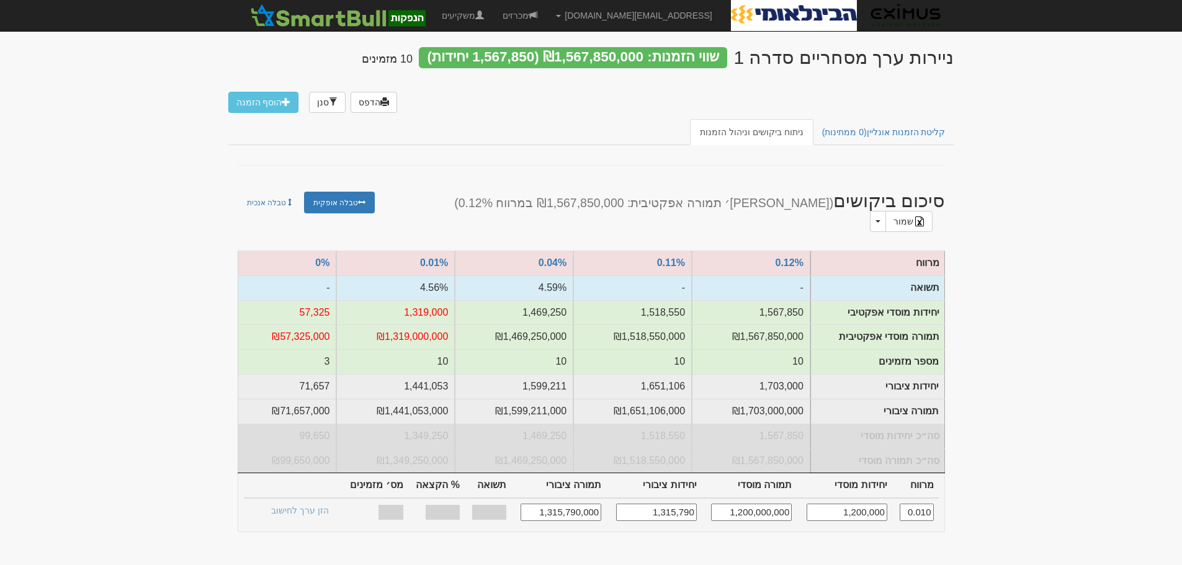
scroll to position [0, 0]
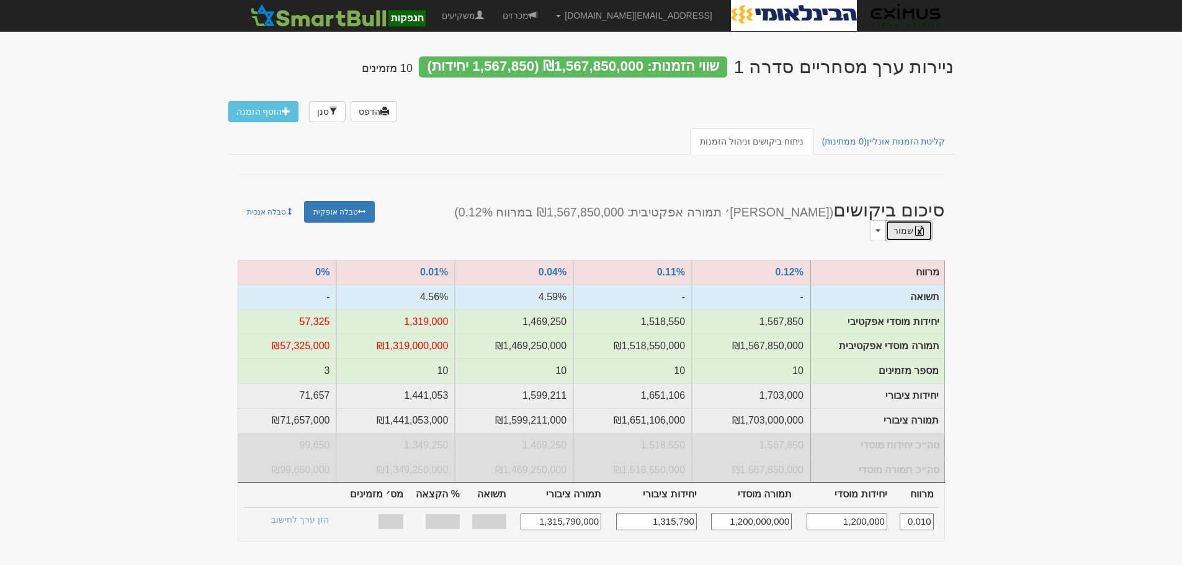
click at [885, 220] on link "שמור" at bounding box center [908, 230] width 47 height 21
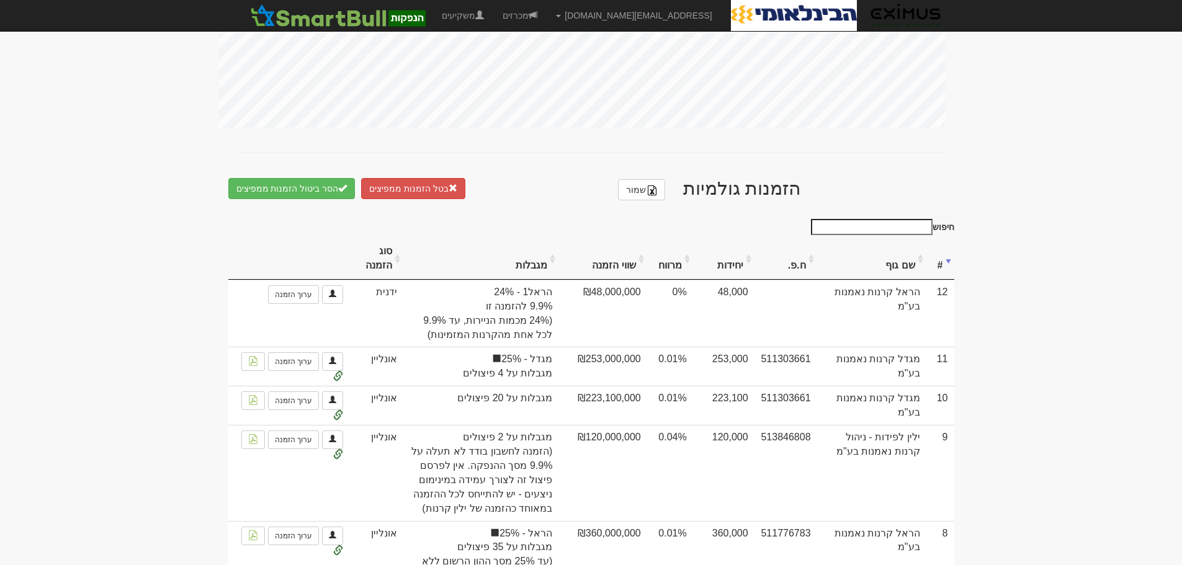
scroll to position [682, 0]
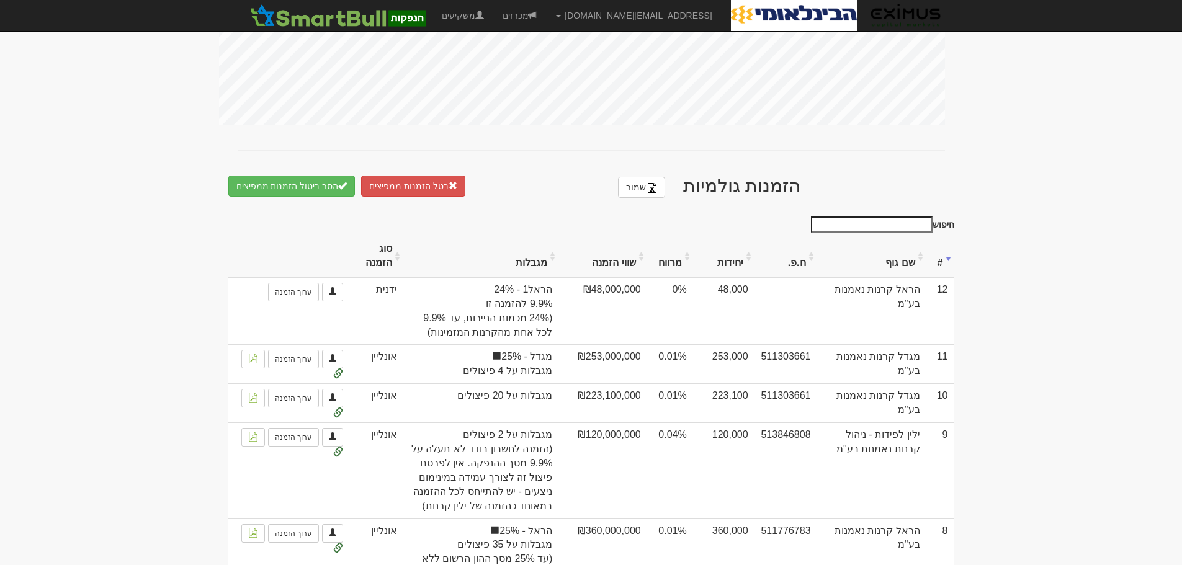
click at [1061, 299] on body "orenf@eximuscm.com הגדרות חשבונות הנפקה תבניות הודעות קיבול" at bounding box center [591, 209] width 1182 height 1782
click at [151, 204] on body "orenf@eximuscm.com הגדרות חשבונות הנפקה תבניות הודעות קיבול" at bounding box center [591, 209] width 1182 height 1782
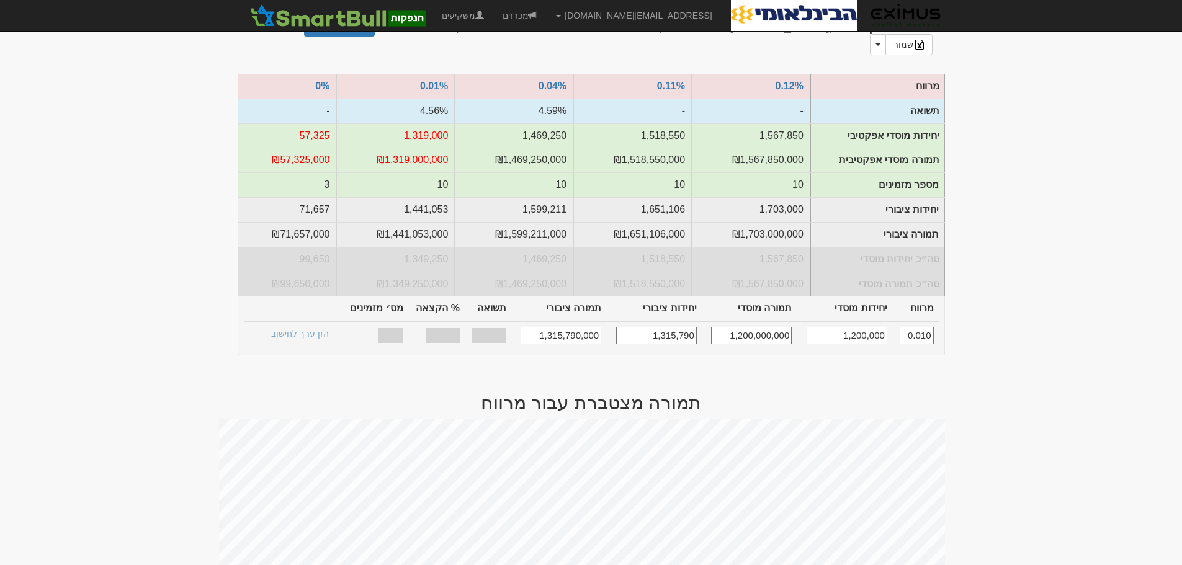
scroll to position [0, 0]
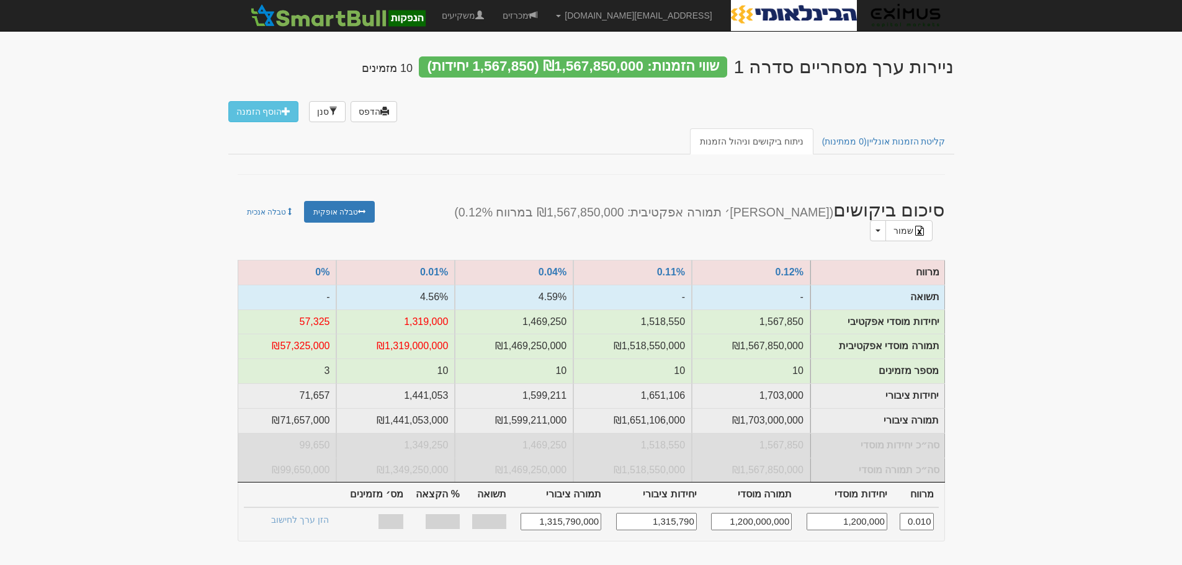
drag, startPoint x: 826, startPoint y: 516, endPoint x: 1106, endPoint y: 534, distance: 279.8
drag, startPoint x: 717, startPoint y: 509, endPoint x: 944, endPoint y: 509, distance: 227.7
click at [944, 509] on div "מרווח יחידות מוסדי תמורה מוסדי יחידות ציבורי תמורה ציבורי תשואה % הקצאה מס׳ מזמ…" at bounding box center [591, 401] width 707 height 282
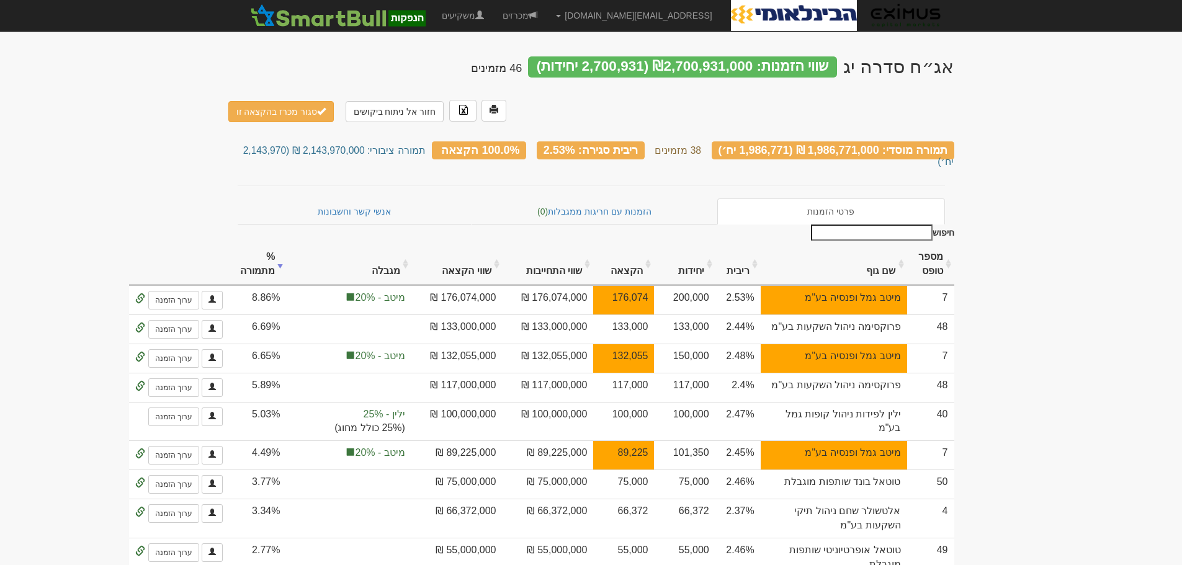
drag, startPoint x: 1037, startPoint y: 273, endPoint x: 989, endPoint y: 260, distance: 50.1
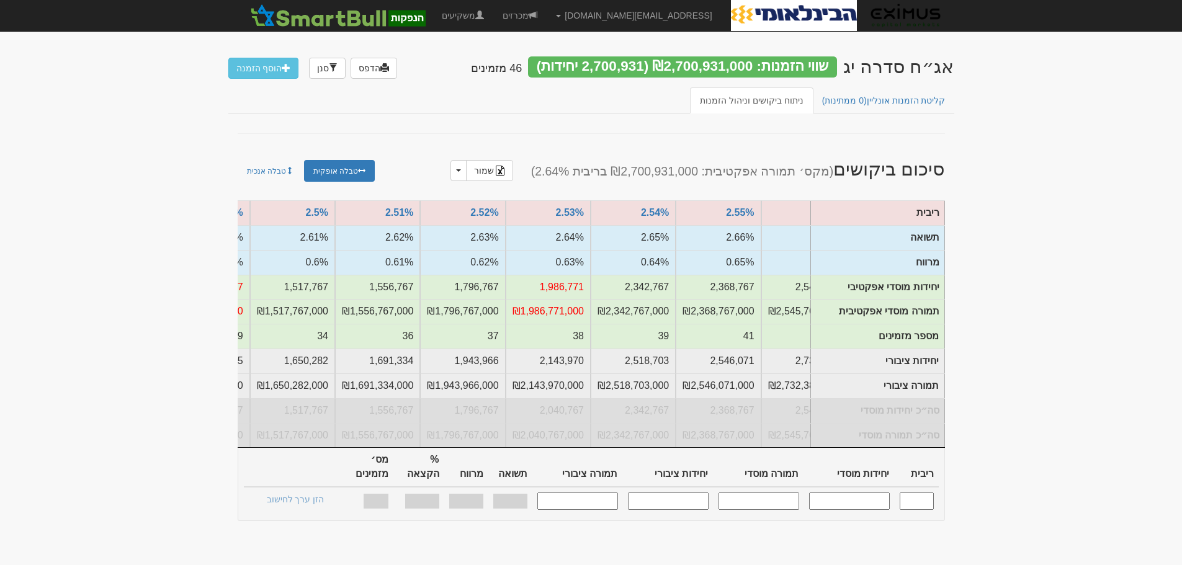
scroll to position [0, -516]
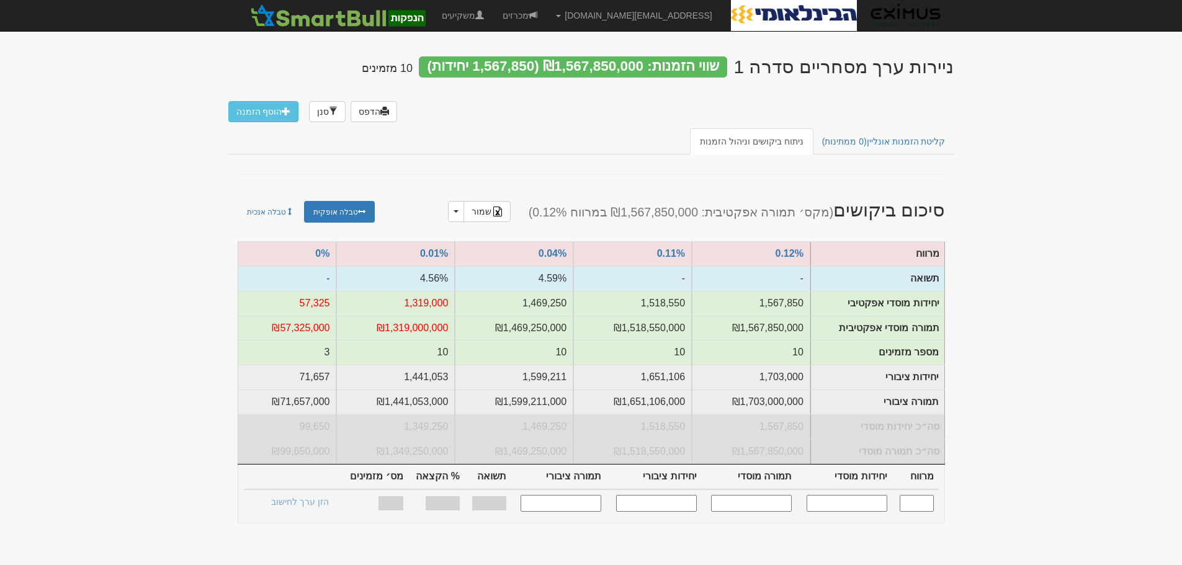
click at [843, 511] on input "text" at bounding box center [847, 503] width 81 height 17
type input "750000"
type input "0.010"
type input "750,000"
type input "750,000,000"
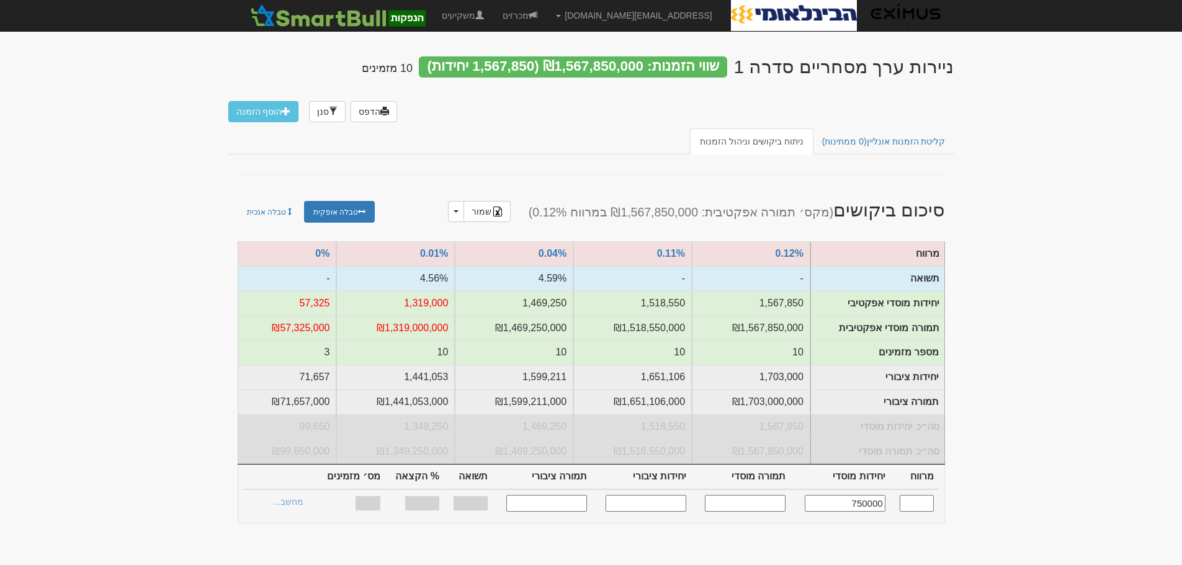
type input "842,106"
type input "842,106,000"
type input "52.04%"
type input "10"
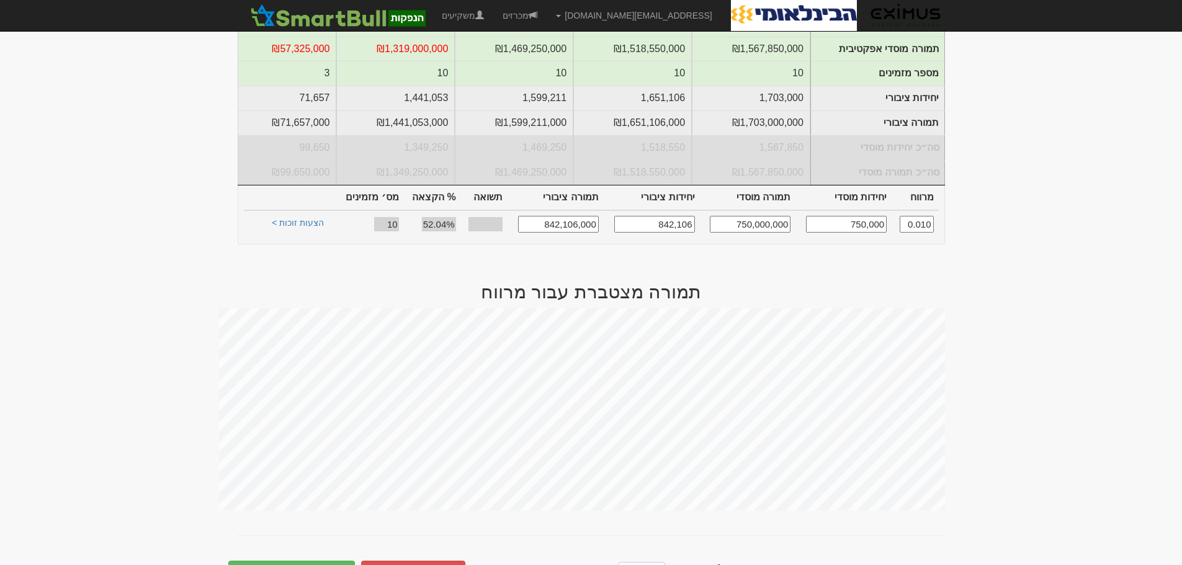
scroll to position [277, 0]
type input "750,000"
click at [298, 235] on link "הצעות זוכות >" at bounding box center [298, 226] width 68 height 17
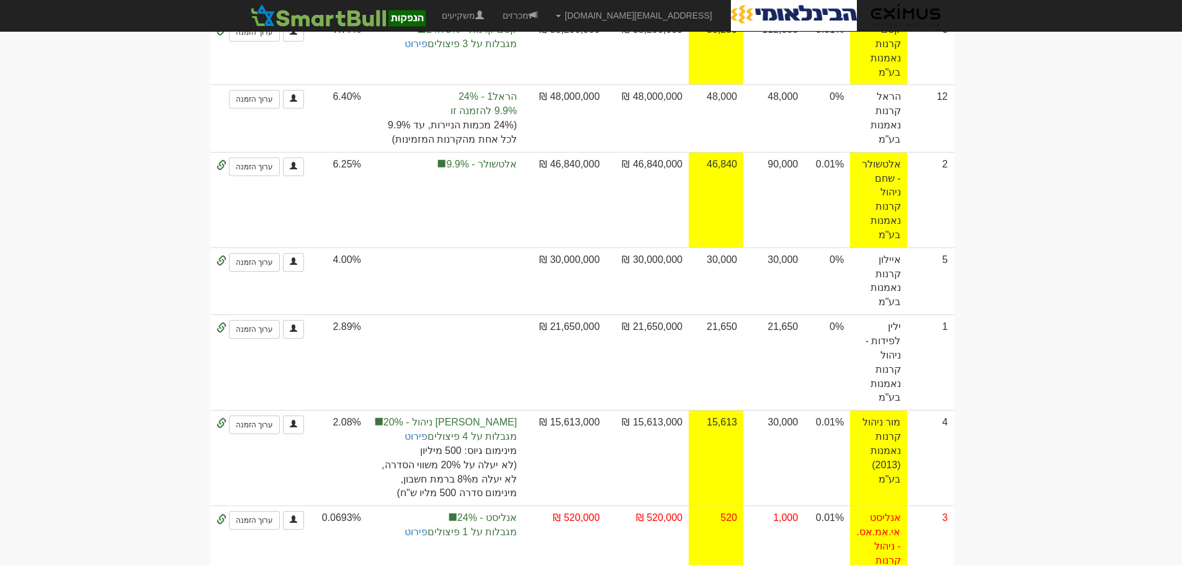
scroll to position [743, 0]
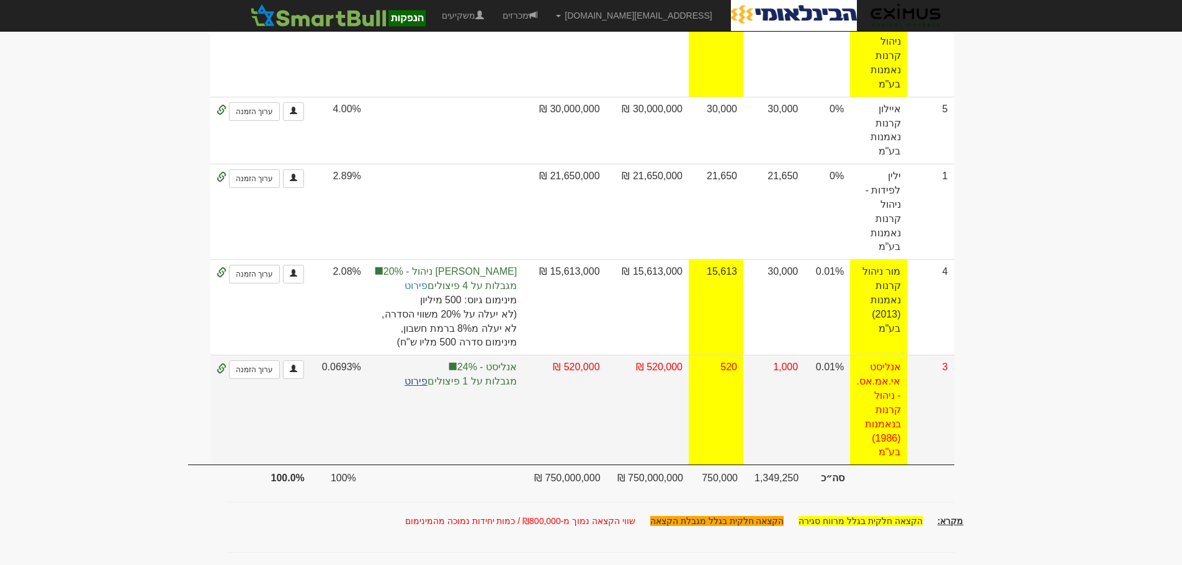
click at [427, 382] on link "פירוט" at bounding box center [416, 381] width 23 height 11
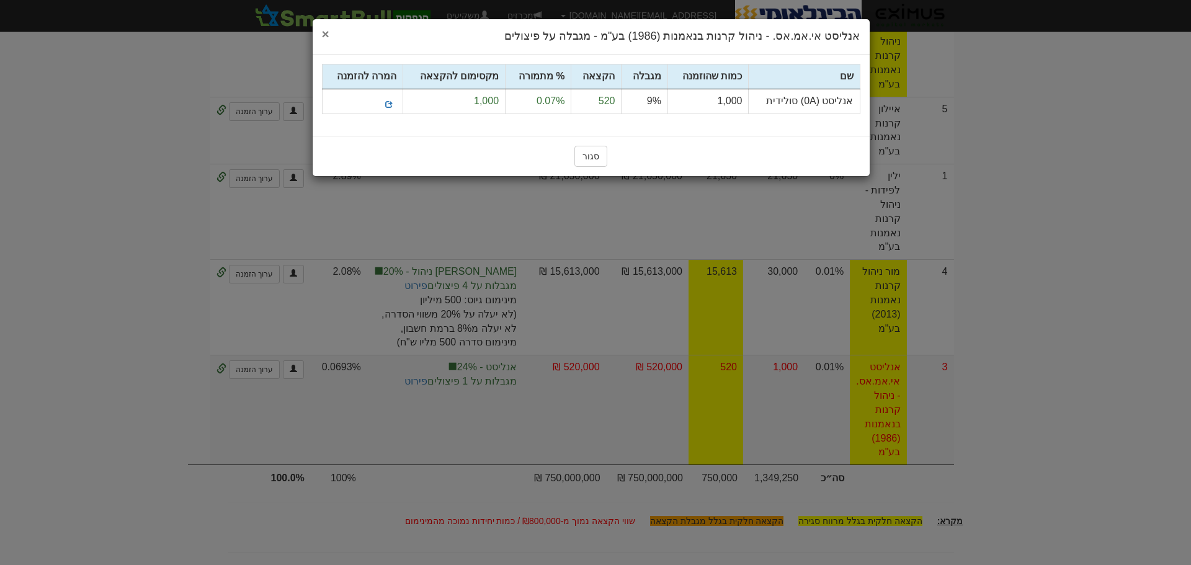
click at [326, 32] on span "×" at bounding box center [325, 34] width 7 height 14
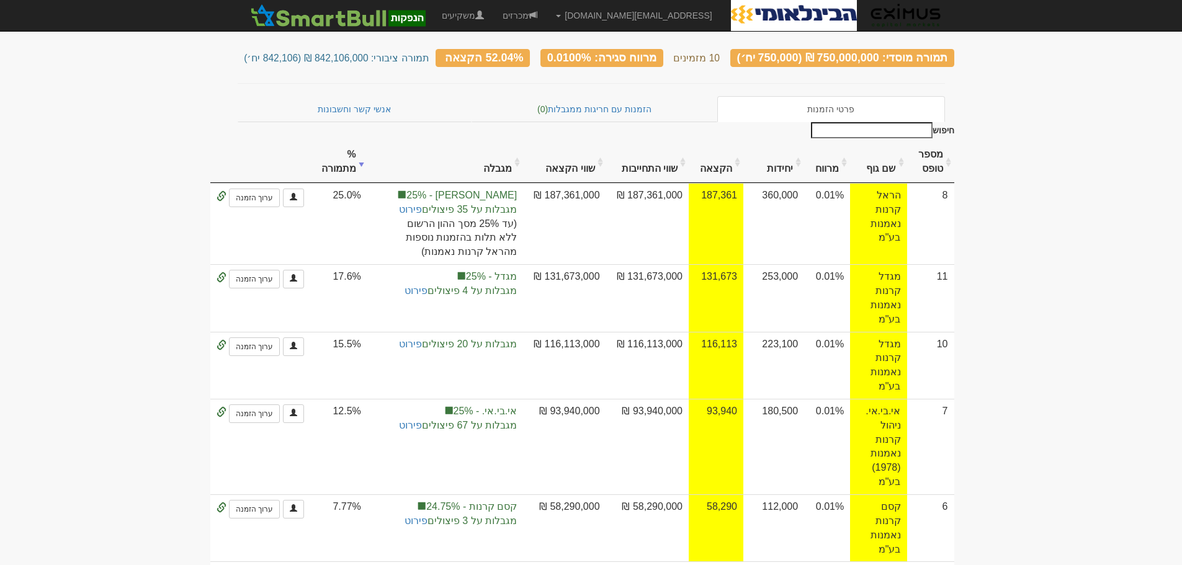
scroll to position [0, 0]
